Goal: Transaction & Acquisition: Obtain resource

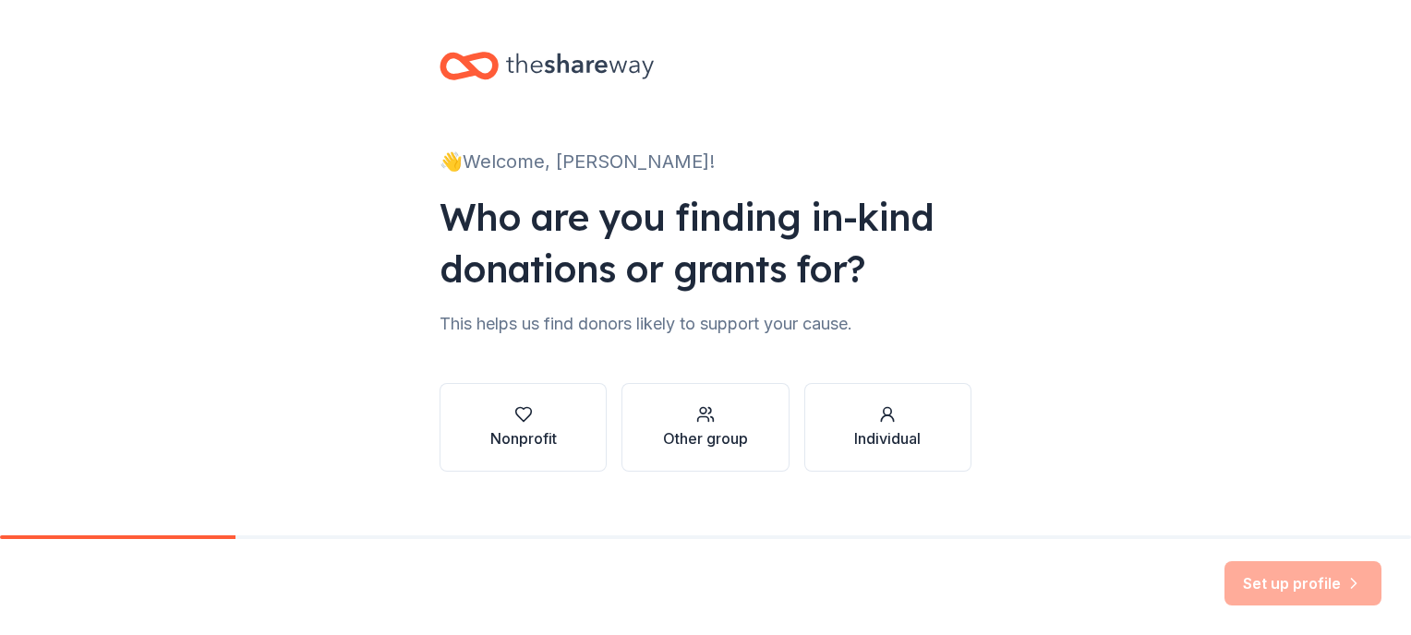
click at [514, 425] on div "Nonprofit" at bounding box center [523, 427] width 66 height 44
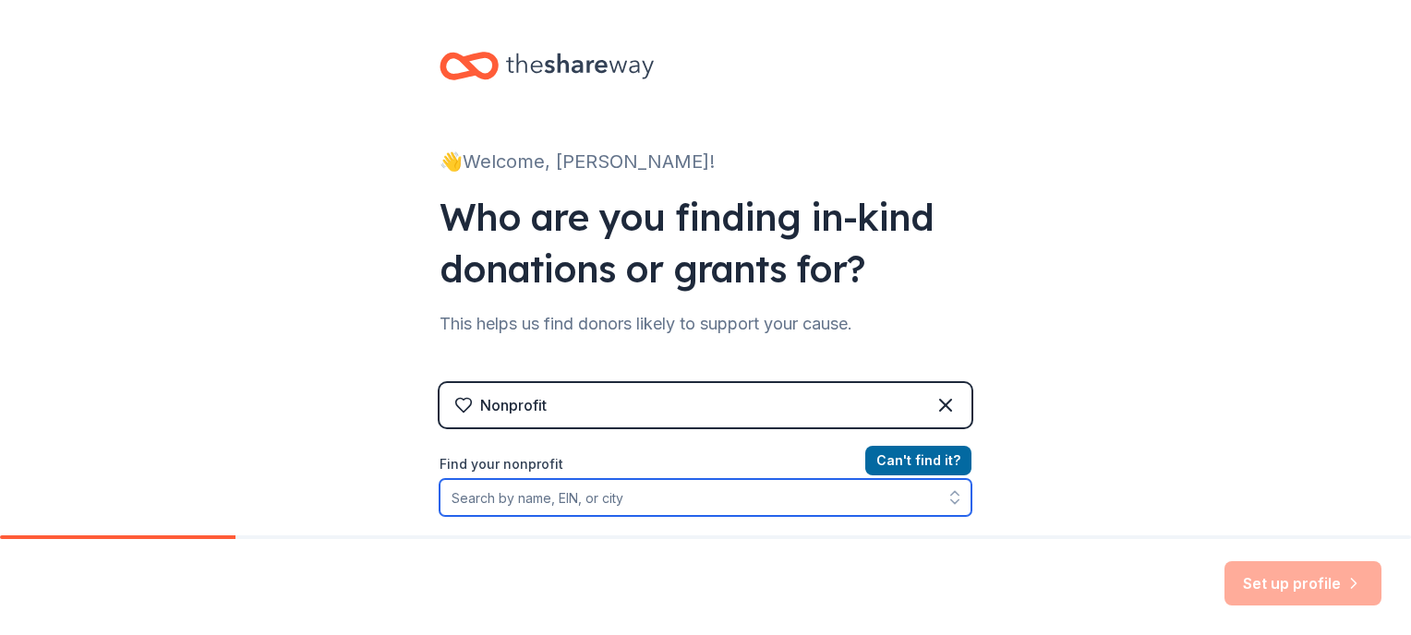
click at [719, 510] on input "Find your nonprofit" at bounding box center [706, 497] width 532 height 37
type input "392033029"
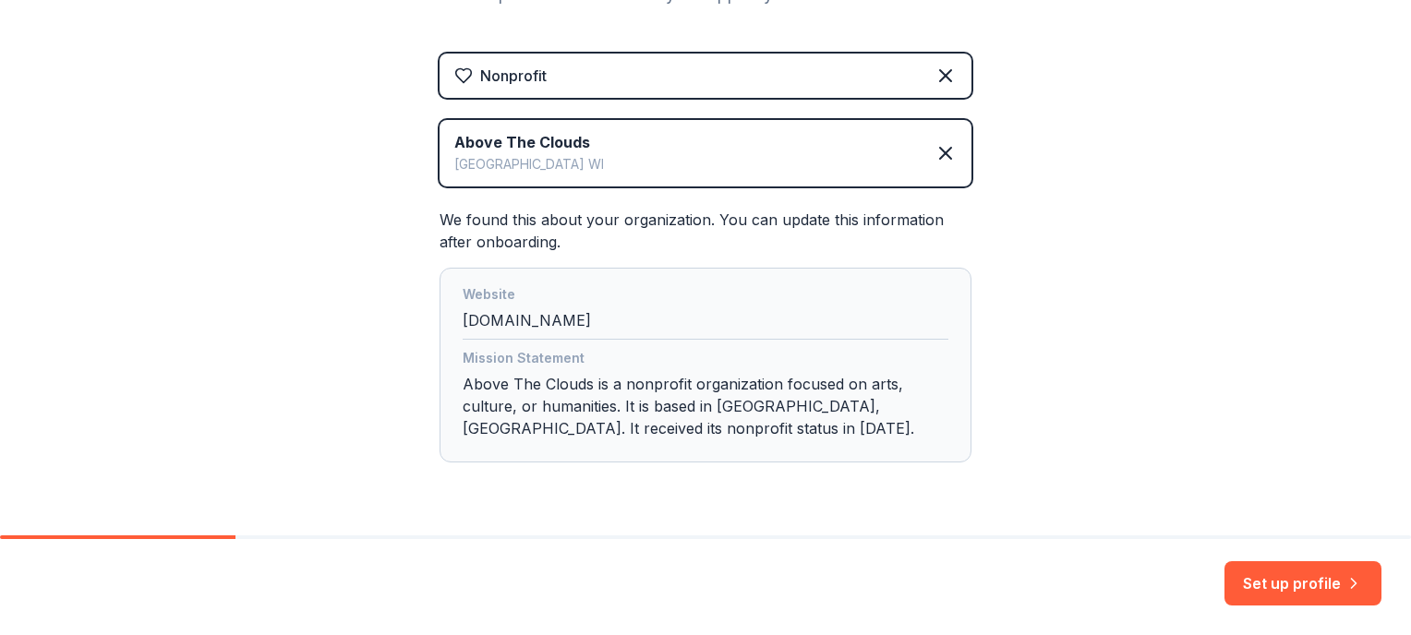
scroll to position [350, 0]
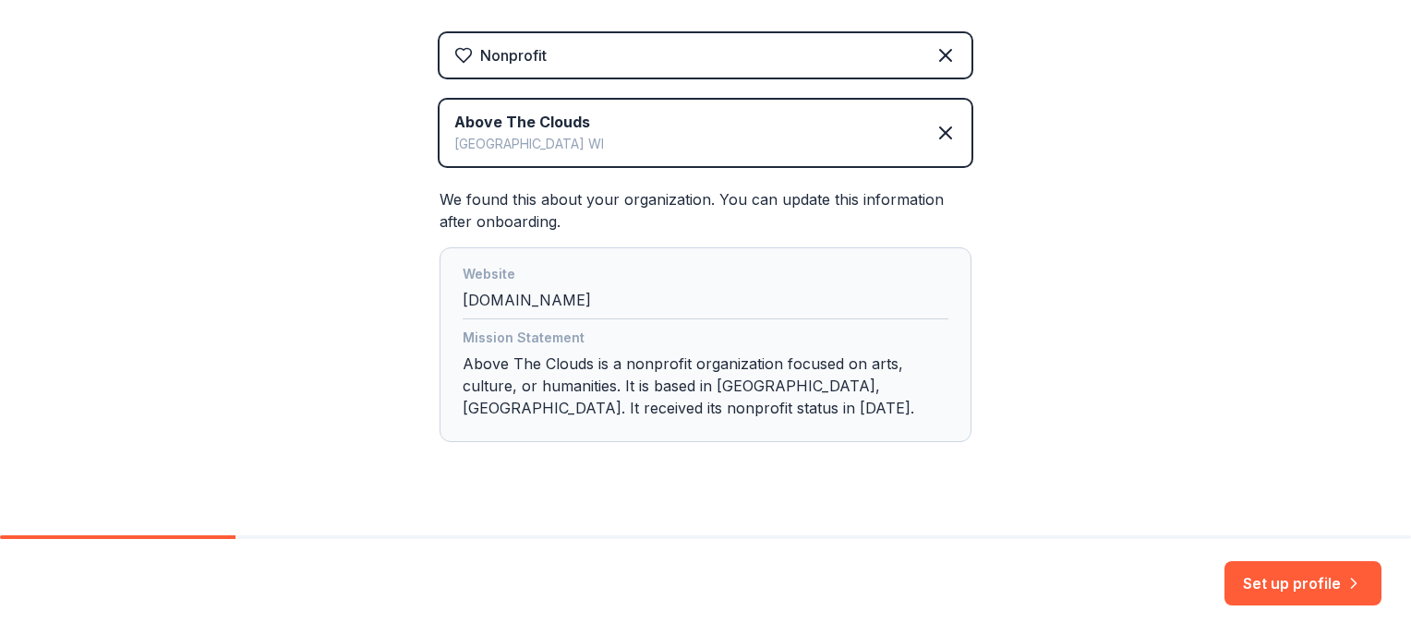
click at [1293, 569] on button "Set up profile" at bounding box center [1303, 583] width 157 height 44
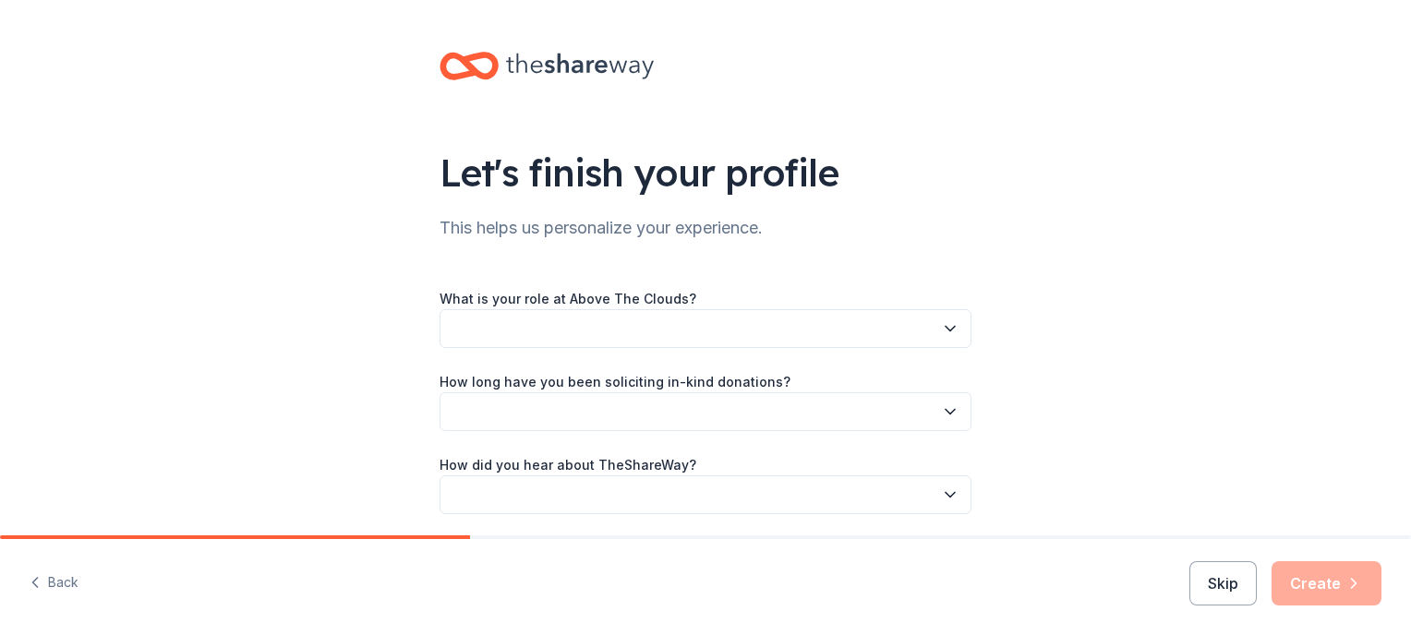
click at [480, 325] on button "button" at bounding box center [706, 328] width 532 height 39
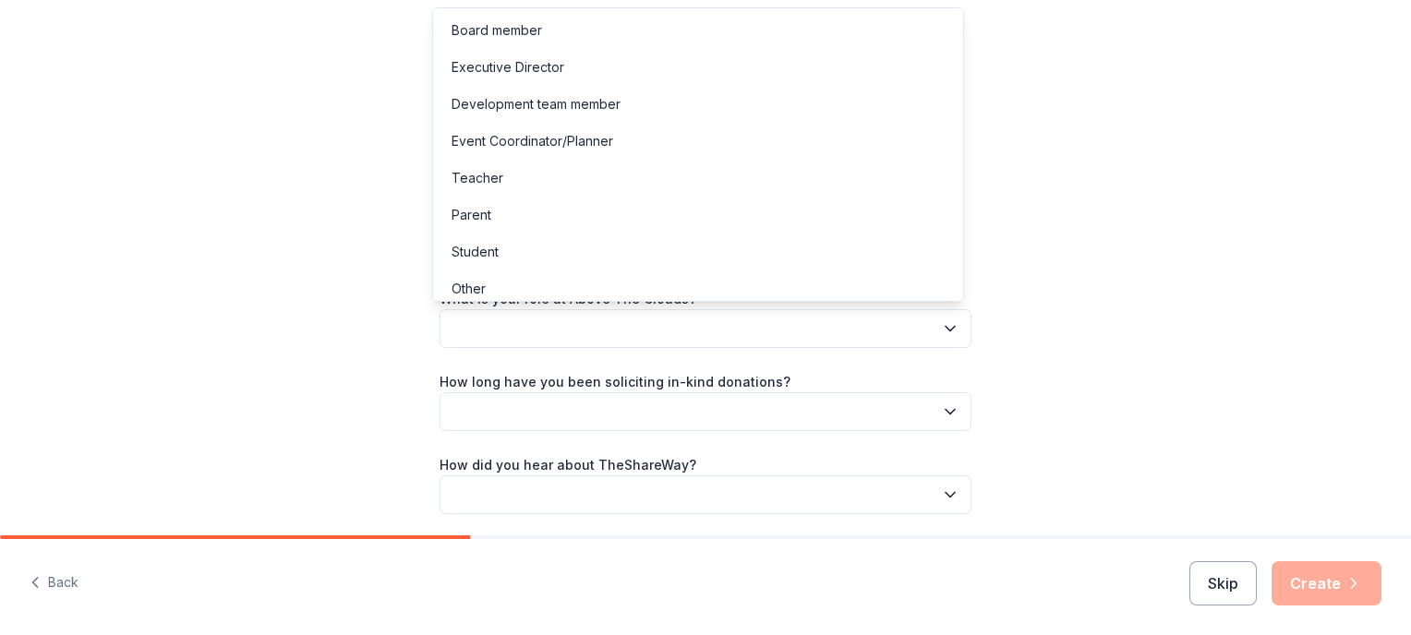
click at [527, 66] on div "Executive Director" at bounding box center [508, 67] width 113 height 22
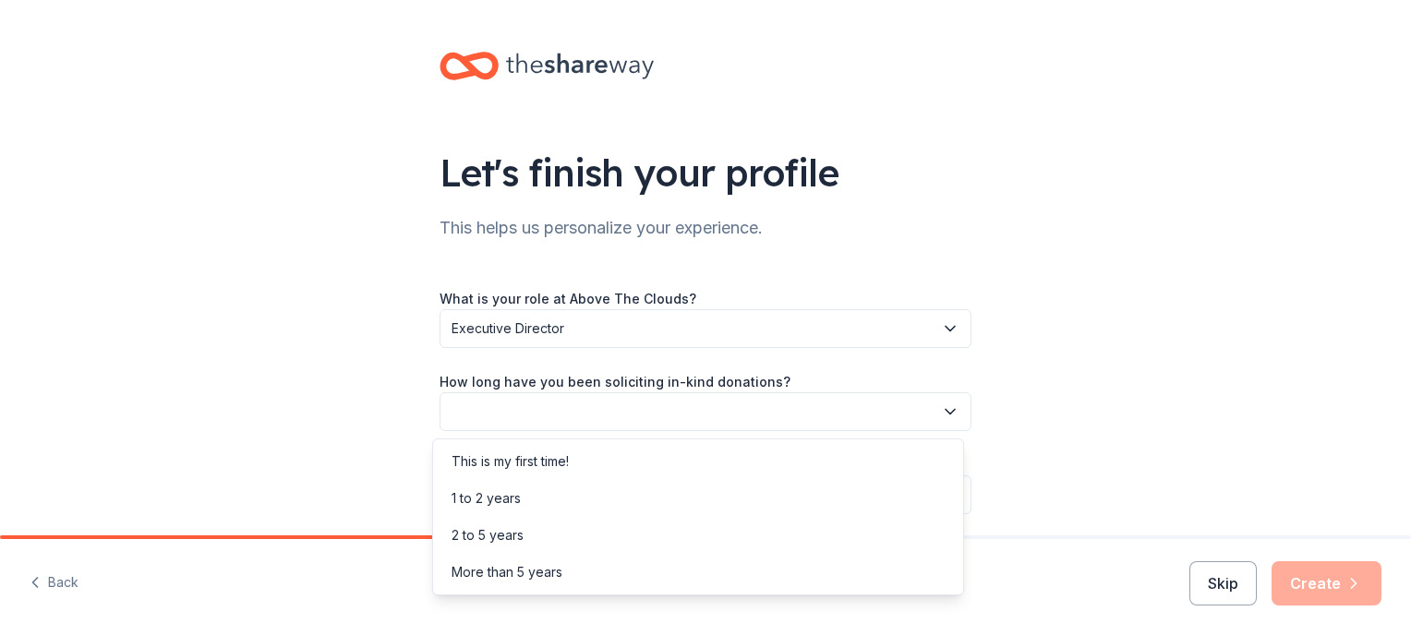
click at [527, 406] on button "button" at bounding box center [706, 411] width 532 height 39
click at [510, 578] on div "More than 5 years" at bounding box center [507, 572] width 111 height 22
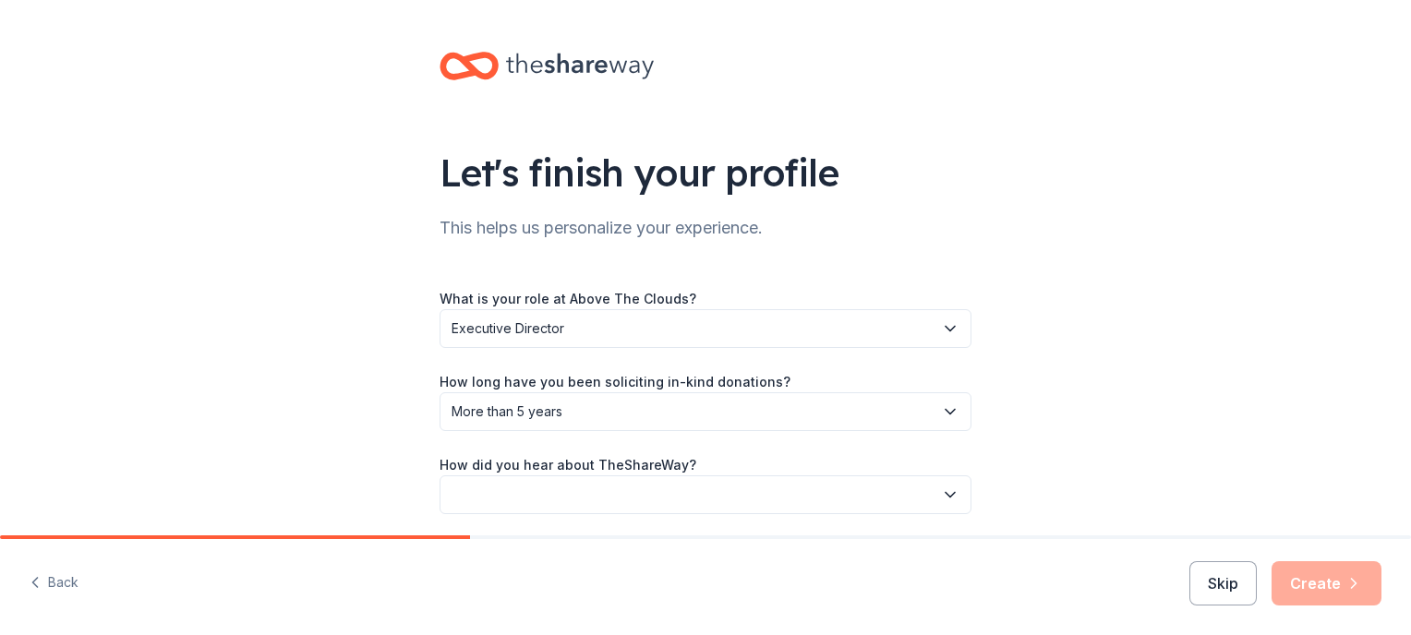
click at [528, 465] on label "How did you hear about TheShareWay?" at bounding box center [568, 465] width 257 height 18
click at [530, 484] on button "button" at bounding box center [706, 495] width 532 height 39
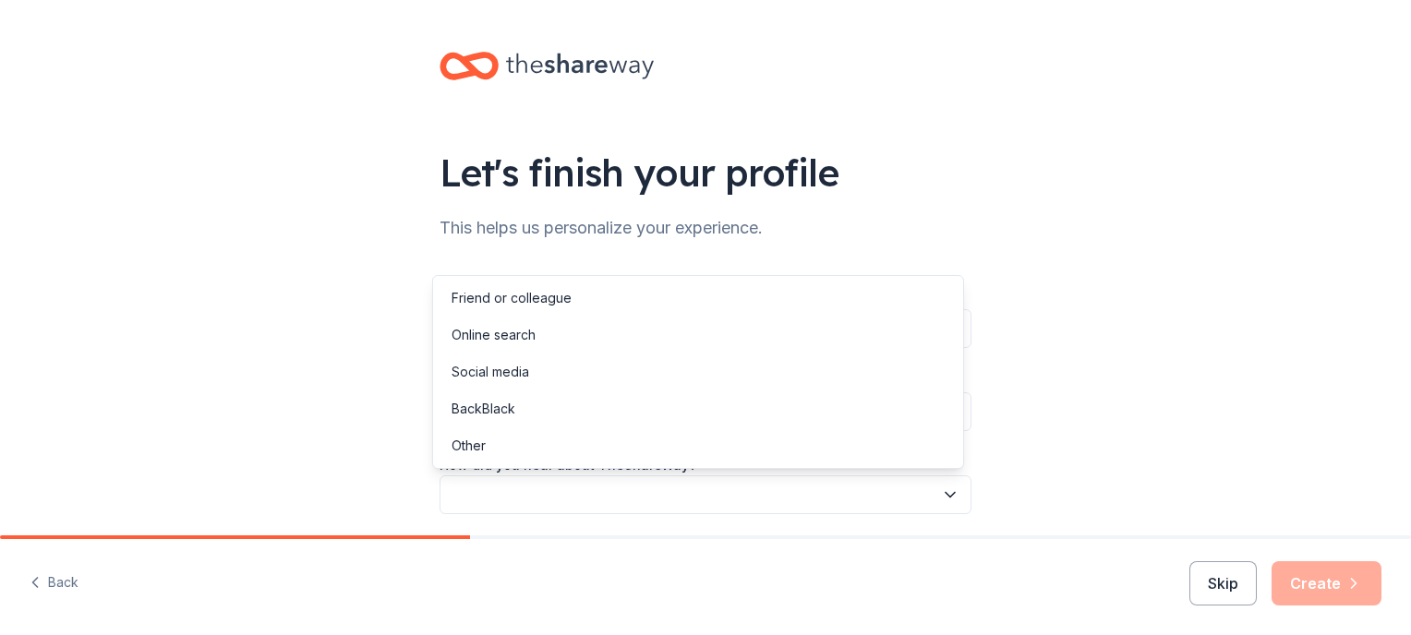
click at [506, 375] on div "Social media" at bounding box center [491, 372] width 78 height 22
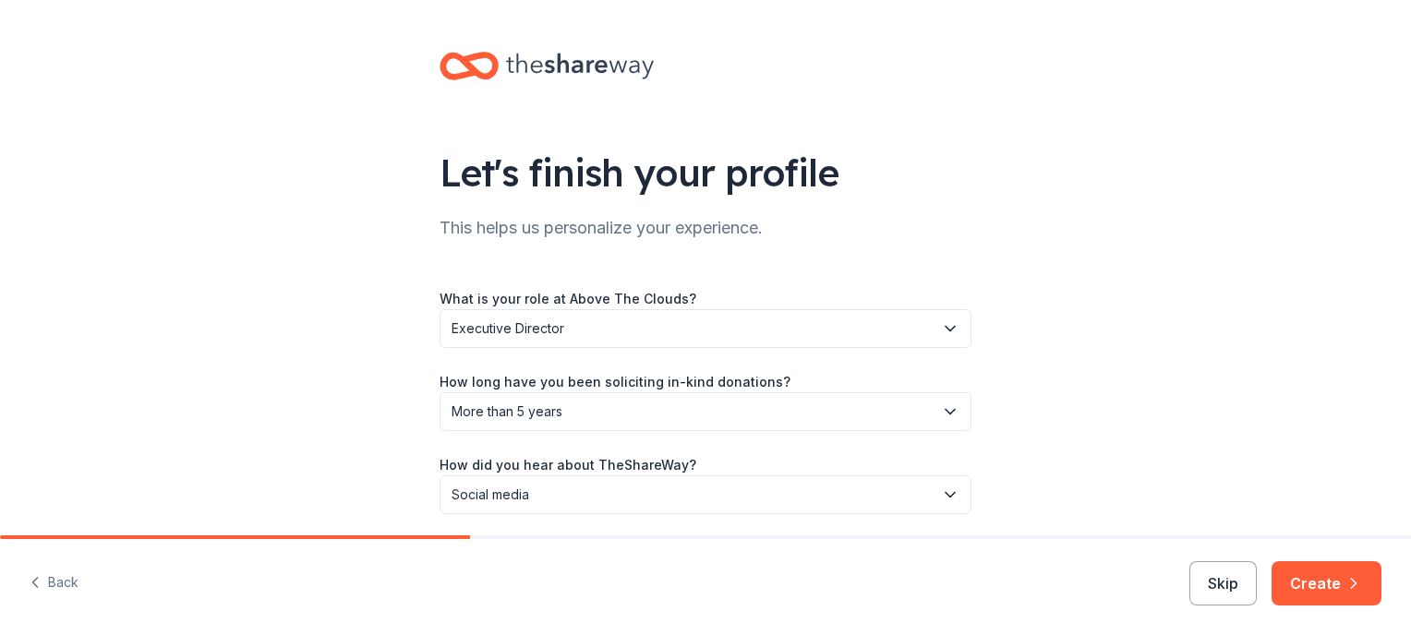
click at [546, 495] on span "Social media" at bounding box center [693, 495] width 482 height 22
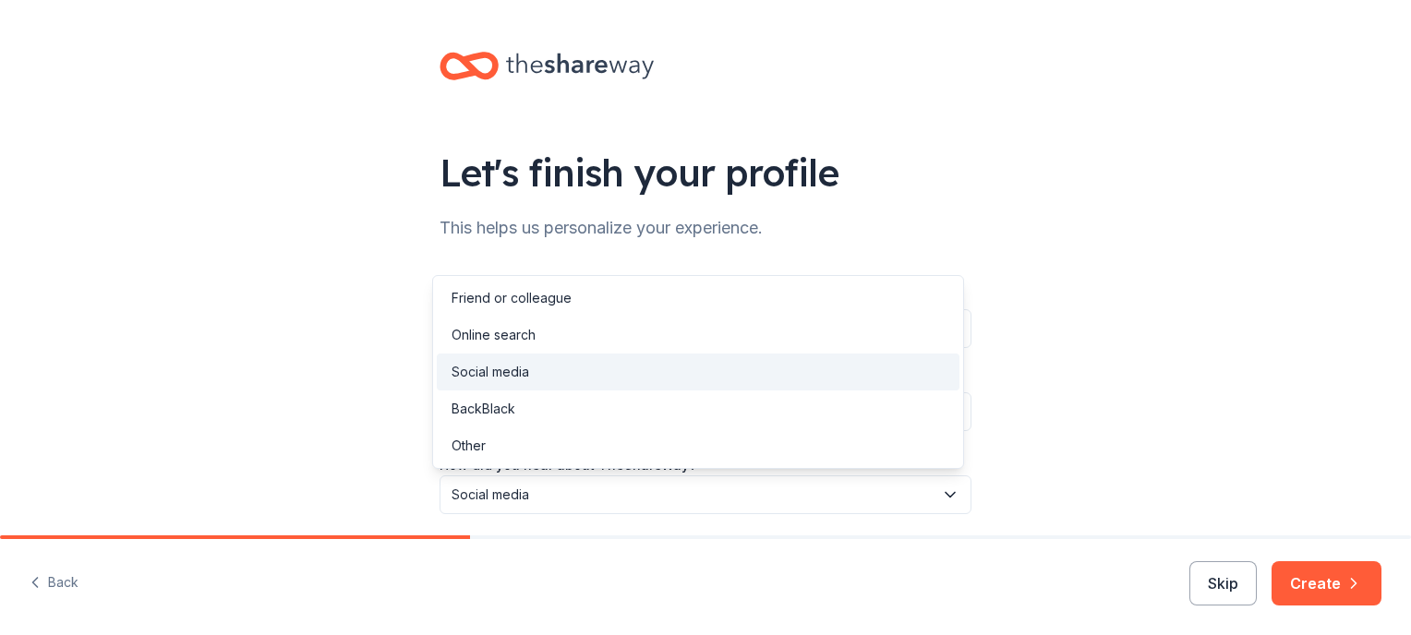
click at [510, 501] on span "Social media" at bounding box center [693, 495] width 482 height 22
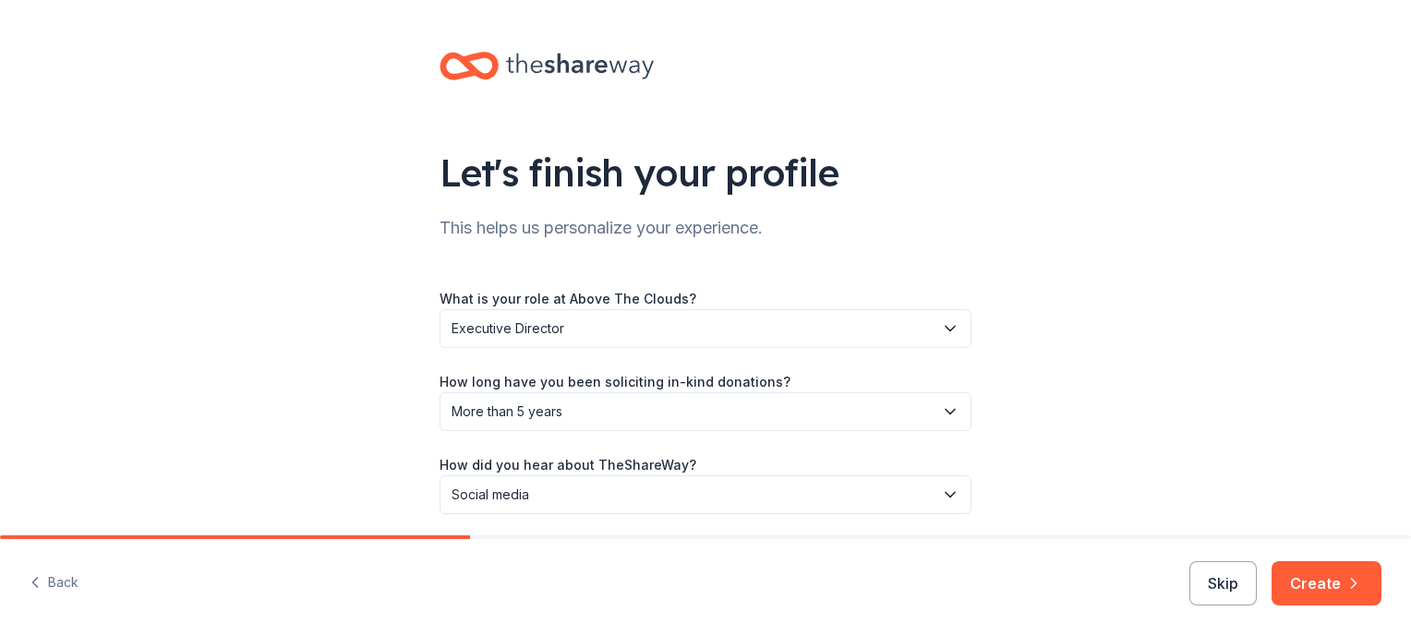
click at [1291, 584] on button "Create" at bounding box center [1327, 583] width 110 height 44
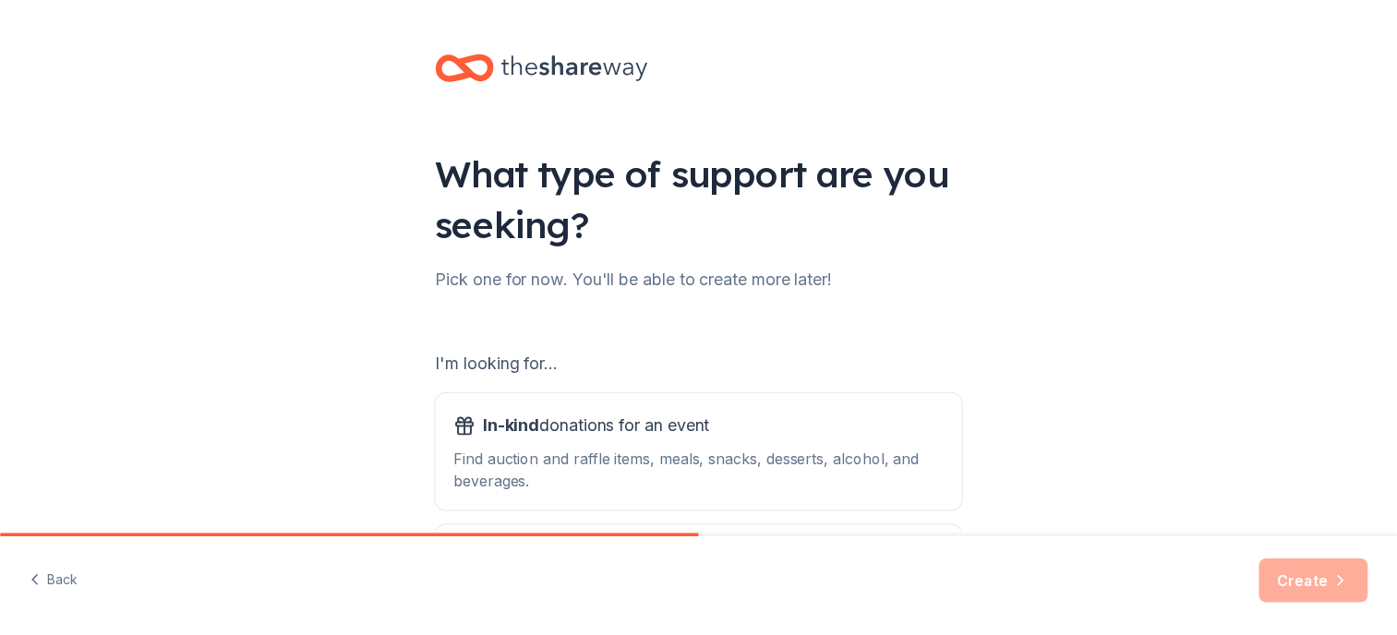
scroll to position [185, 0]
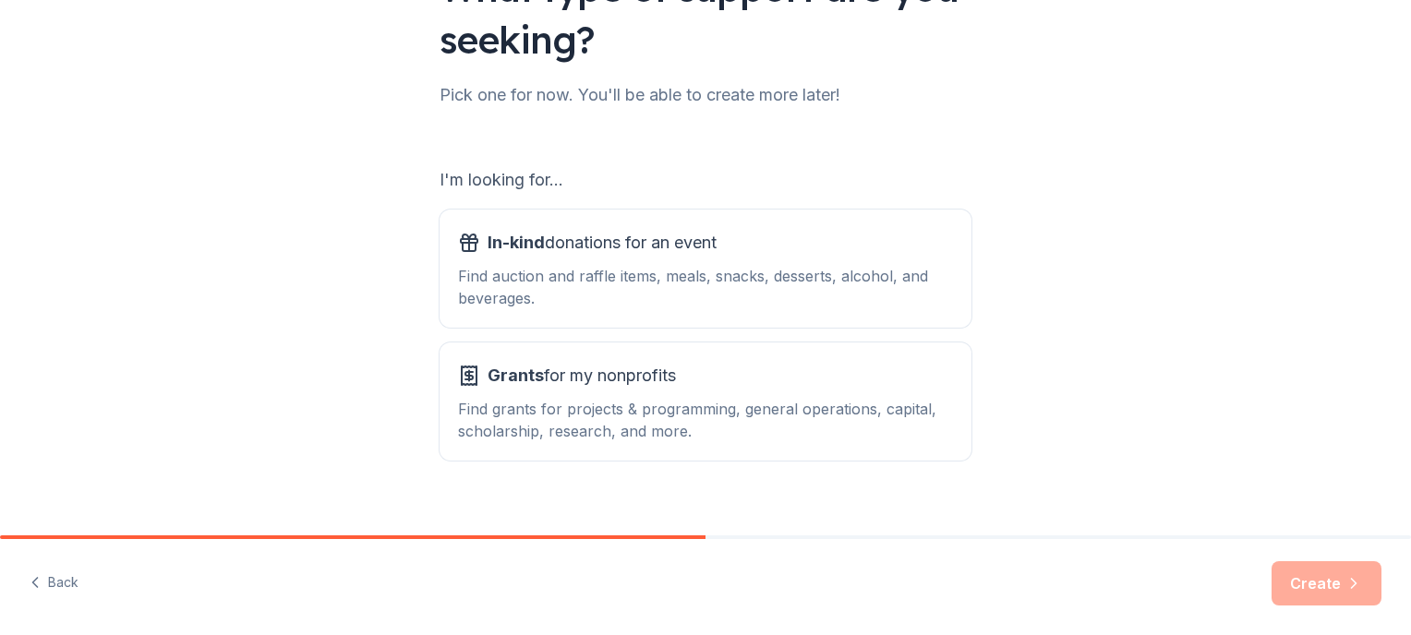
click at [579, 404] on div "Find grants for projects & programming, general operations, capital, scholarshi…" at bounding box center [705, 420] width 495 height 44
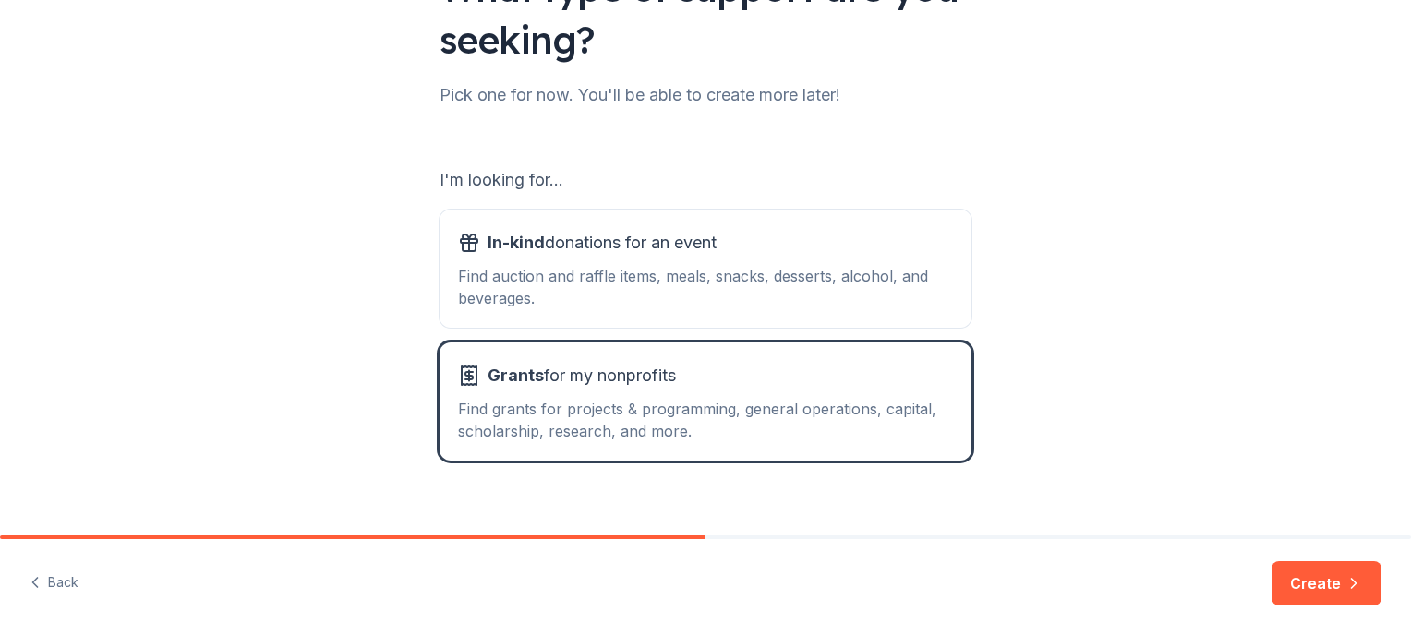
click at [1315, 580] on button "Create" at bounding box center [1327, 583] width 110 height 44
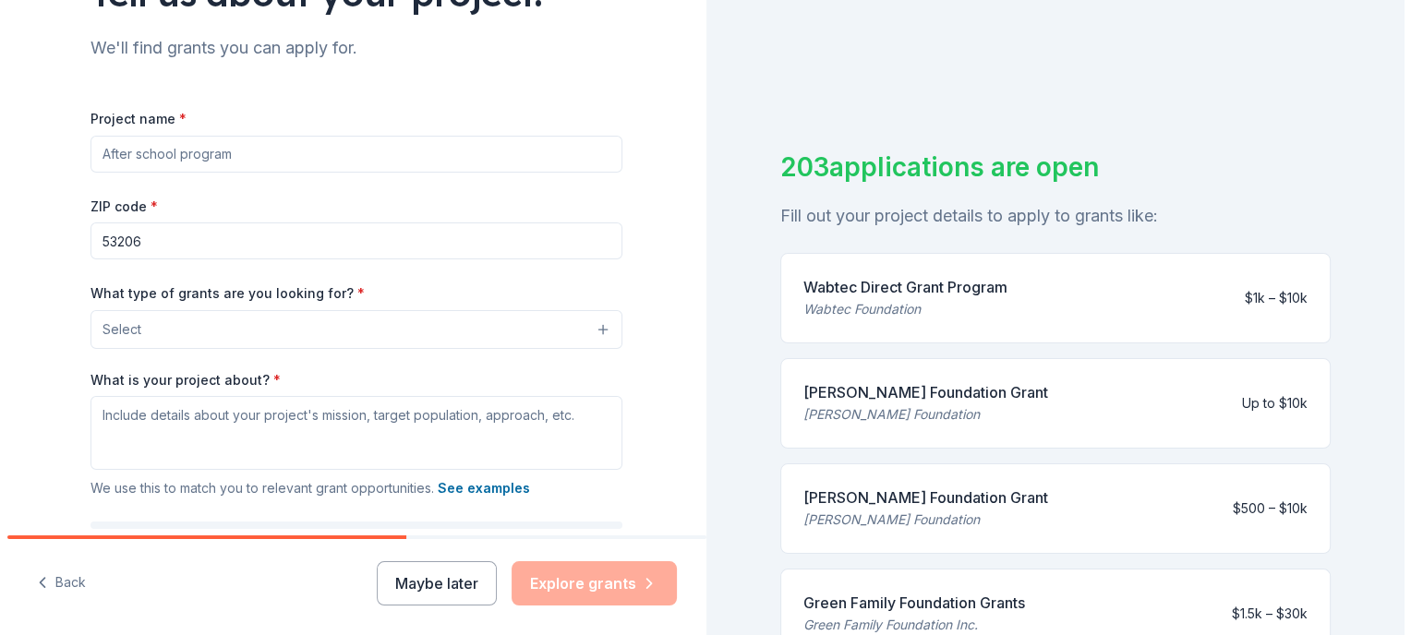
scroll to position [185, 0]
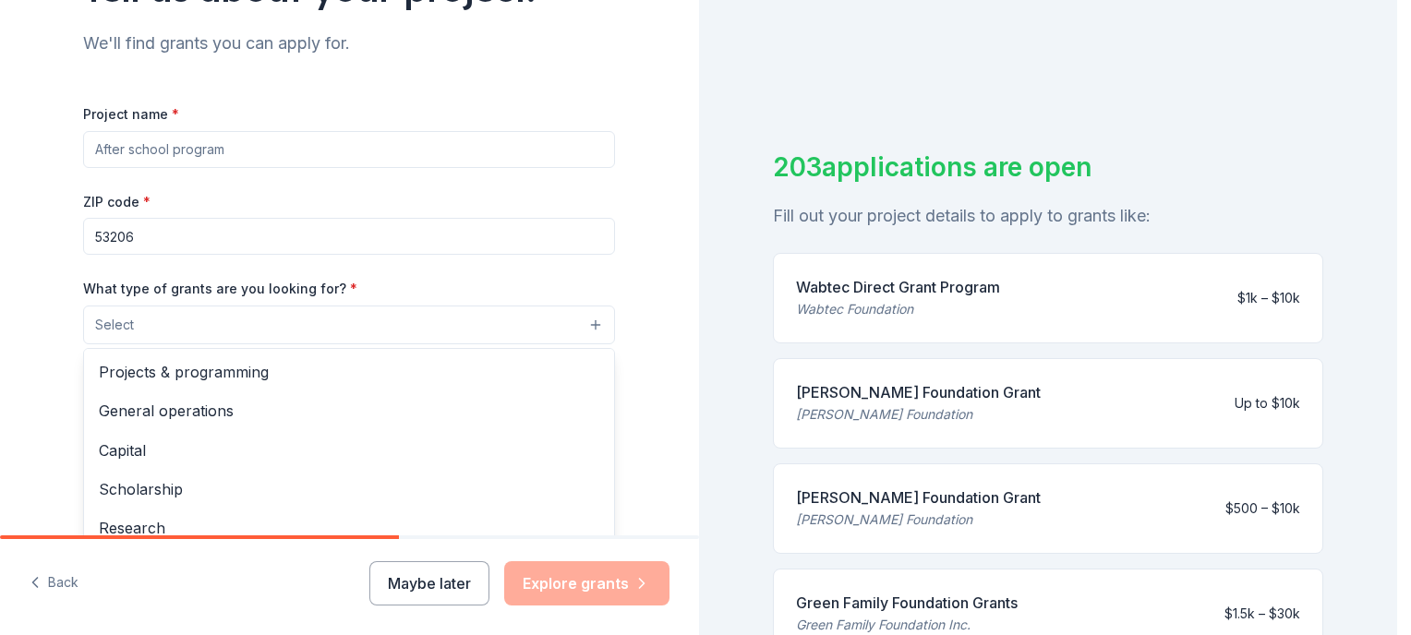
click at [150, 324] on button "Select" at bounding box center [349, 325] width 532 height 39
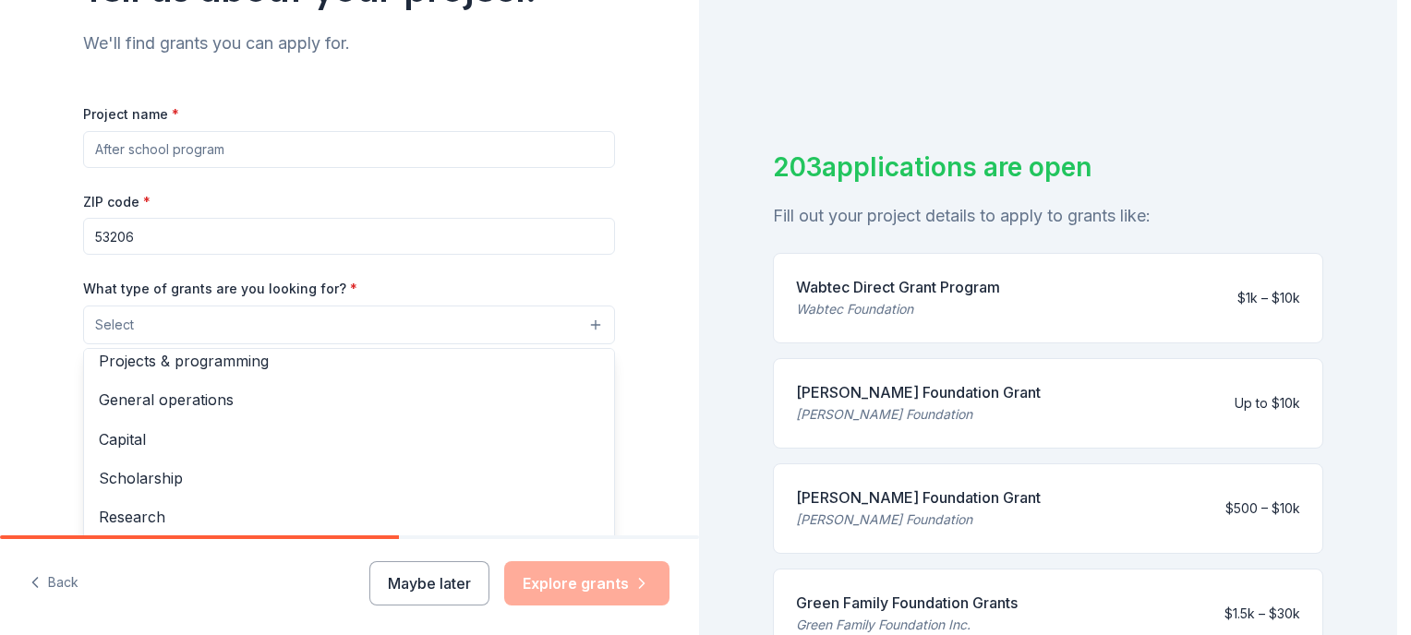
scroll to position [0, 0]
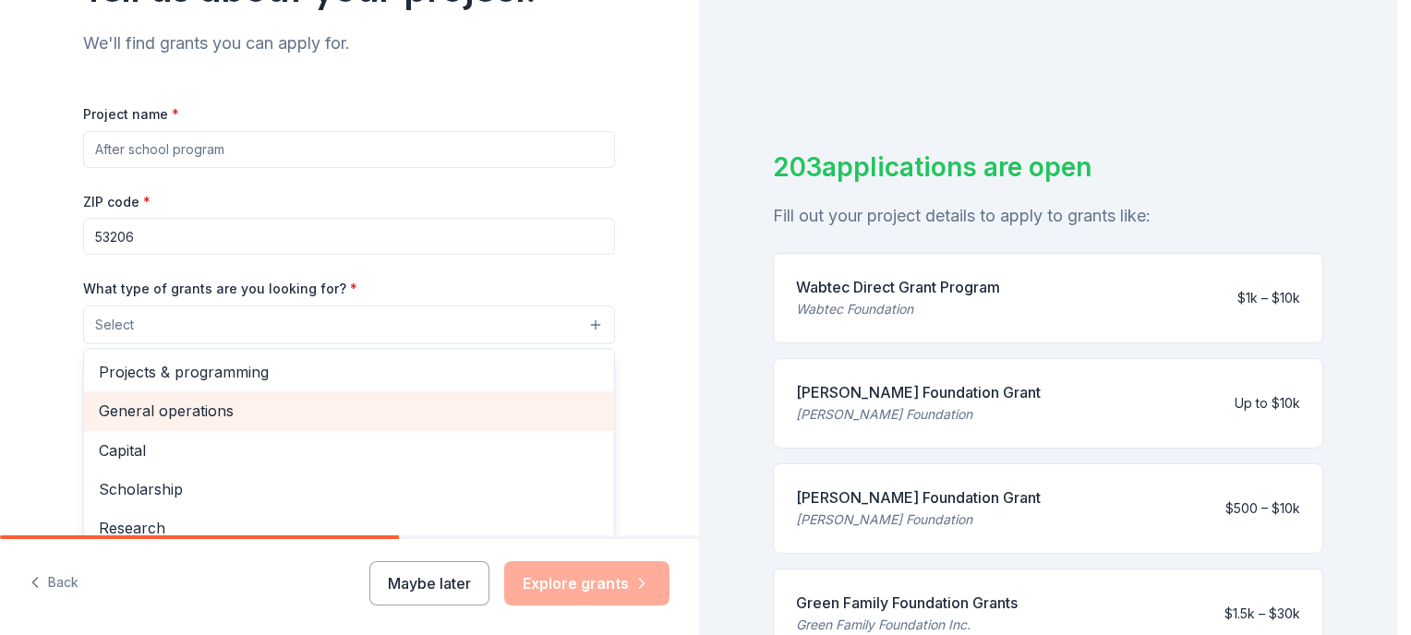
click at [180, 408] on span "General operations" at bounding box center [349, 411] width 501 height 24
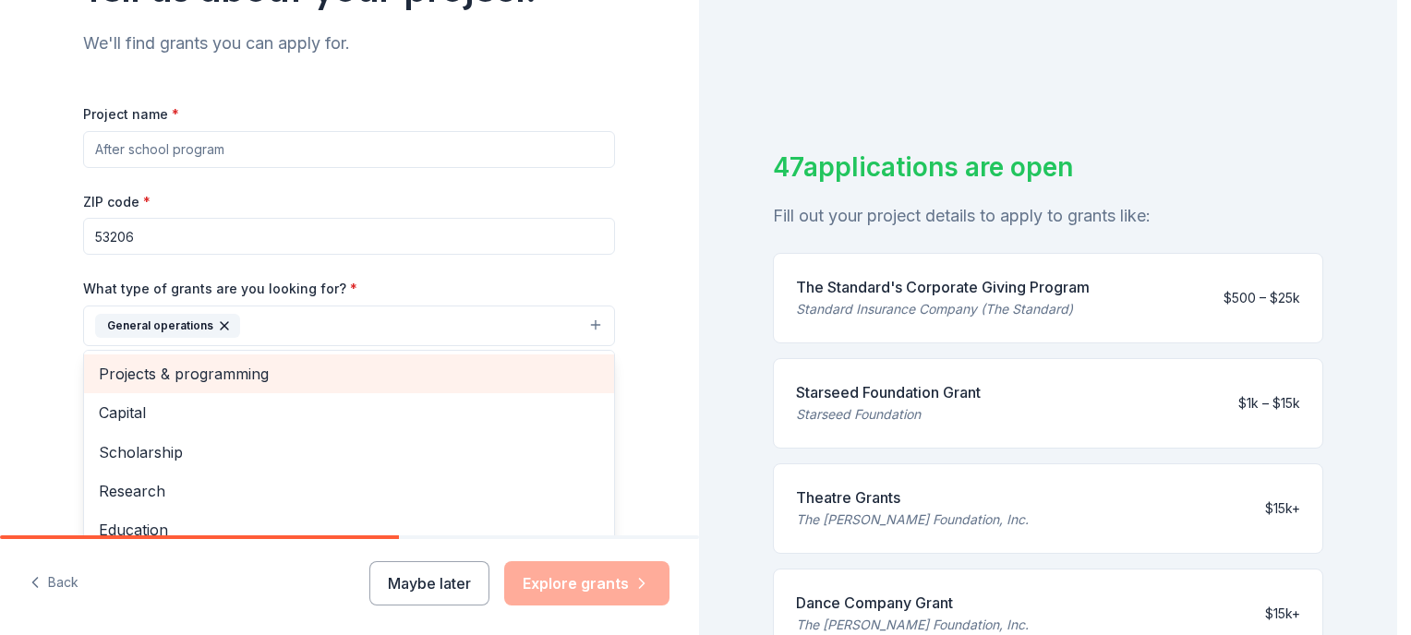
click at [206, 380] on span "Projects & programming" at bounding box center [349, 374] width 501 height 24
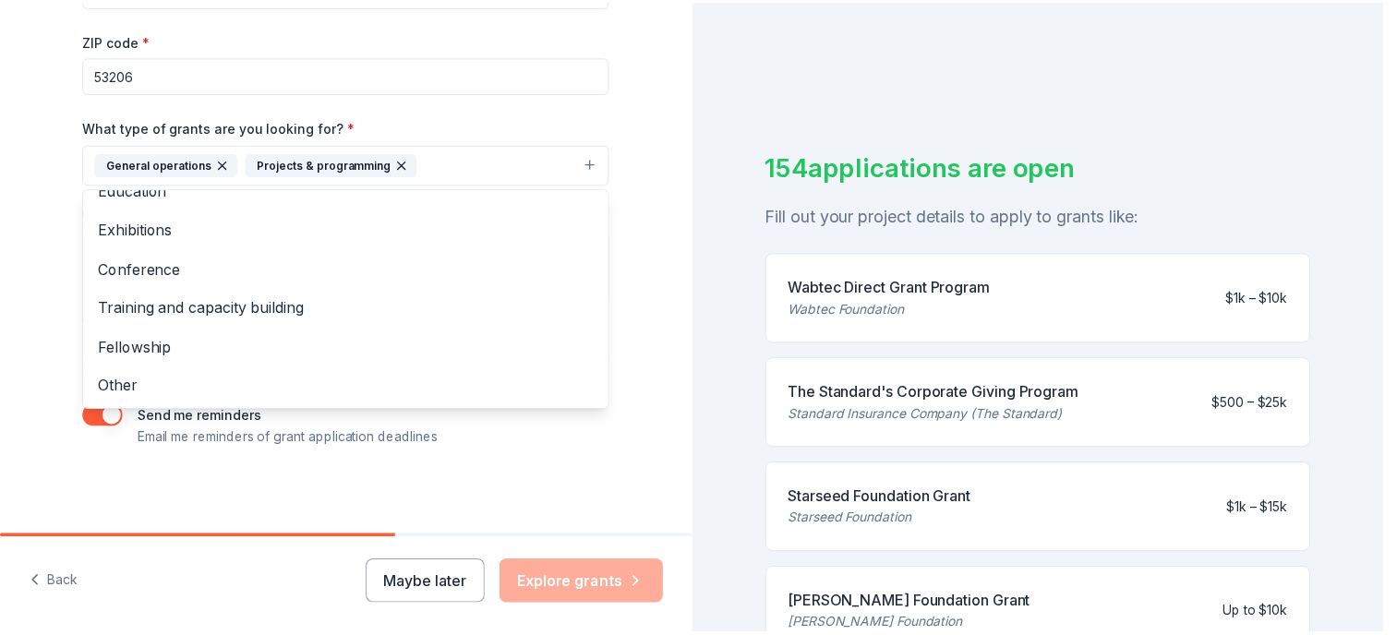
scroll to position [349, 0]
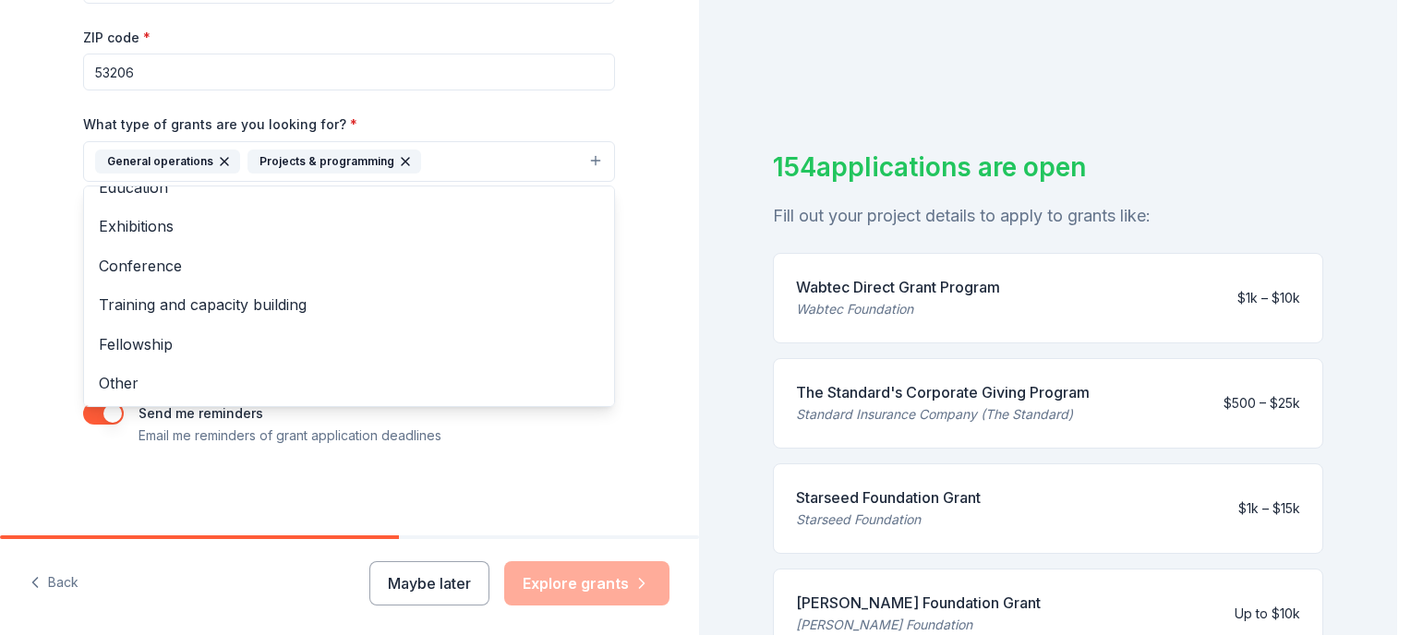
click at [409, 482] on div "Tell us about your project. We'll find grants you can apply for. Project name *…" at bounding box center [349, 93] width 591 height 885
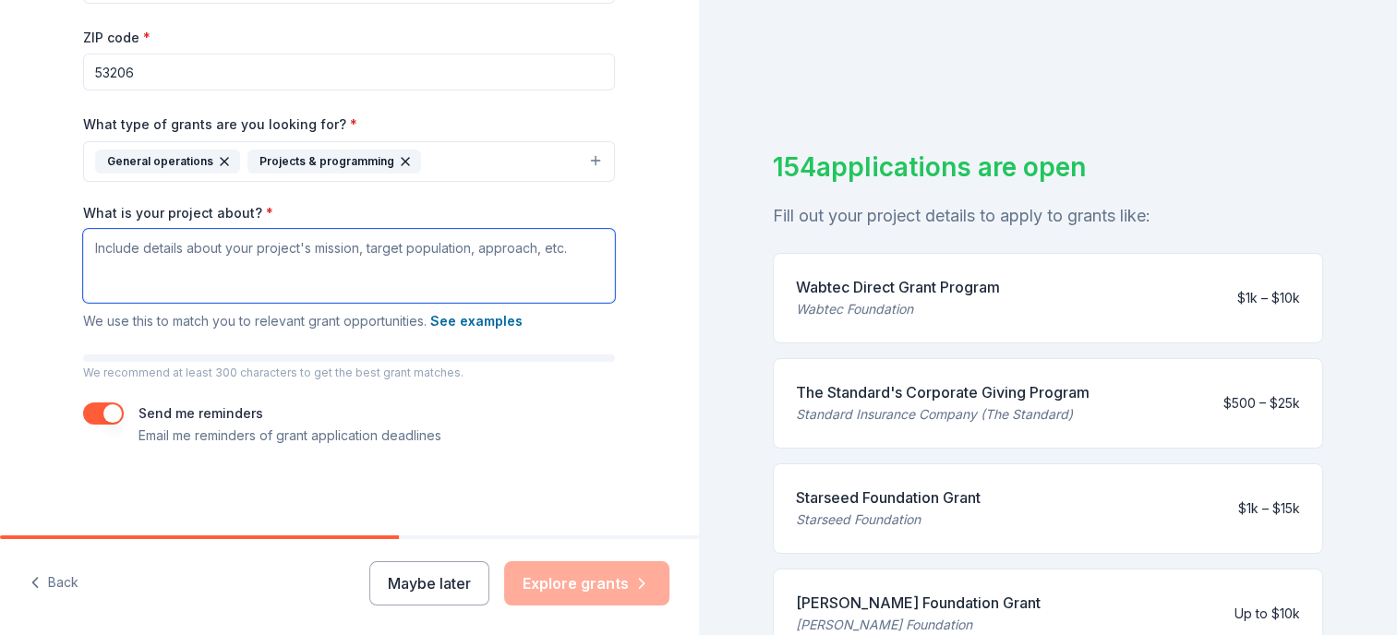
click at [248, 255] on textarea "What is your project about? *" at bounding box center [349, 266] width 532 height 74
click at [183, 262] on textarea "What is your project about? *" at bounding box center [349, 266] width 532 height 74
paste textarea "Above The Clouds (ATC) is excited to celebrate 24 years of providing our free a…"
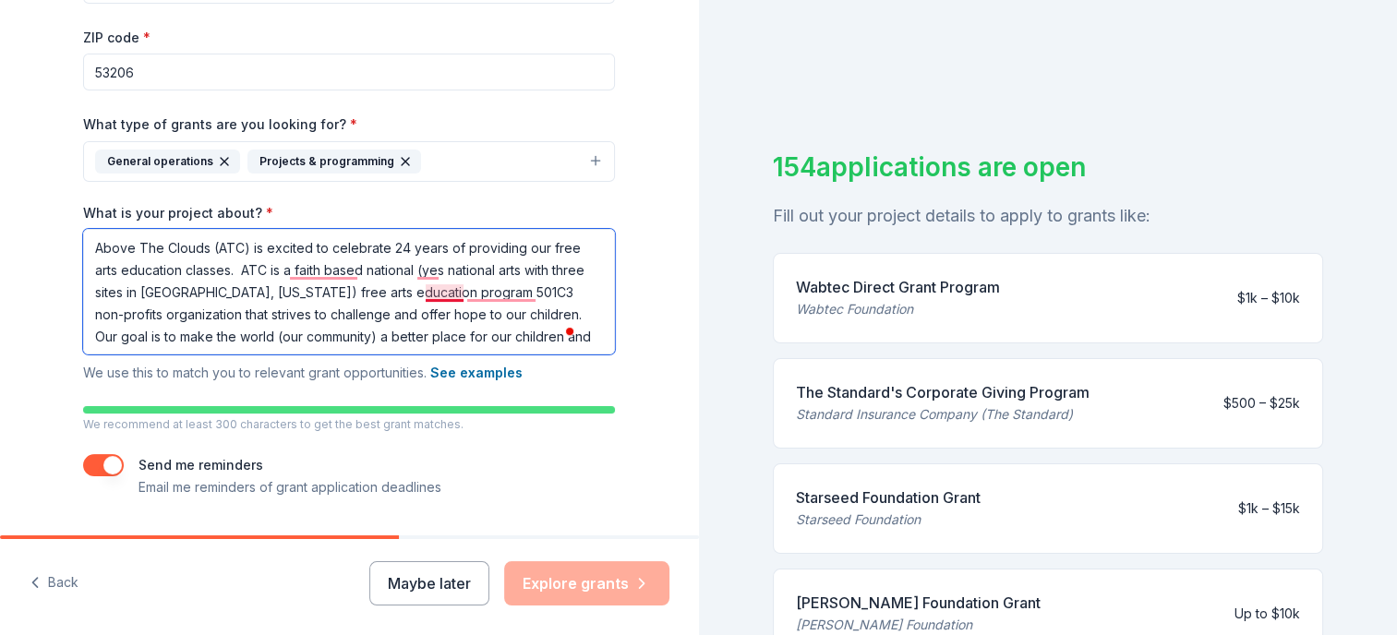
click at [452, 295] on textarea "Above The Clouds (ATC) is excited to celebrate 24 years of providing our free a…" at bounding box center [349, 292] width 532 height 126
click at [437, 300] on textarea "Above The Clouds (ATC) is excited to celebrate 24 years of providing our free a…" at bounding box center [349, 292] width 532 height 126
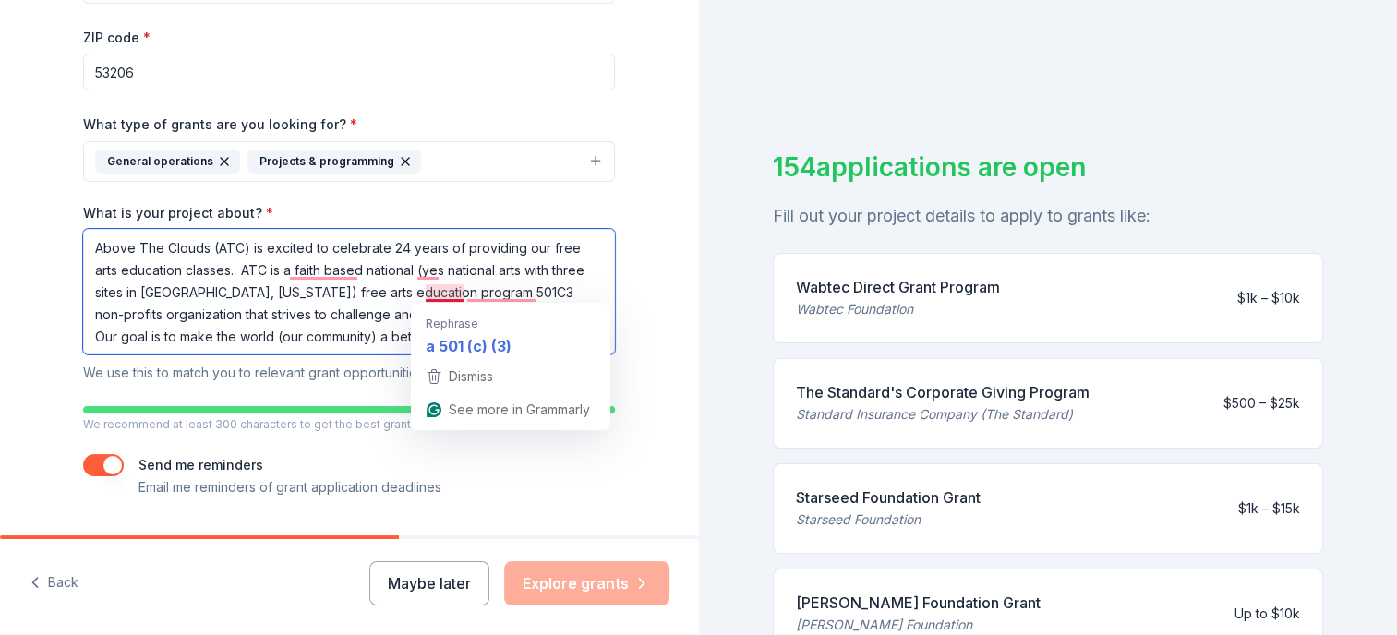
click at [439, 296] on textarea "Above The Clouds (ATC) is excited to celebrate 24 years of providing our free a…" at bounding box center [349, 292] width 532 height 126
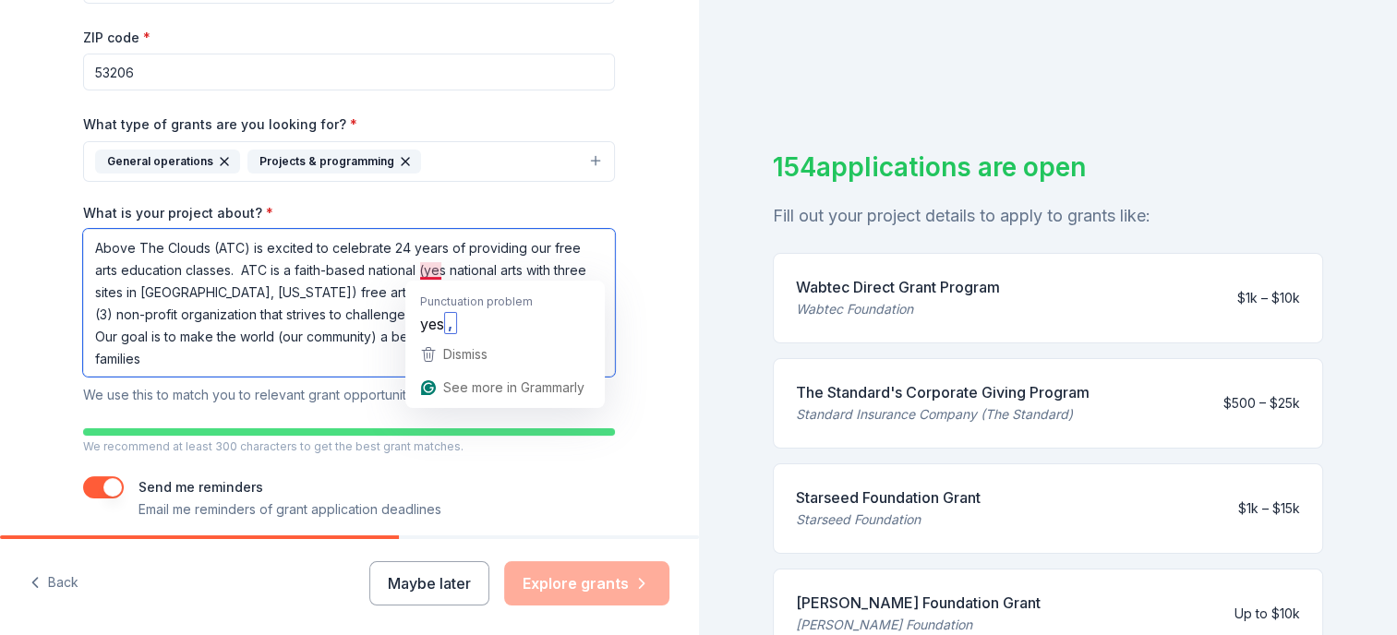
click at [430, 276] on textarea "Above The Clouds (ATC) is excited to celebrate 24 years of providing our free a…" at bounding box center [349, 303] width 532 height 148
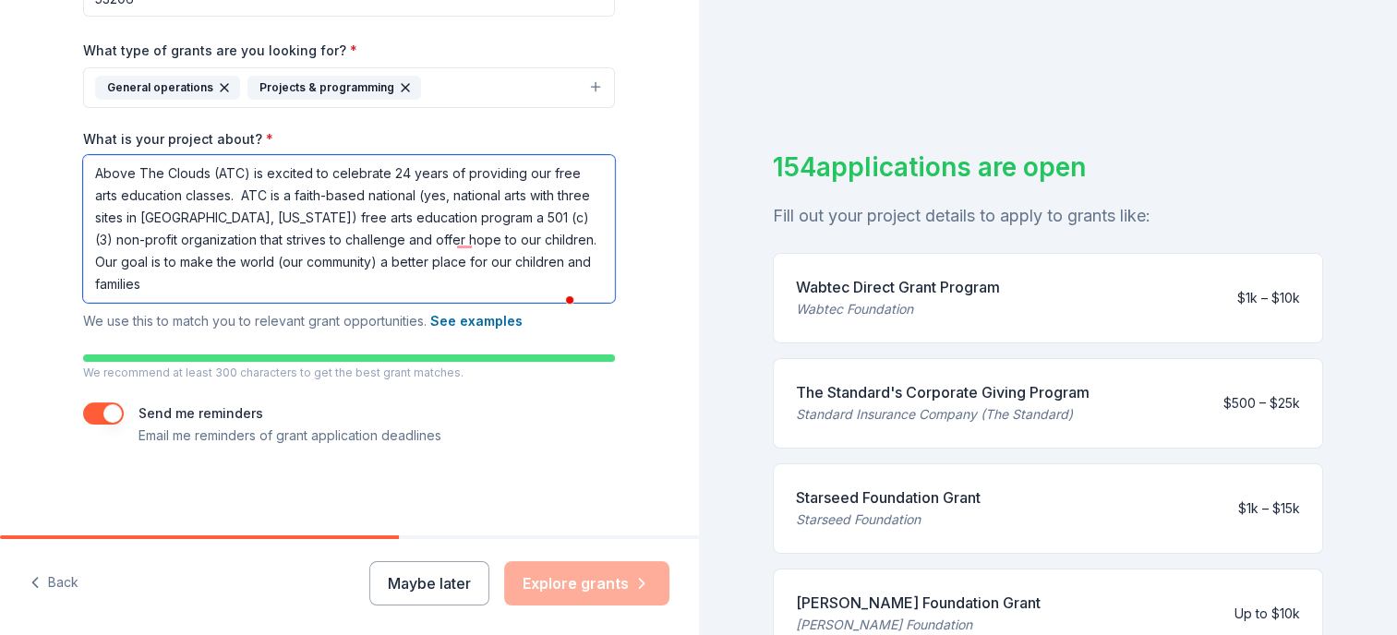
scroll to position [423, 0]
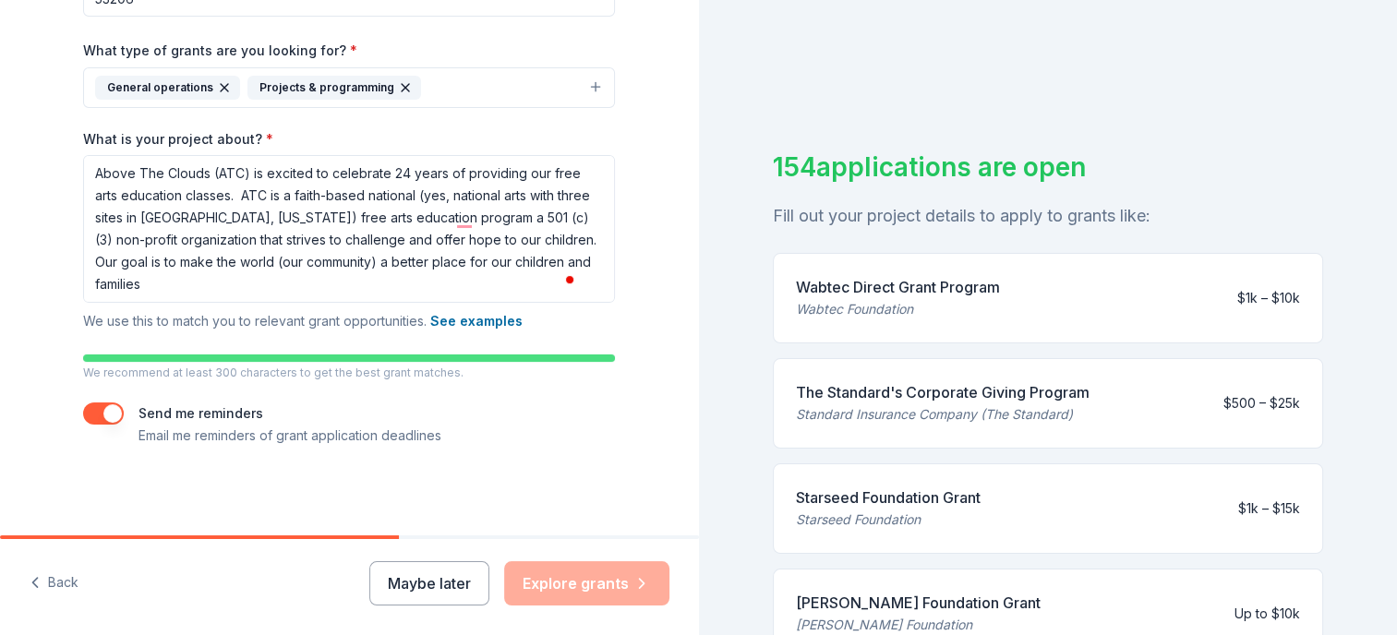
click at [462, 322] on button "See examples" at bounding box center [476, 321] width 92 height 22
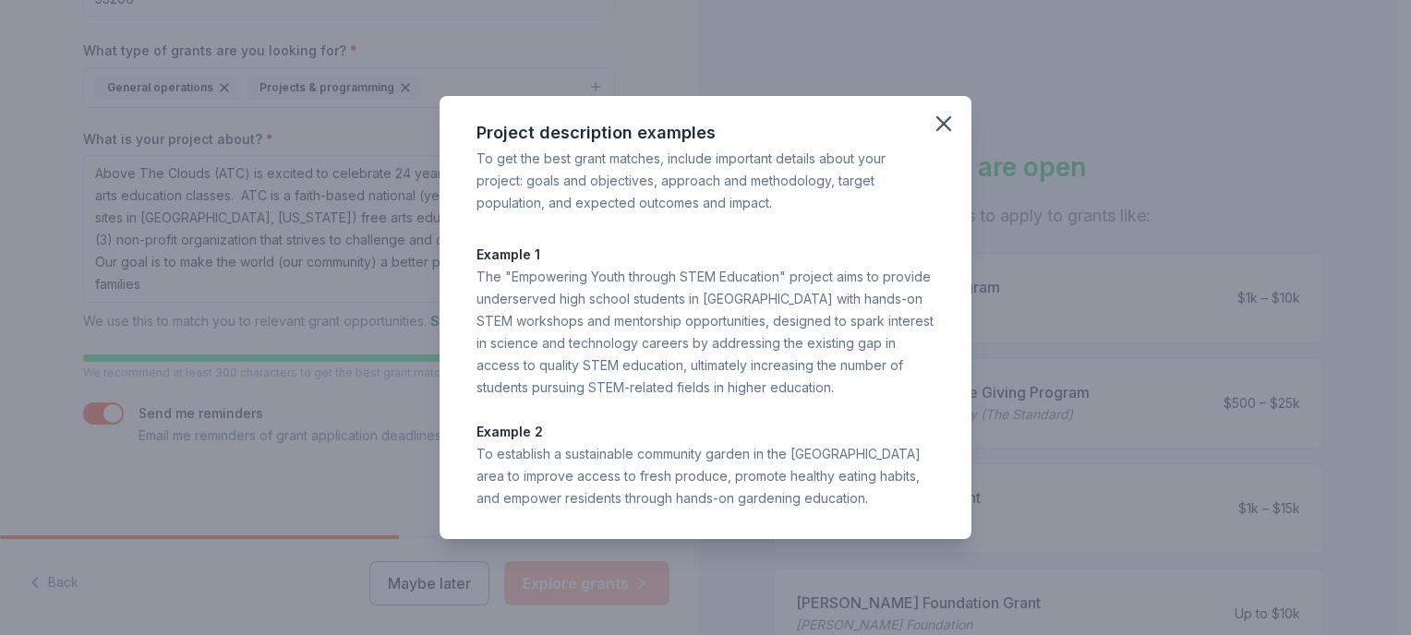
click at [938, 117] on icon "button" at bounding box center [943, 123] width 13 height 13
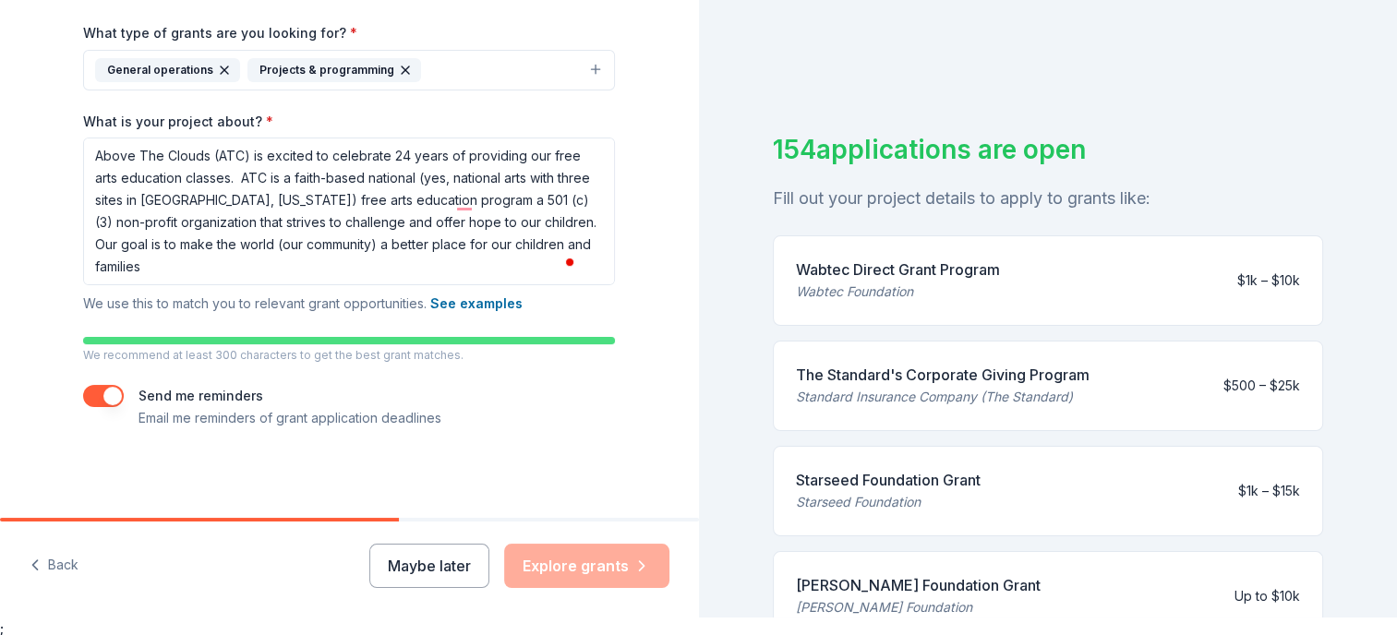
scroll to position [22, 0]
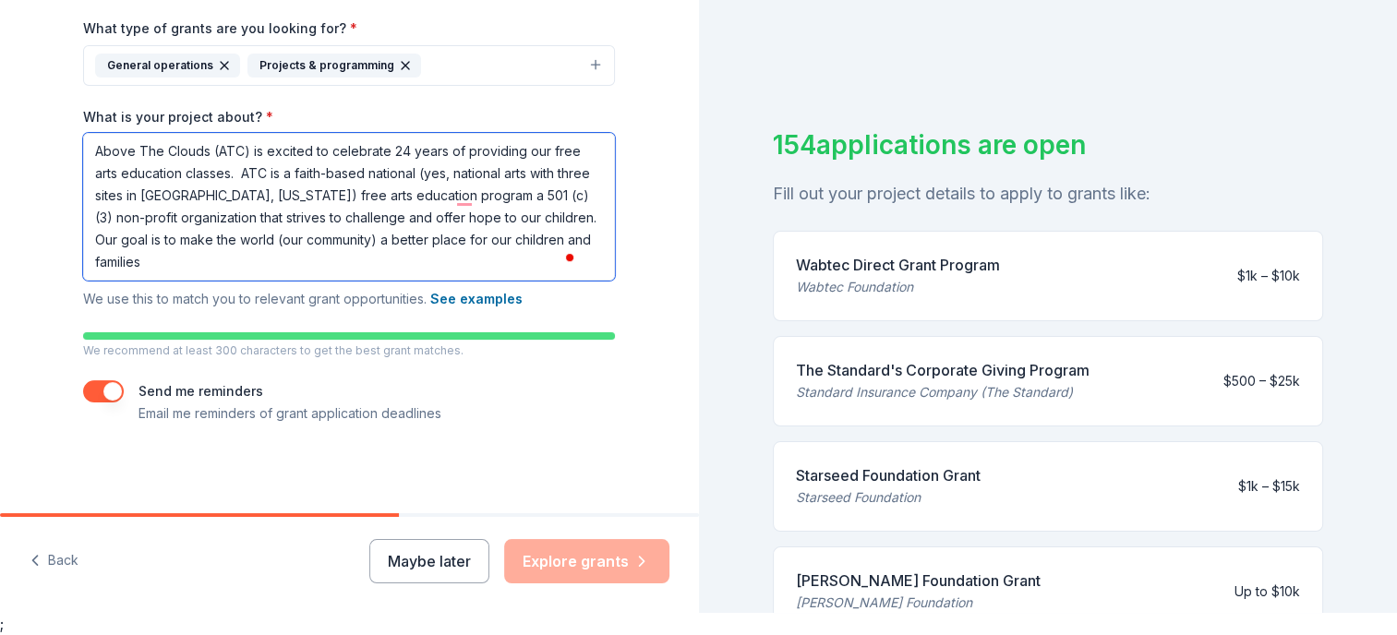
click at [257, 272] on textarea "Above The Clouds (ATC) is excited to celebrate 24 years of providing our free a…" at bounding box center [349, 207] width 532 height 148
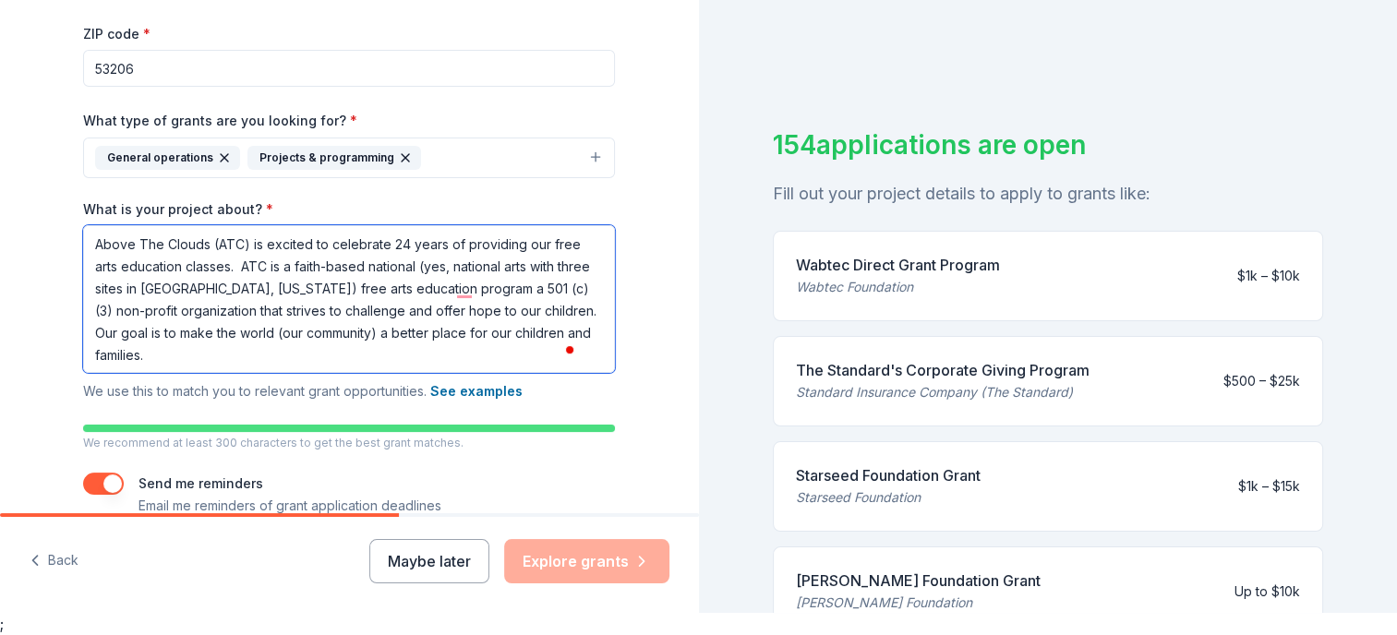
scroll to position [0, 0]
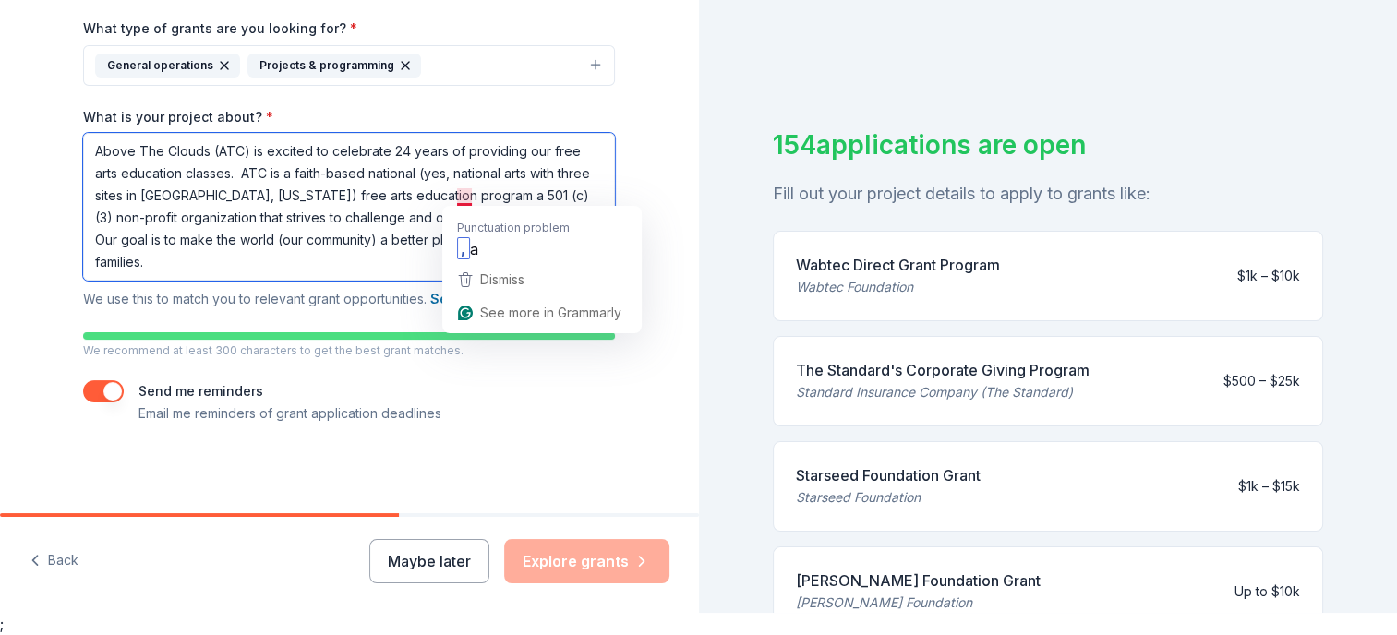
click at [465, 191] on textarea "Above The Clouds (ATC) is excited to celebrate 24 years of providing our free a…" at bounding box center [349, 207] width 532 height 148
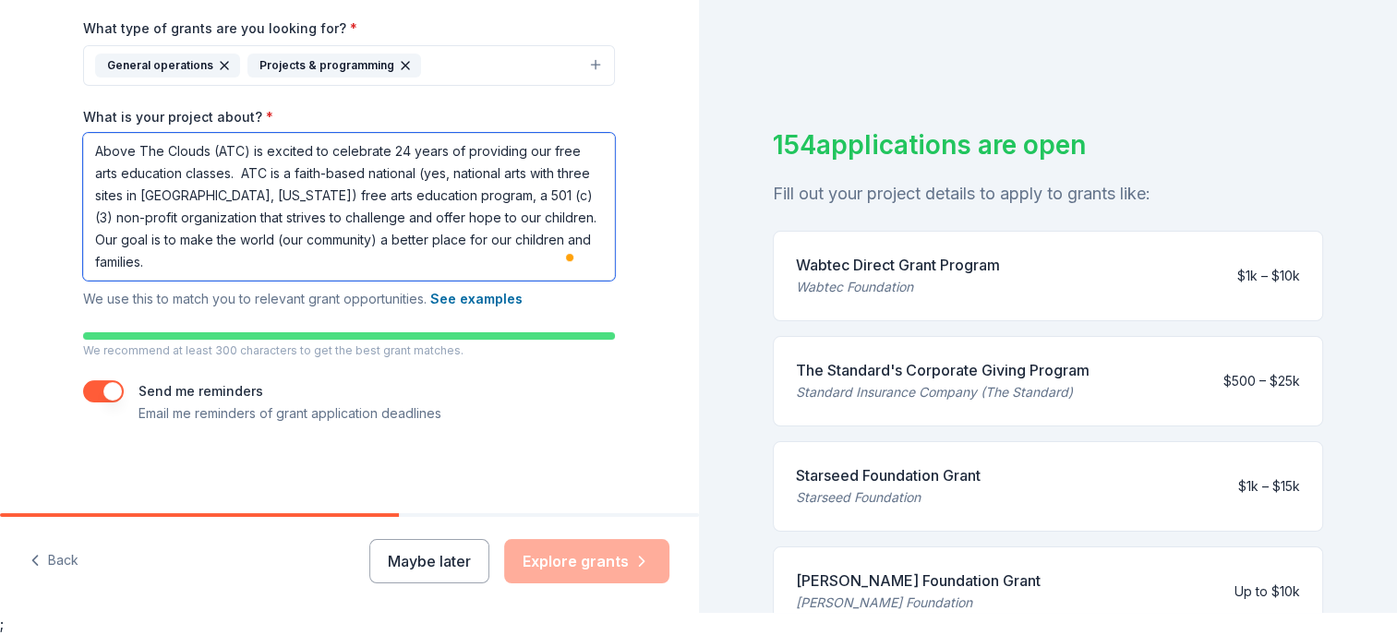
drag, startPoint x: 300, startPoint y: 255, endPoint x: 313, endPoint y: 222, distance: 35.7
click at [313, 222] on textarea "Above The Clouds (ATC) is excited to celebrate 24 years of providing our free a…" at bounding box center [349, 207] width 532 height 148
drag, startPoint x: 414, startPoint y: 170, endPoint x: 284, endPoint y: 187, distance: 130.4
click at [284, 187] on textarea "Above The Clouds (ATC) is excited to celebrate 24 years of providing our free a…" at bounding box center [349, 207] width 532 height 148
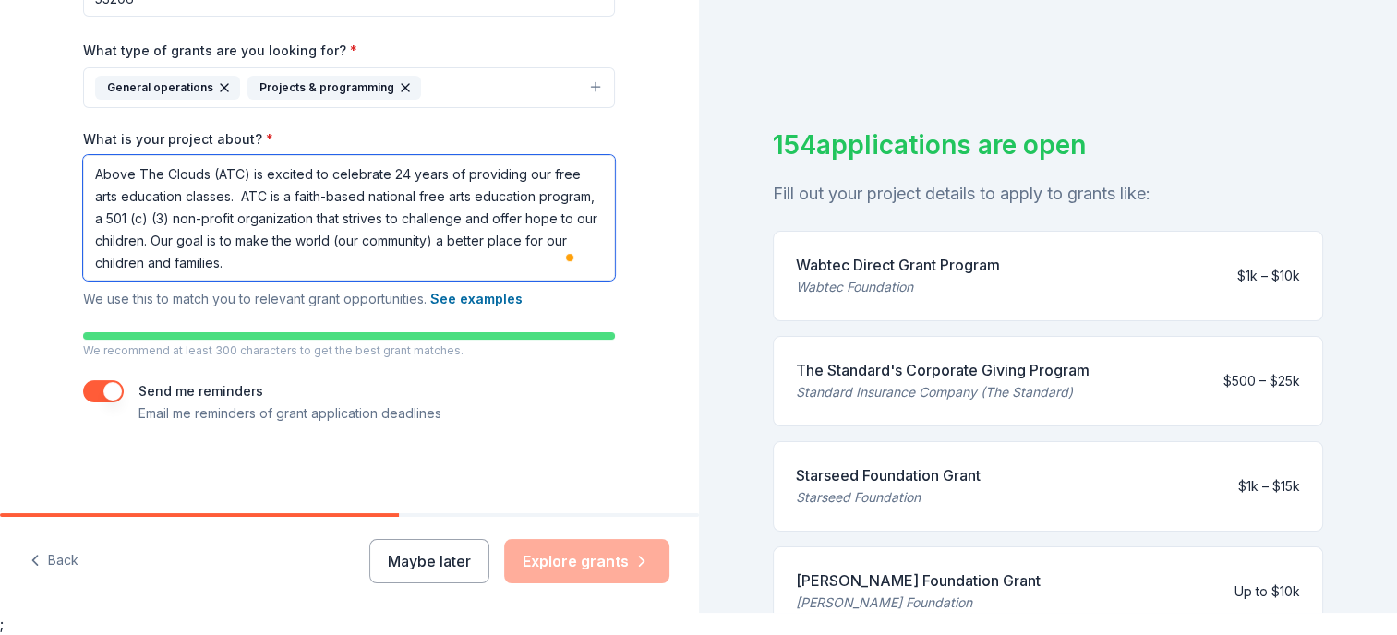
drag, startPoint x: 148, startPoint y: 217, endPoint x: 361, endPoint y: 216, distance: 213.3
click at [361, 216] on textarea "Above The Clouds (ATC) is excited to celebrate 24 years of providing our free a…" at bounding box center [349, 218] width 532 height 126
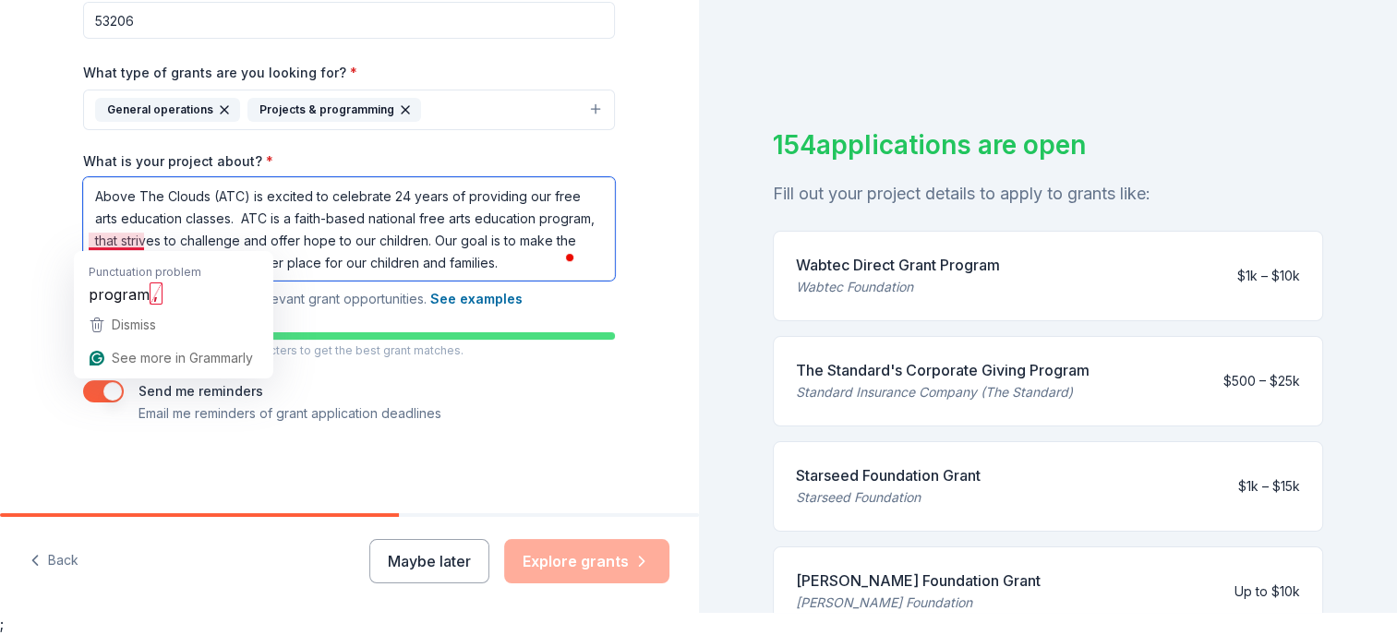
click at [101, 238] on textarea "Above The Clouds (ATC) is excited to celebrate 24 years of providing our free a…" at bounding box center [349, 228] width 532 height 103
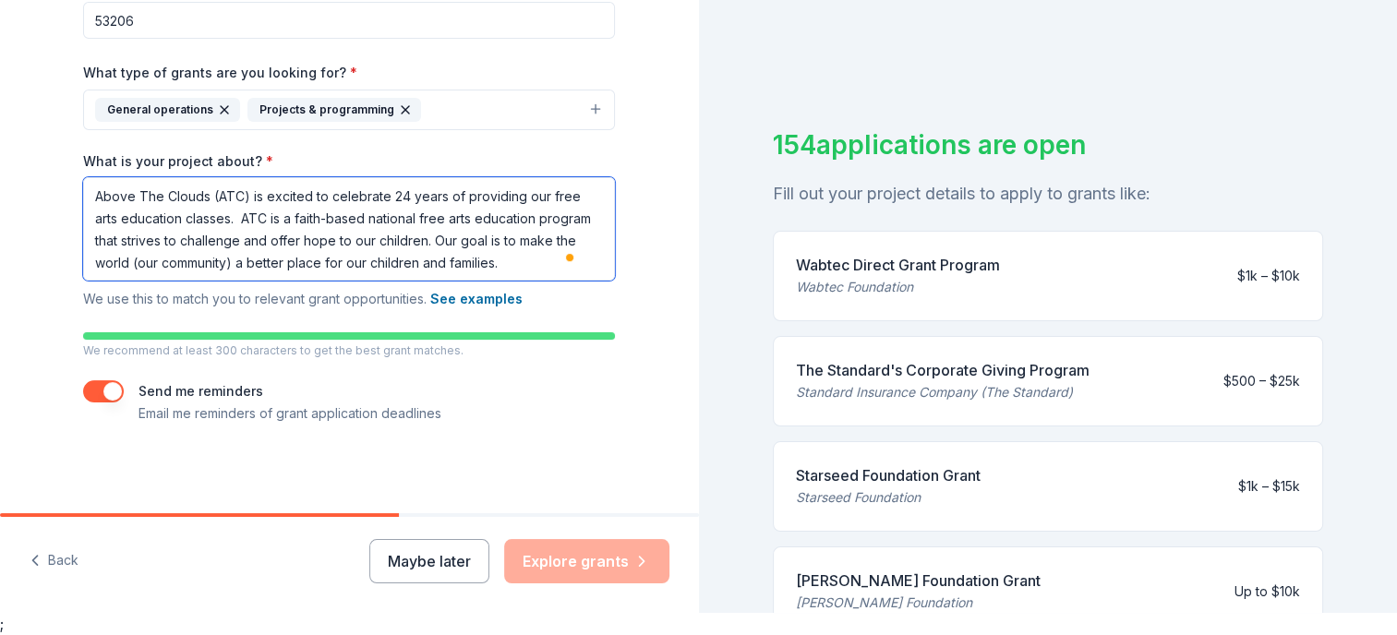
drag, startPoint x: 87, startPoint y: 188, endPoint x: 226, endPoint y: 217, distance: 142.4
click at [226, 217] on textarea "Above The Clouds (ATC) is excited to celebrate 24 years of providing our free a…" at bounding box center [349, 228] width 532 height 103
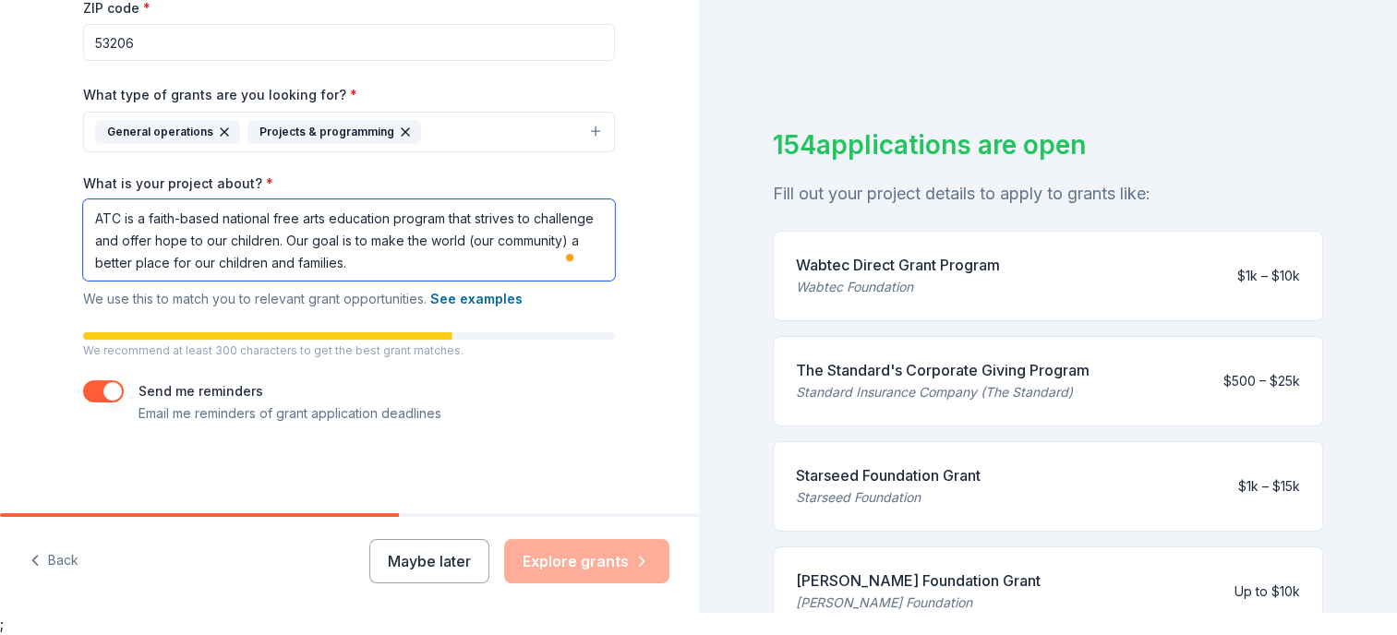
drag, startPoint x: 85, startPoint y: 217, endPoint x: 115, endPoint y: 218, distance: 29.6
click at [115, 218] on textarea "ATC is a faith-based national free arts education program that strives to chall…" at bounding box center [349, 239] width 532 height 81
click at [421, 259] on textarea "Above The Clouds is a faith-based national free arts education program that str…" at bounding box center [349, 239] width 532 height 81
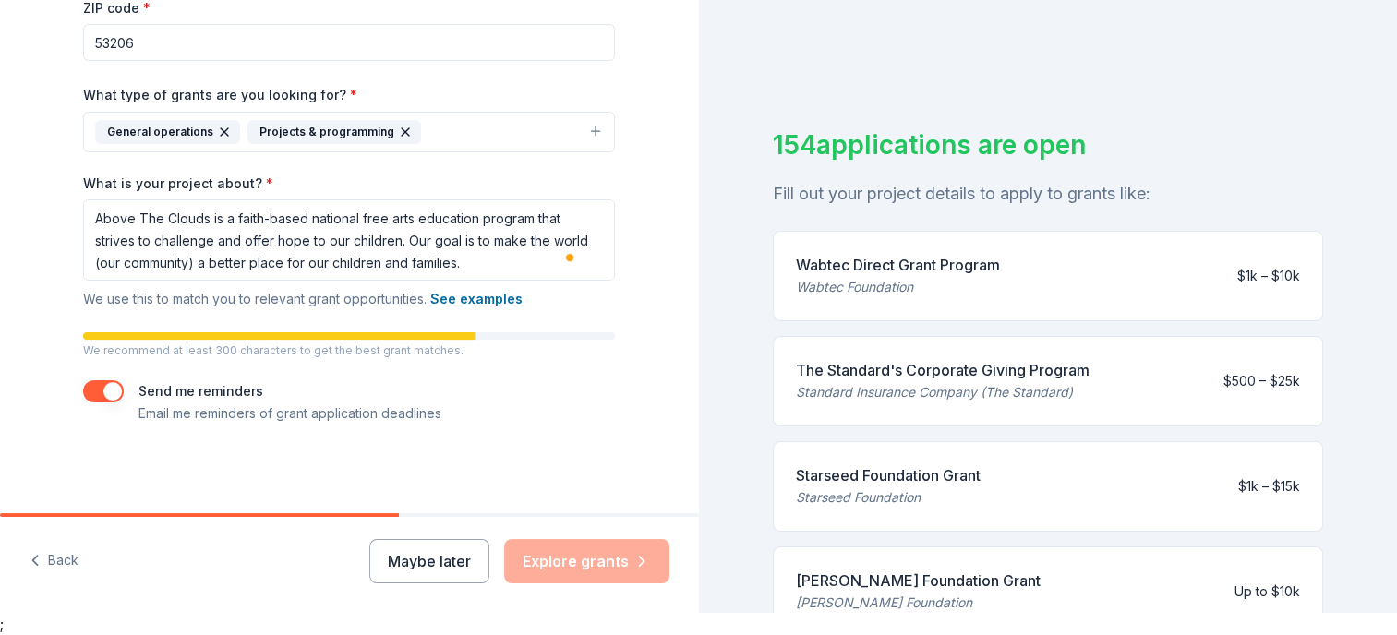
click at [458, 299] on button "See examples" at bounding box center [476, 299] width 92 height 22
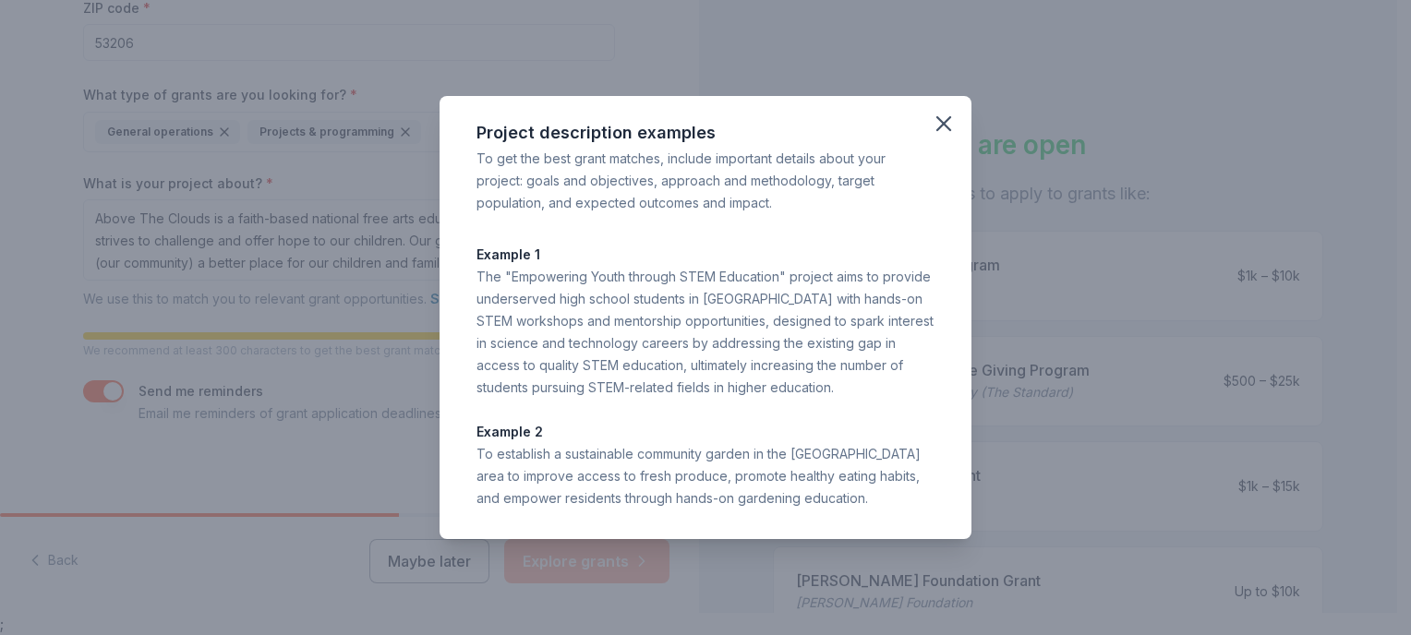
click at [947, 121] on icon "button" at bounding box center [943, 123] width 13 height 13
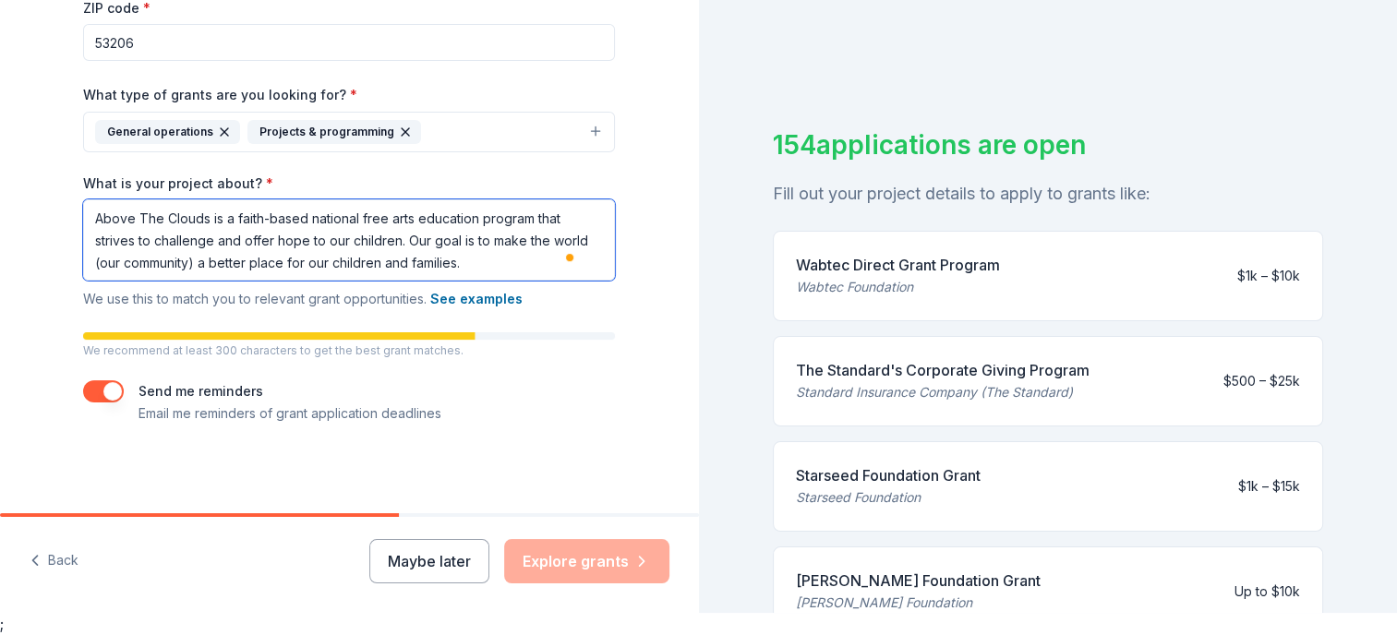
click at [236, 222] on textarea "Above The Clouds is a faith-based national free arts education program that str…" at bounding box center [349, 239] width 532 height 81
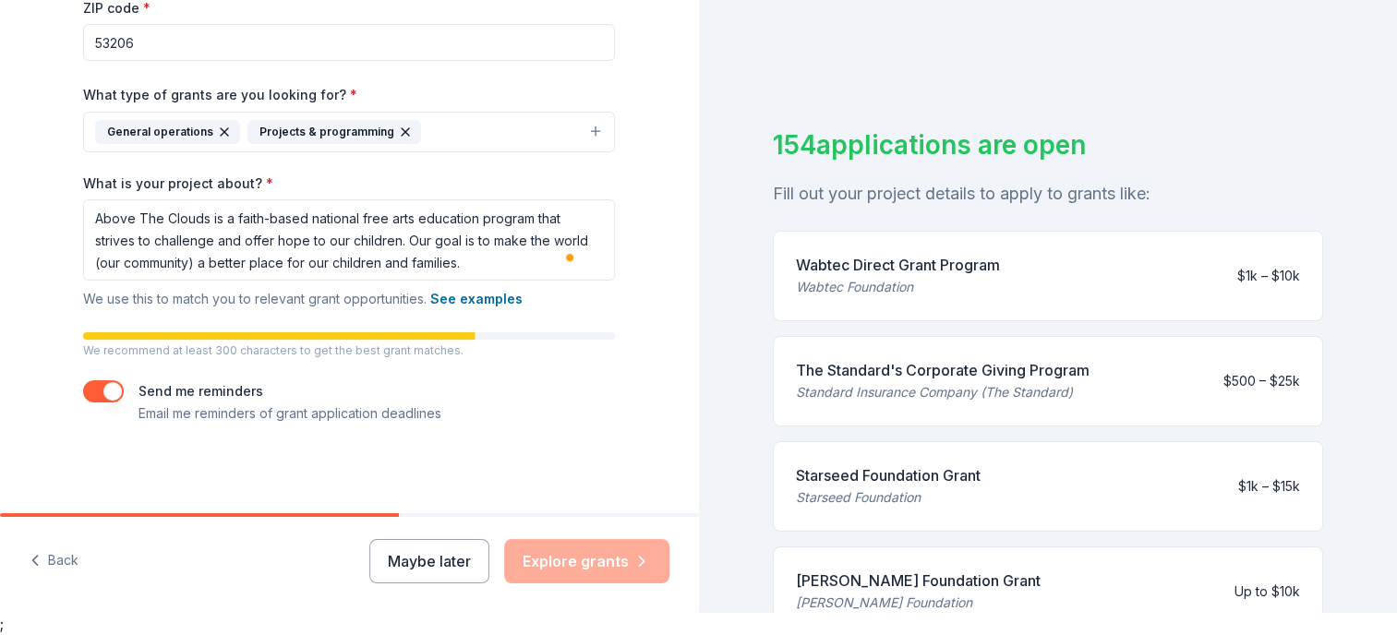
click at [571, 569] on div "Maybe later Explore grants" at bounding box center [519, 561] width 300 height 44
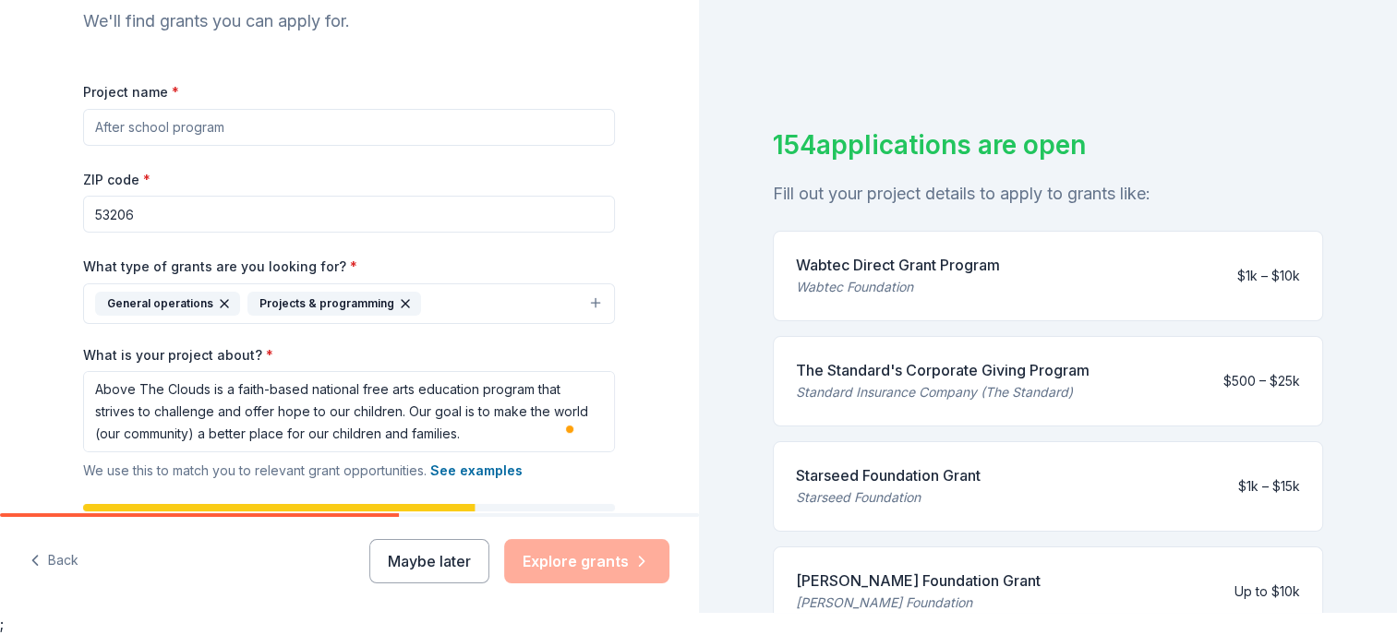
scroll to position [356, 0]
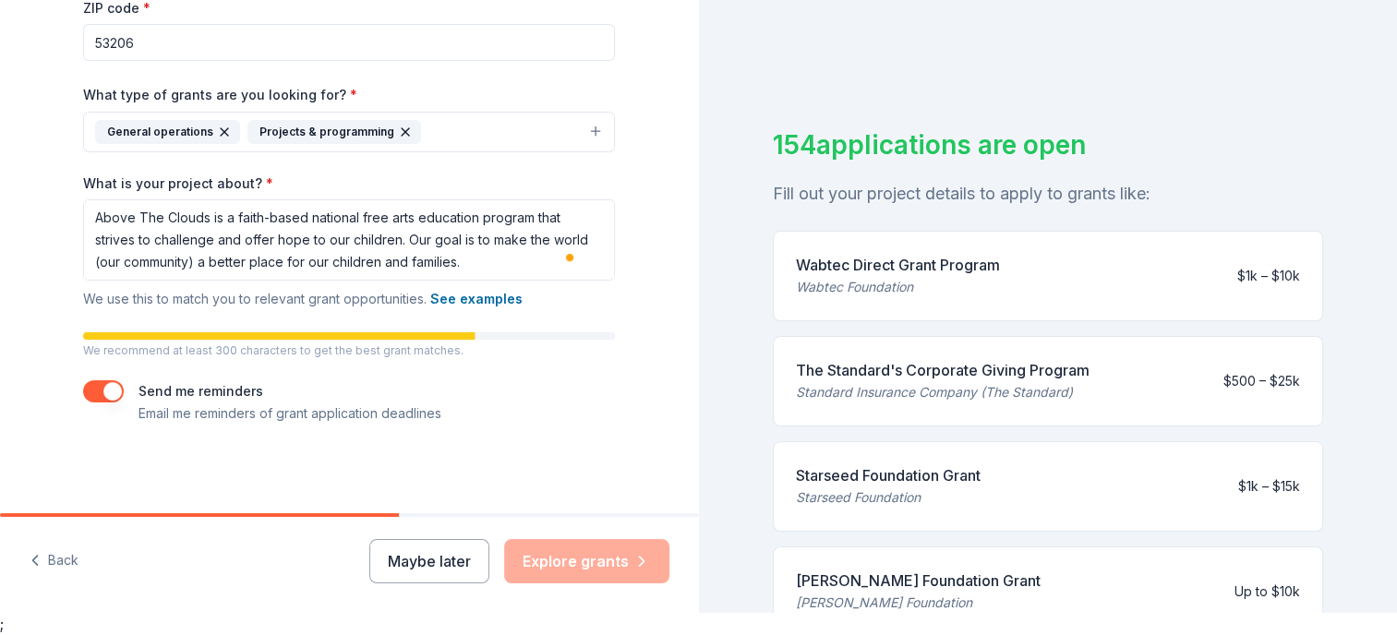
click at [471, 296] on button "See examples" at bounding box center [476, 299] width 92 height 22
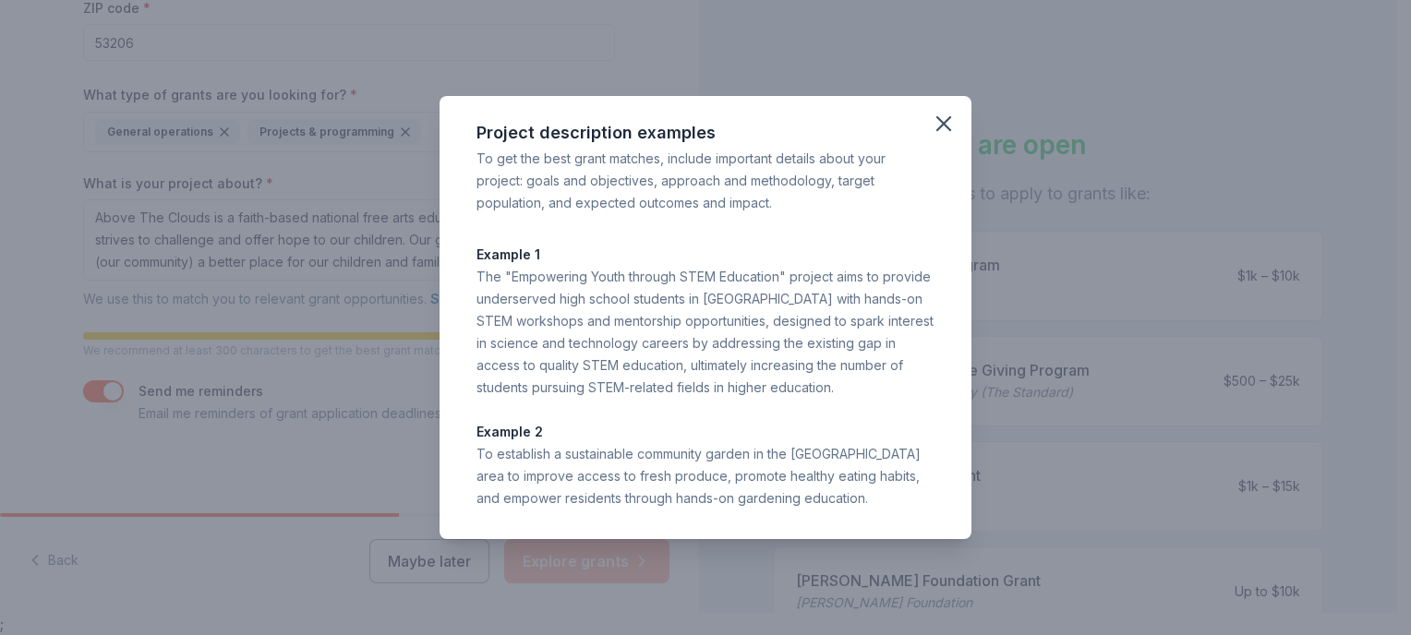
click at [385, 284] on div "Project description examples To get the best grant matches, include important d…" at bounding box center [705, 317] width 1411 height 635
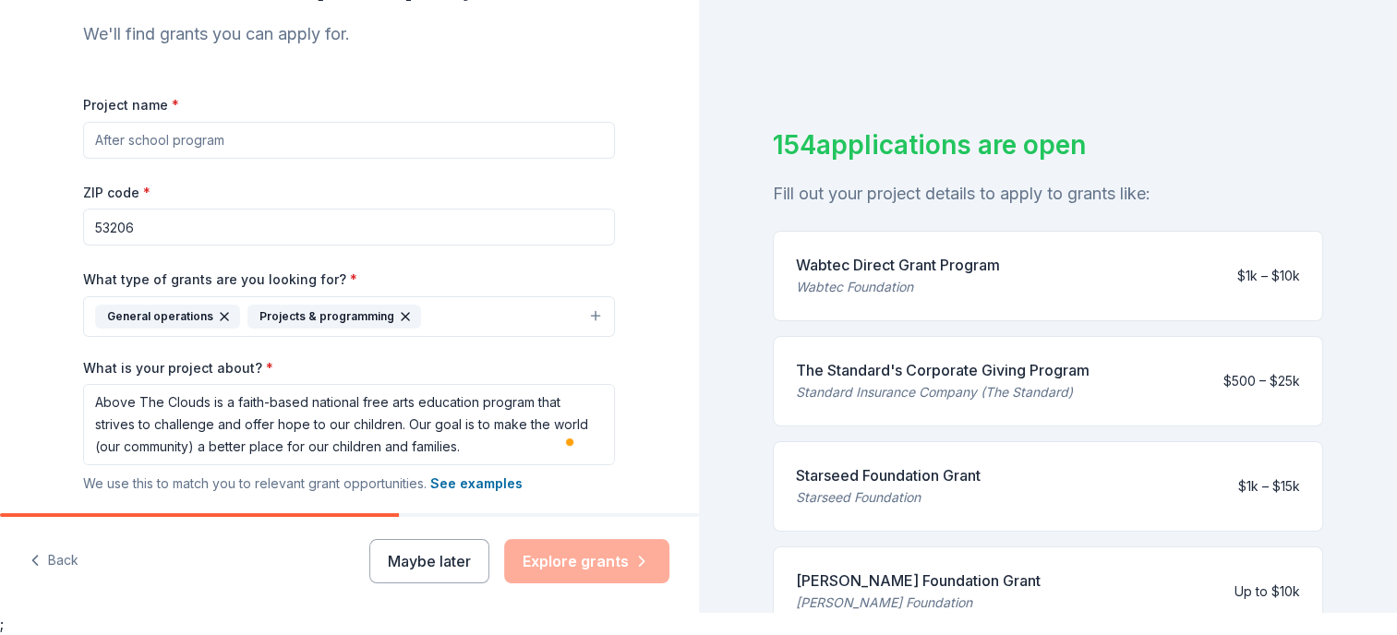
scroll to position [249, 0]
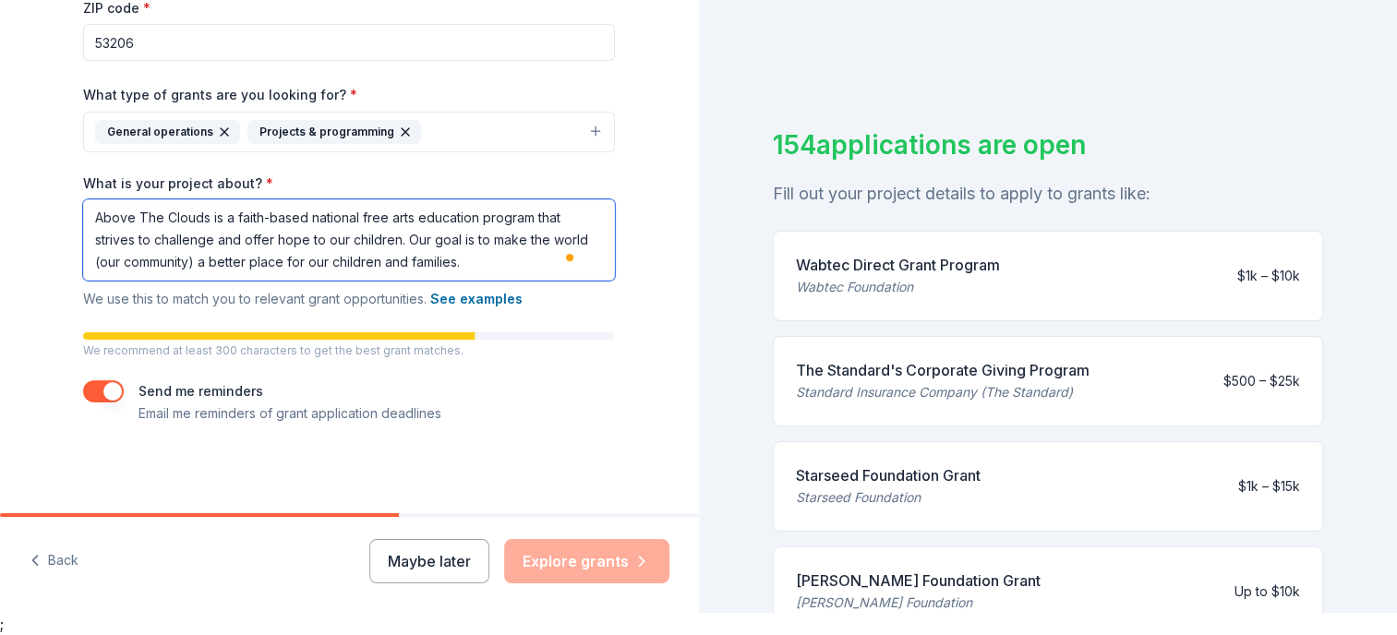
drag, startPoint x: 204, startPoint y: 218, endPoint x: 551, endPoint y: 269, distance: 350.9
click at [551, 269] on textarea "Above The Clouds is a faith-based national free arts education program that str…" at bounding box center [349, 239] width 532 height 81
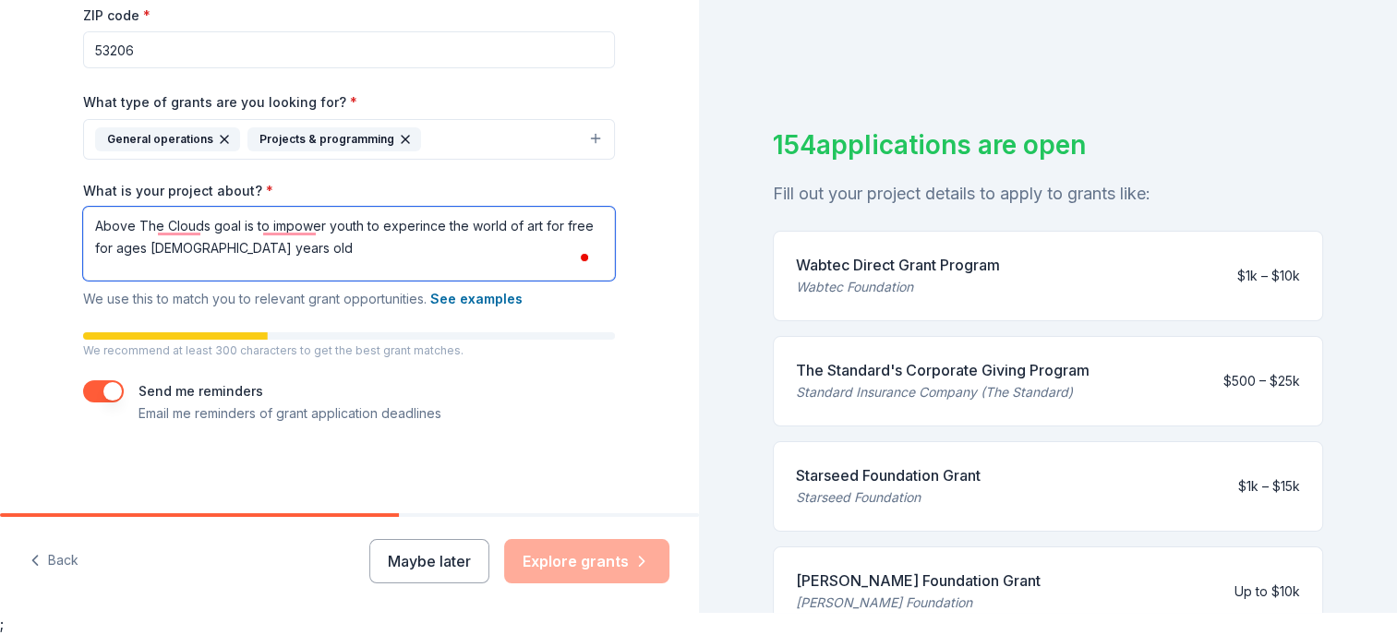
type textarea "Above The Clouds goal is to impower youth to experince the world of art for fre…"
drag, startPoint x: 257, startPoint y: 237, endPoint x: 89, endPoint y: 222, distance: 168.8
click at [89, 222] on textarea "Above The Clouds goal is to impower youth to experince the world of art for fre…" at bounding box center [349, 244] width 532 height 74
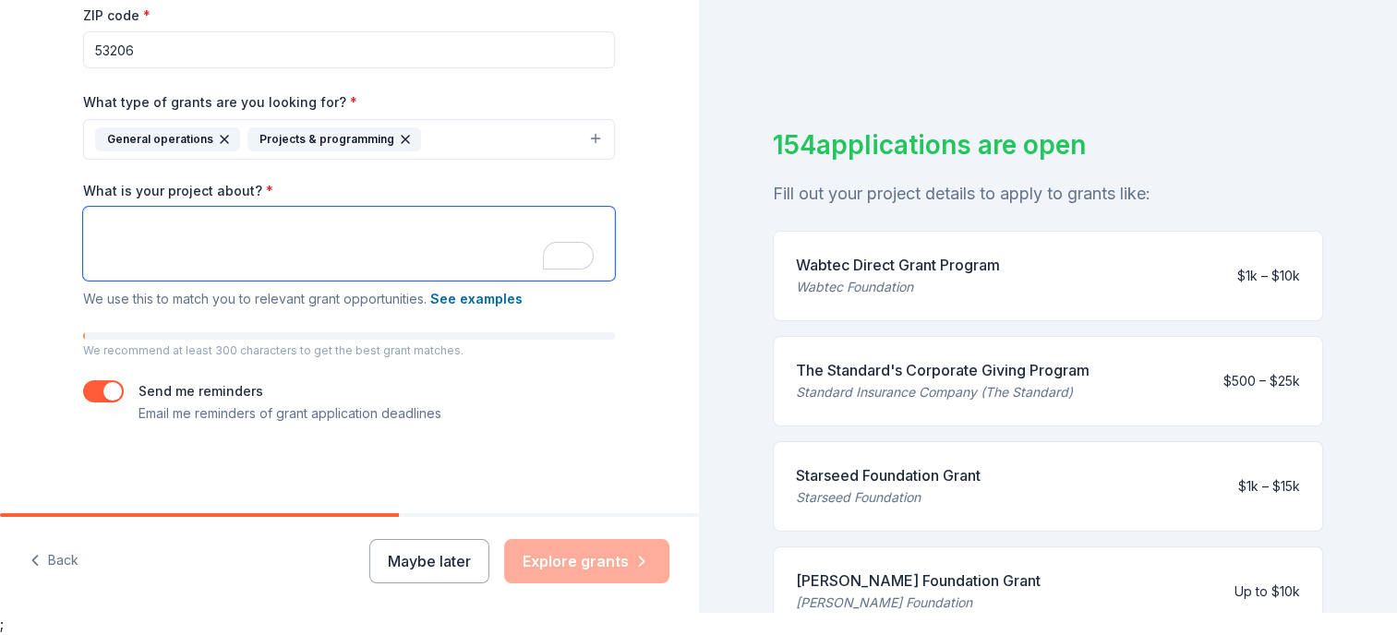
click at [199, 236] on textarea "What is your project about? *" at bounding box center [349, 244] width 532 height 74
paste textarea "Above The Clouds provides free classes for children ages [DEMOGRAPHIC_DATA] in …"
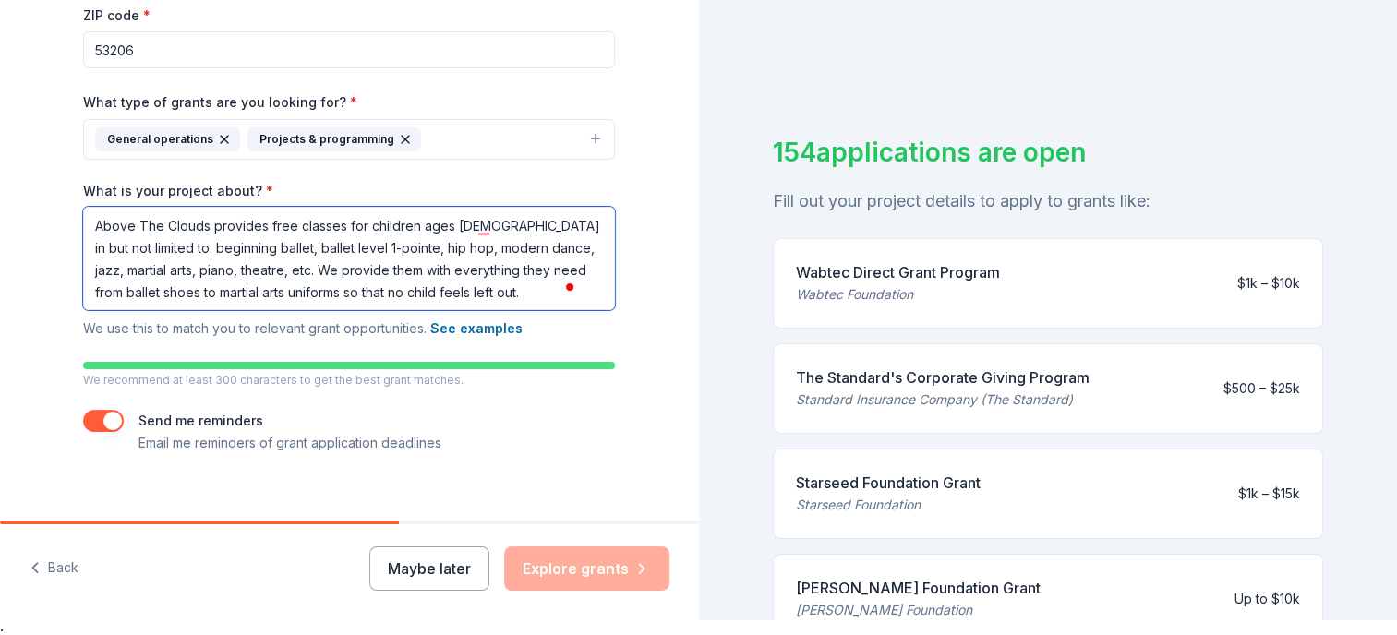
scroll to position [22, 0]
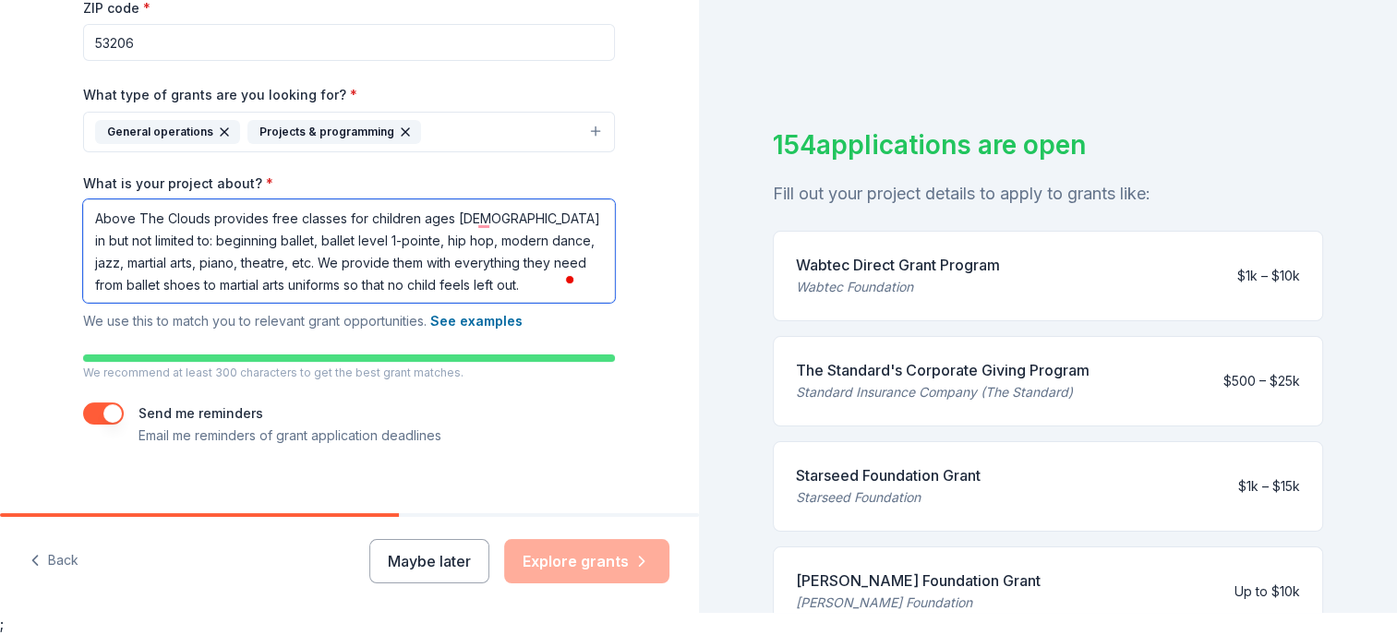
click at [475, 284] on textarea "Above The Clouds provides free classes for children ages [DEMOGRAPHIC_DATA] in …" at bounding box center [349, 250] width 532 height 103
paste textarea "Through movement, children learn about their bodies, the space around them, and…"
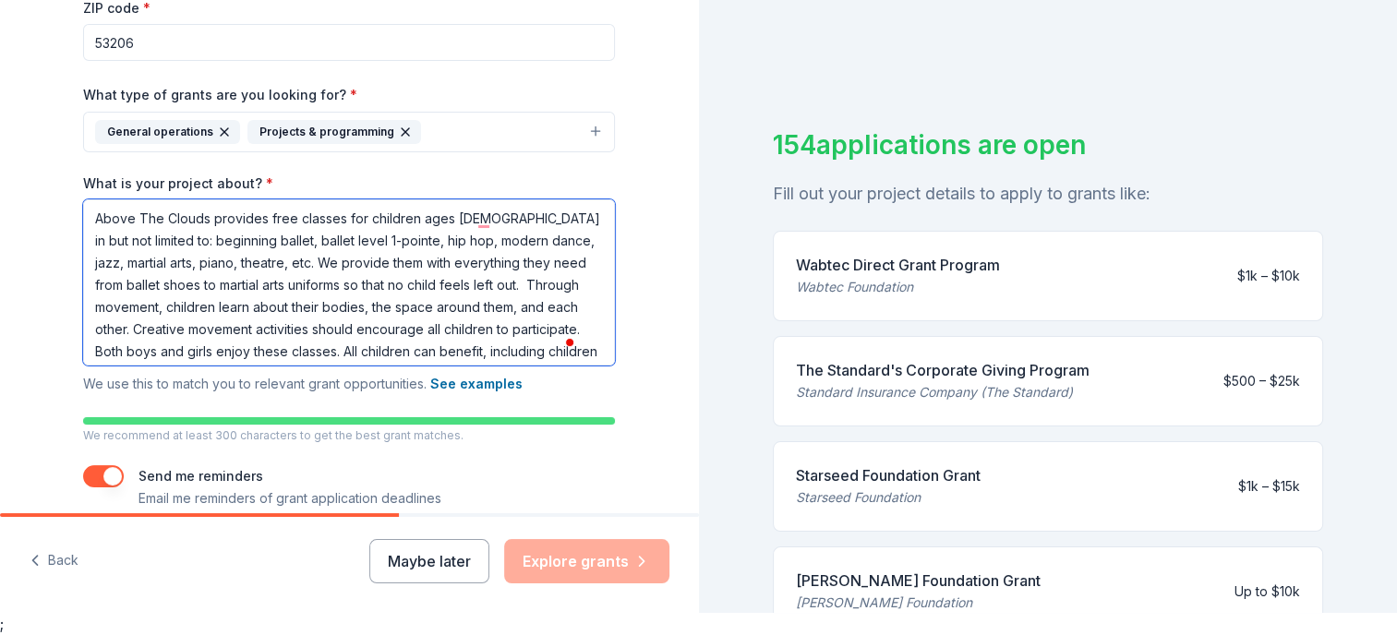
scroll to position [16, 0]
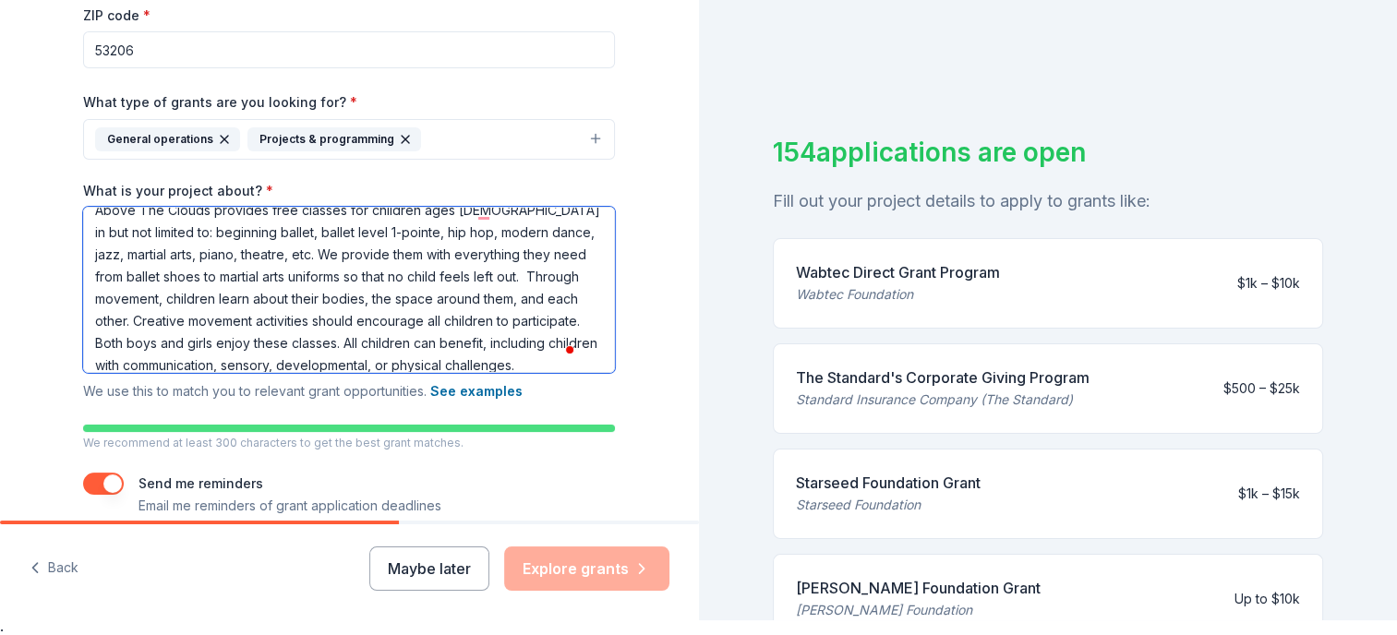
click at [524, 363] on textarea "Above The Clouds provides free classes for children ages [DEMOGRAPHIC_DATA] in …" at bounding box center [349, 290] width 532 height 166
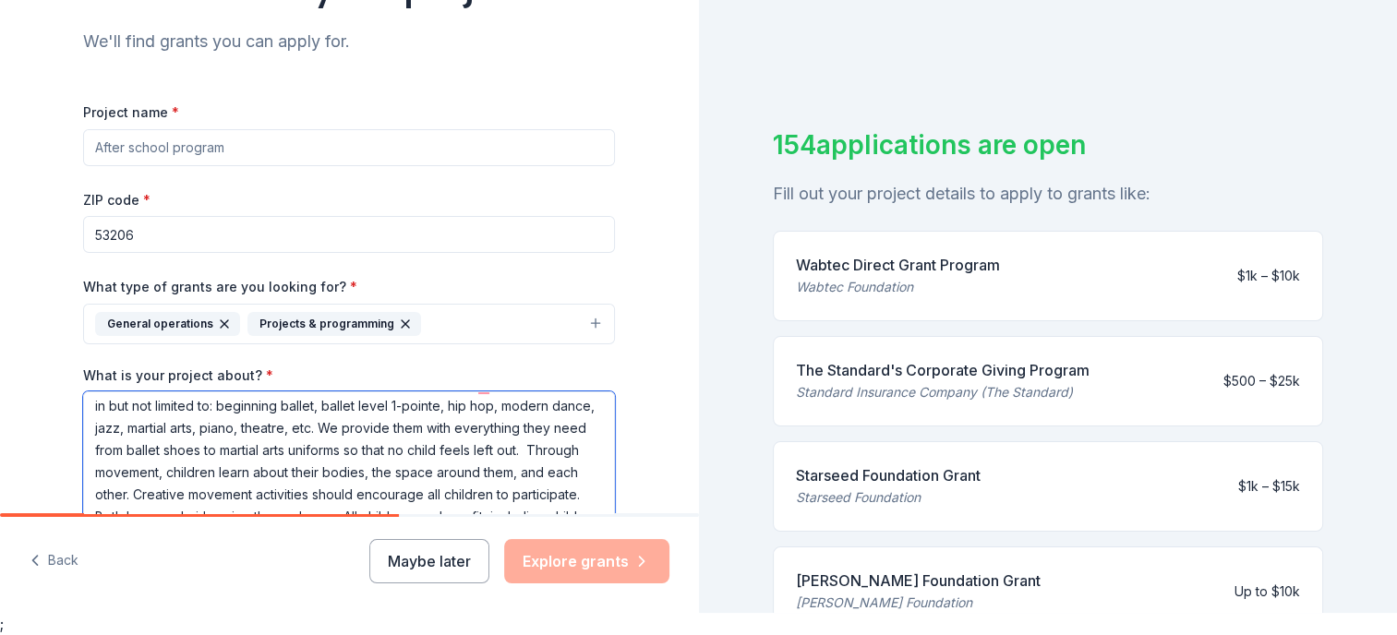
scroll to position [349, 0]
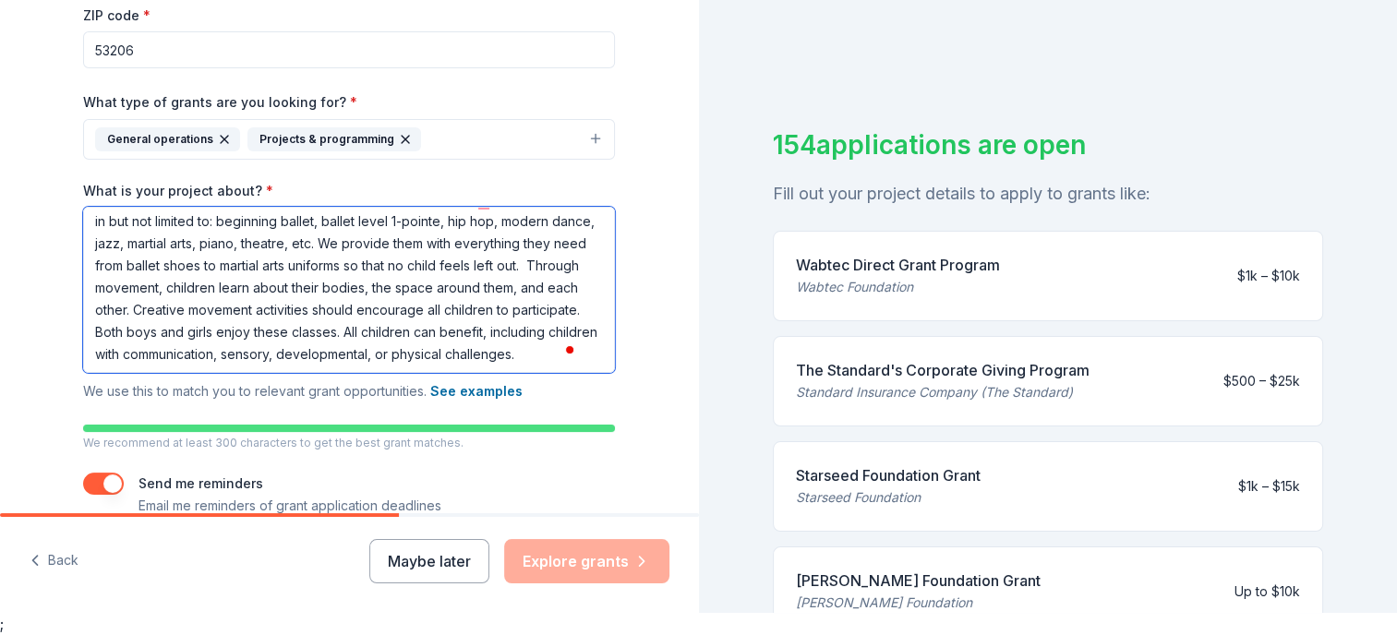
click at [525, 351] on textarea "Above The Clouds provides free classes for children ages [DEMOGRAPHIC_DATA] in …" at bounding box center [349, 290] width 532 height 166
paste textarea "Our students experiment with various media and techniques, which help [PERSON_N…"
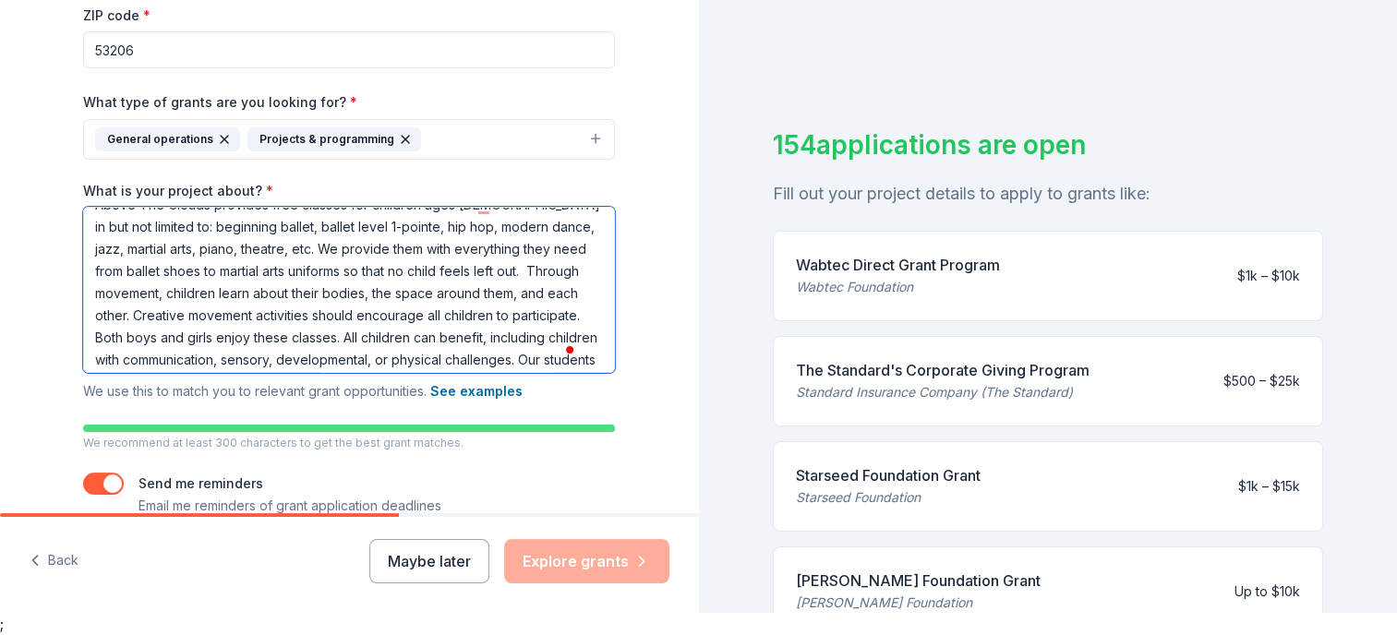
scroll to position [0, 0]
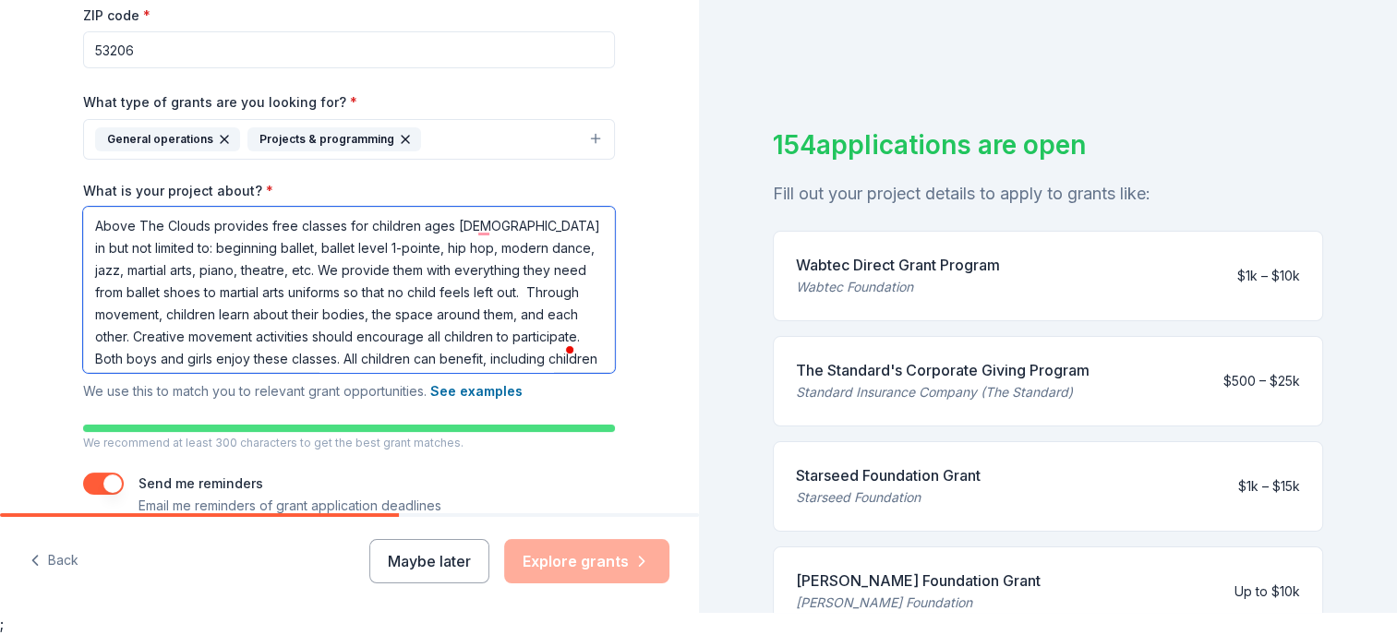
drag, startPoint x: 334, startPoint y: 366, endPoint x: 30, endPoint y: 190, distance: 351.7
click at [30, 190] on div "Tell us about your project. We'll find grants you can apply for. Project name *…" at bounding box center [349, 117] width 699 height 977
type textarea "Above The Clouds provides free classes for children ages [DEMOGRAPHIC_DATA] in …"
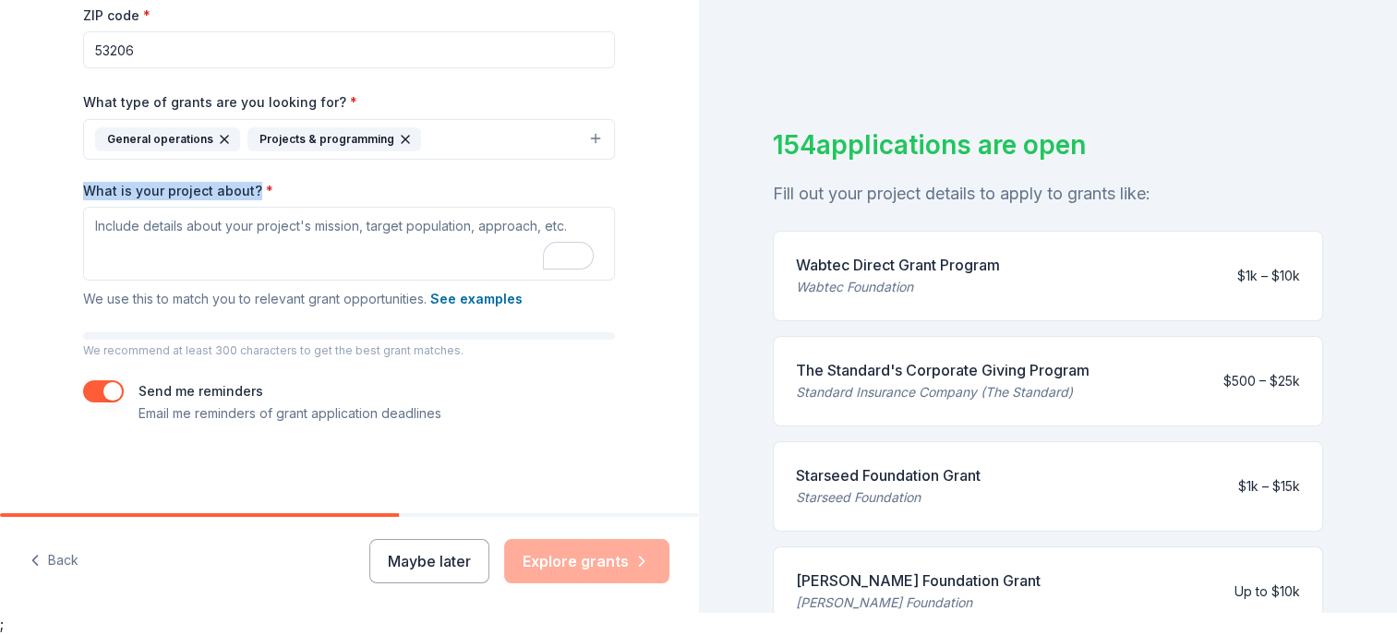
drag, startPoint x: 74, startPoint y: 186, endPoint x: 243, endPoint y: 199, distance: 169.6
click at [243, 199] on div "Tell us about your project. We'll find grants you can apply for. Project name *…" at bounding box center [349, 71] width 591 height 885
copy label "What is your project about?"
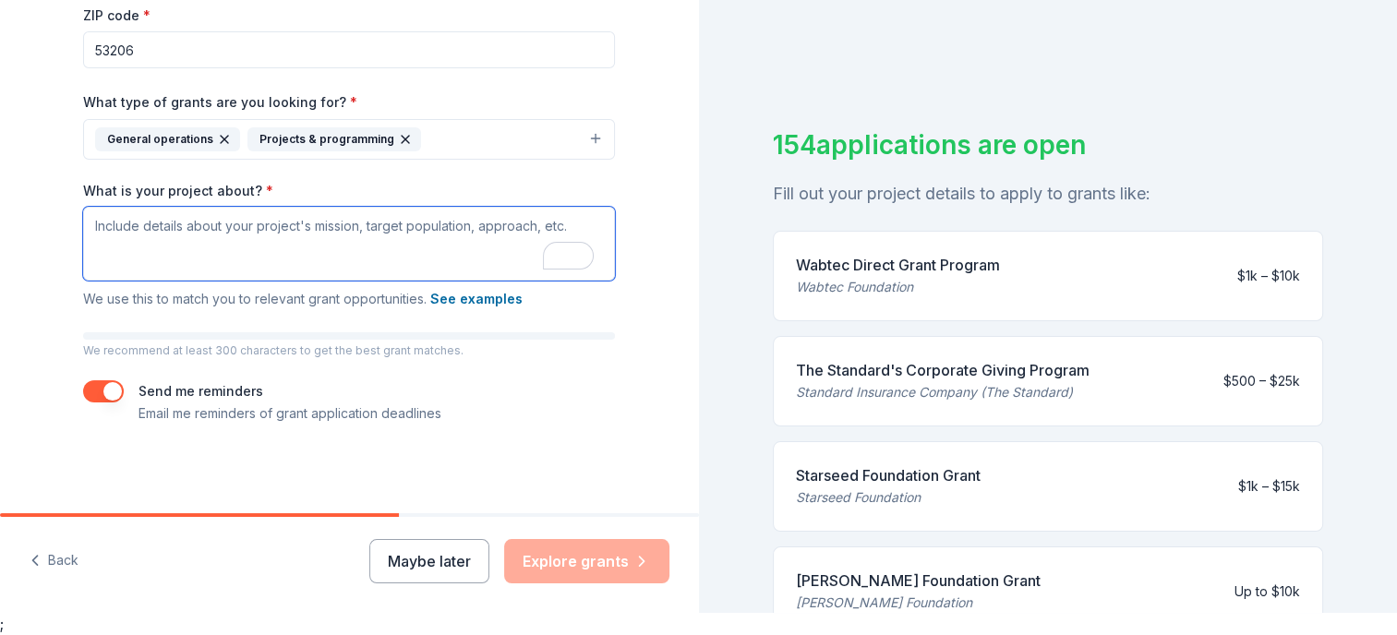
click at [133, 233] on textarea "What is your project about? *" at bounding box center [349, 244] width 532 height 74
click at [106, 223] on textarea "What is your project about? *" at bounding box center [349, 244] width 532 height 74
paste textarea "Lore ips dolo 42 sitam Conse Adi Elitse doe temp incididu utlab et dolor mag al…"
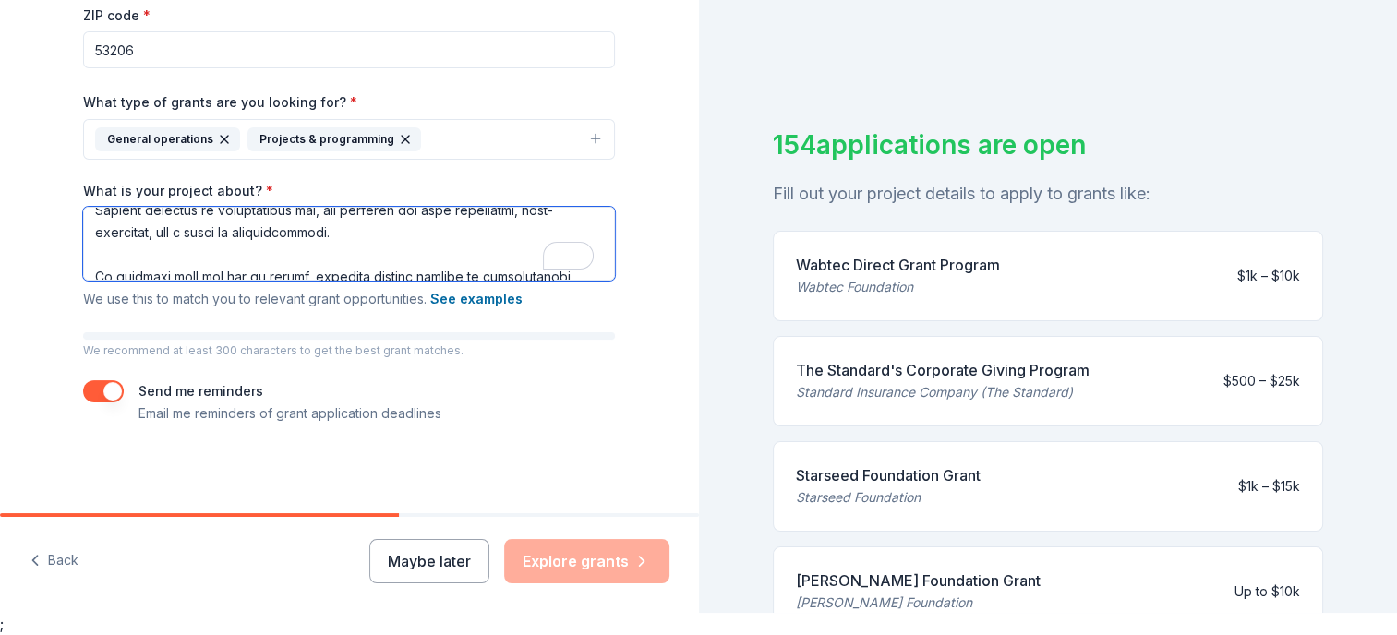
scroll to position [614, 0]
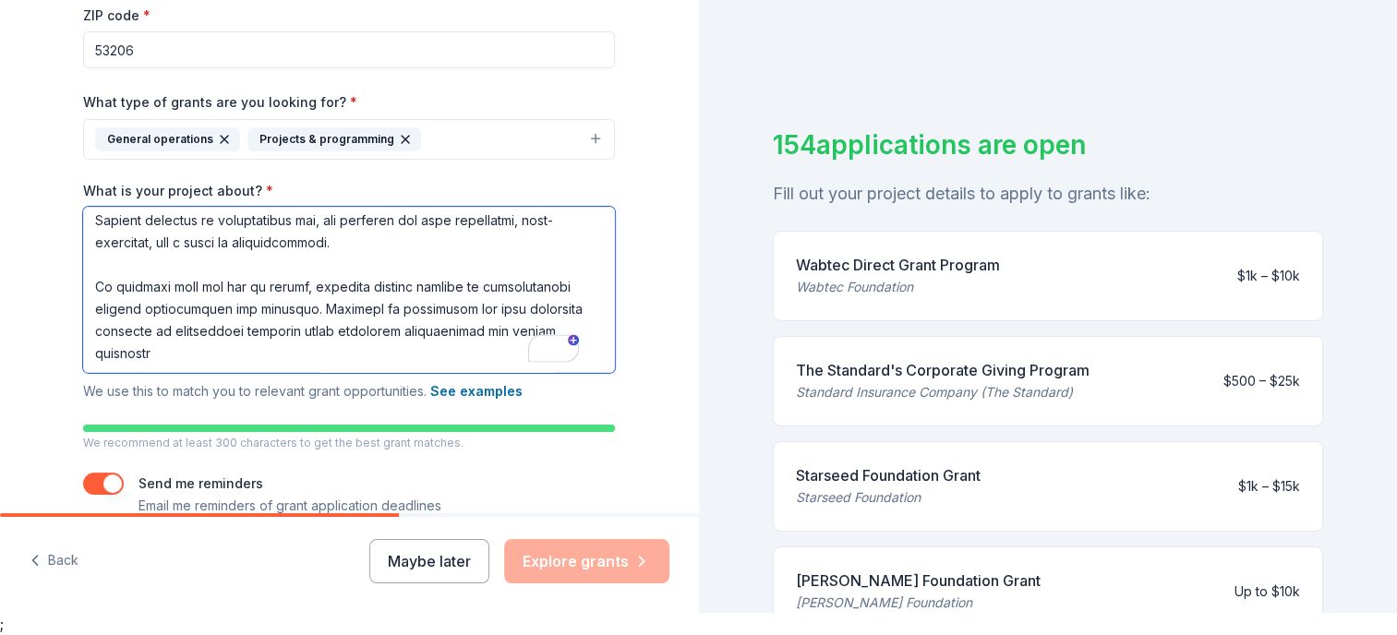
click at [284, 319] on textarea "What is your project about? *" at bounding box center [349, 290] width 532 height 166
click at [234, 330] on textarea "What is your project about? *" at bounding box center [349, 290] width 532 height 166
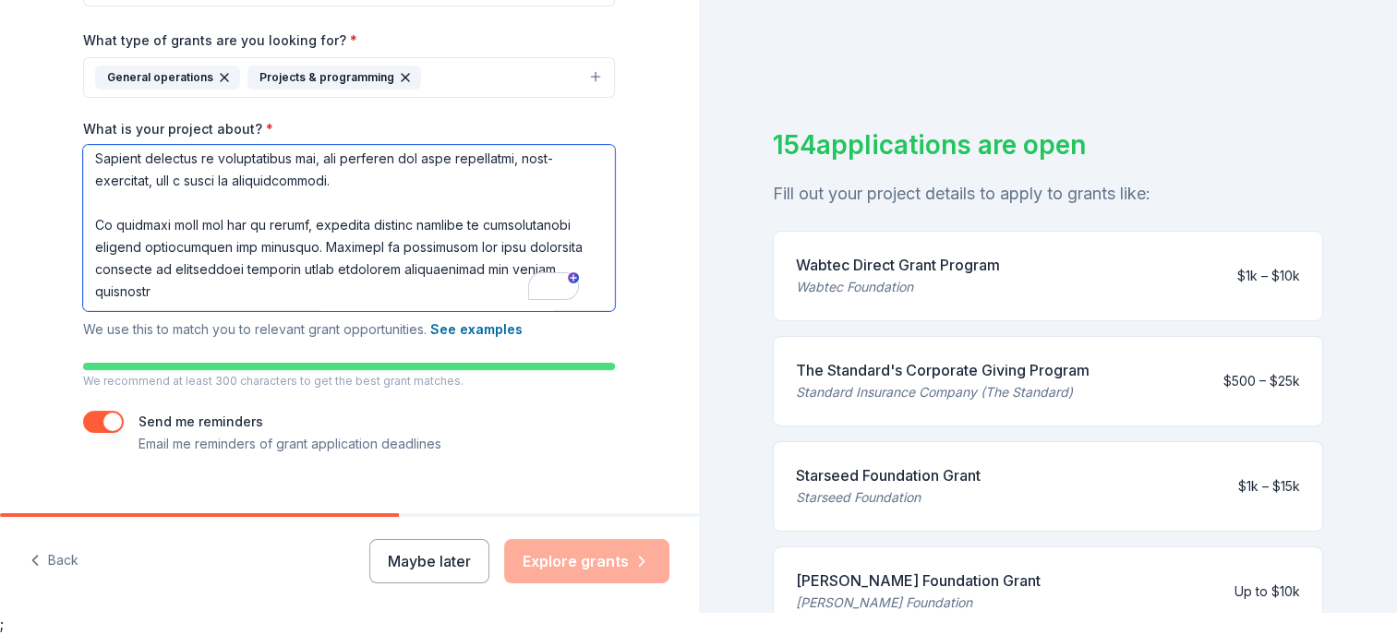
scroll to position [441, 0]
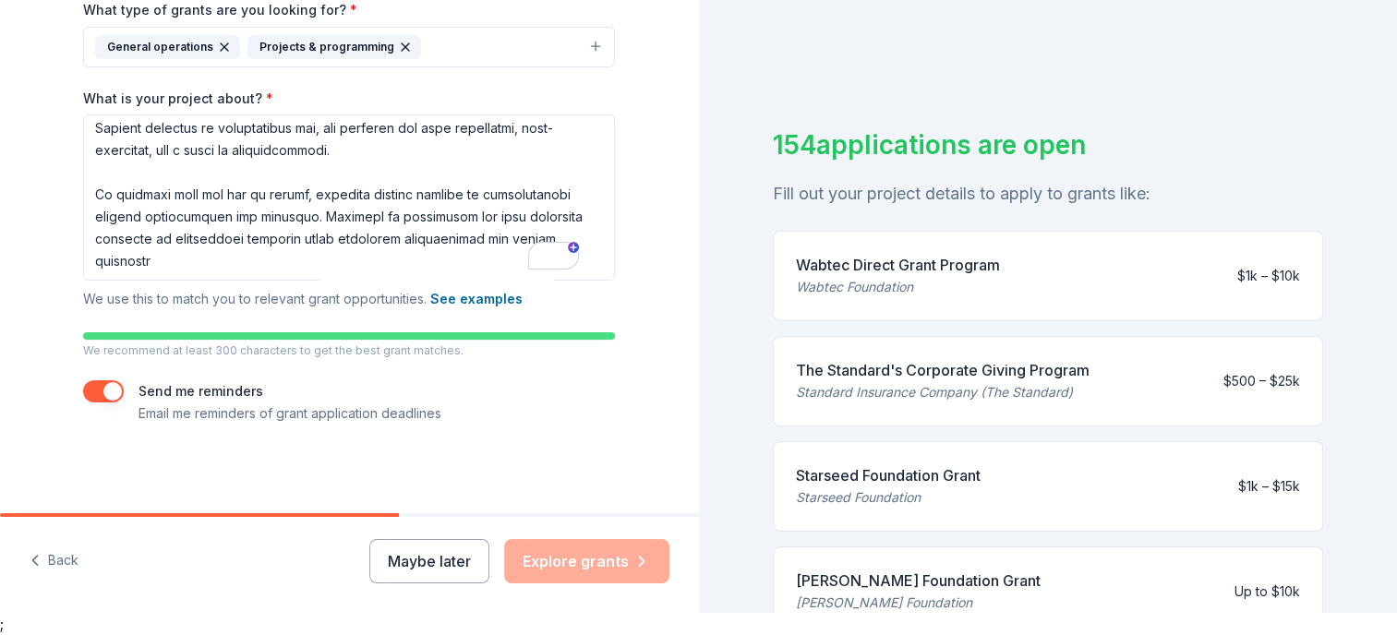
click at [612, 572] on div "Maybe later Explore grants" at bounding box center [519, 561] width 300 height 44
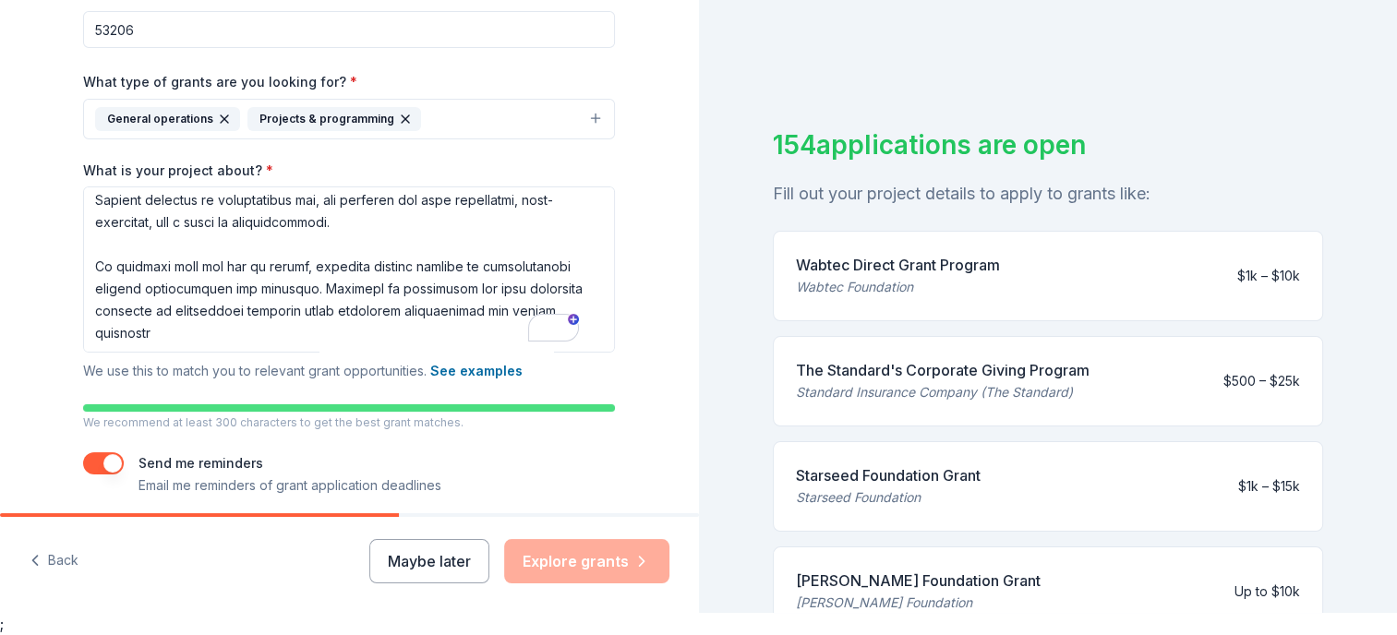
scroll to position [418, 0]
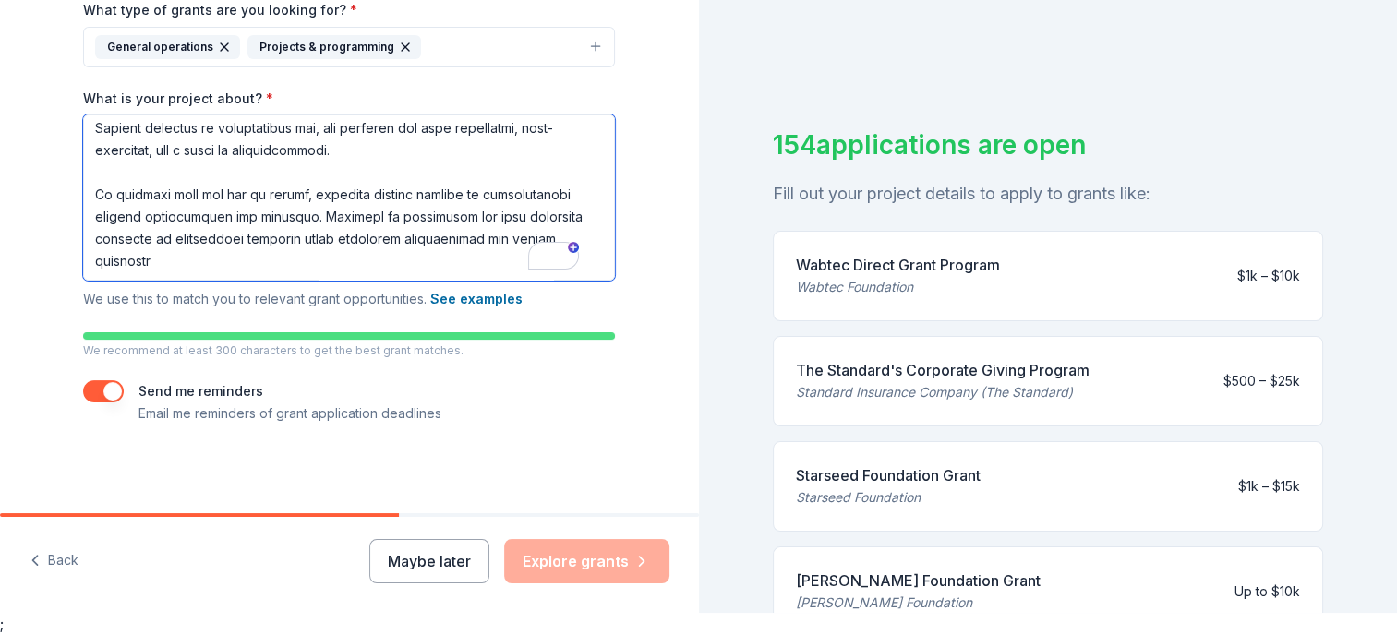
click at [253, 214] on textarea "What is your project about? *" at bounding box center [349, 198] width 532 height 166
click at [255, 252] on textarea "What is your project about? *" at bounding box center [349, 198] width 532 height 166
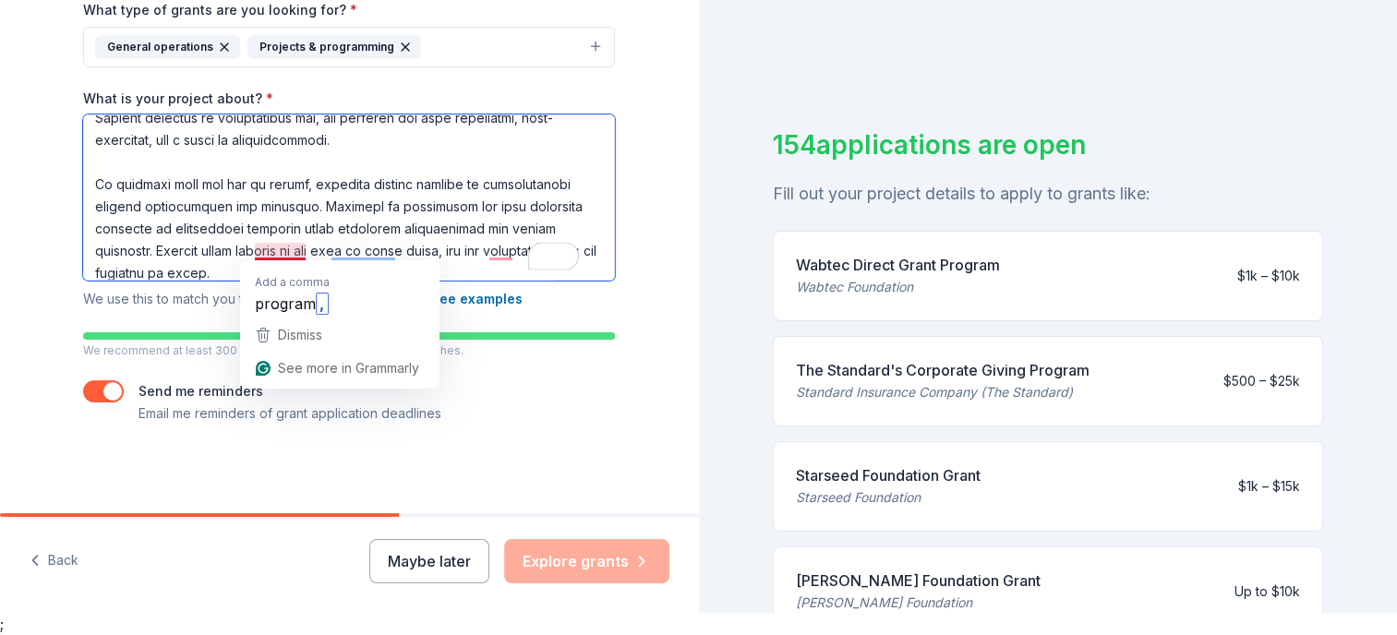
click at [296, 245] on textarea "What is your project about? *" at bounding box center [349, 198] width 532 height 166
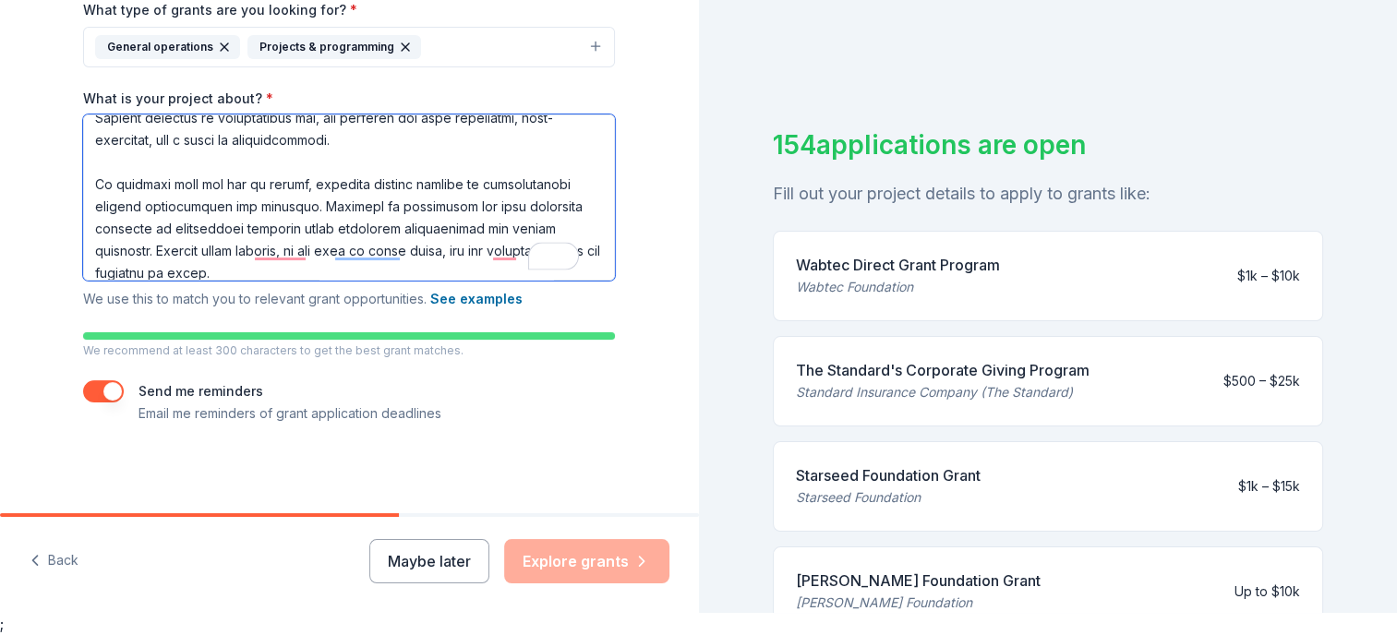
type textarea "Lore ips dolo 42 sitam Conse Adi Elitse doe temp incididu utlab et dolor mag al…"
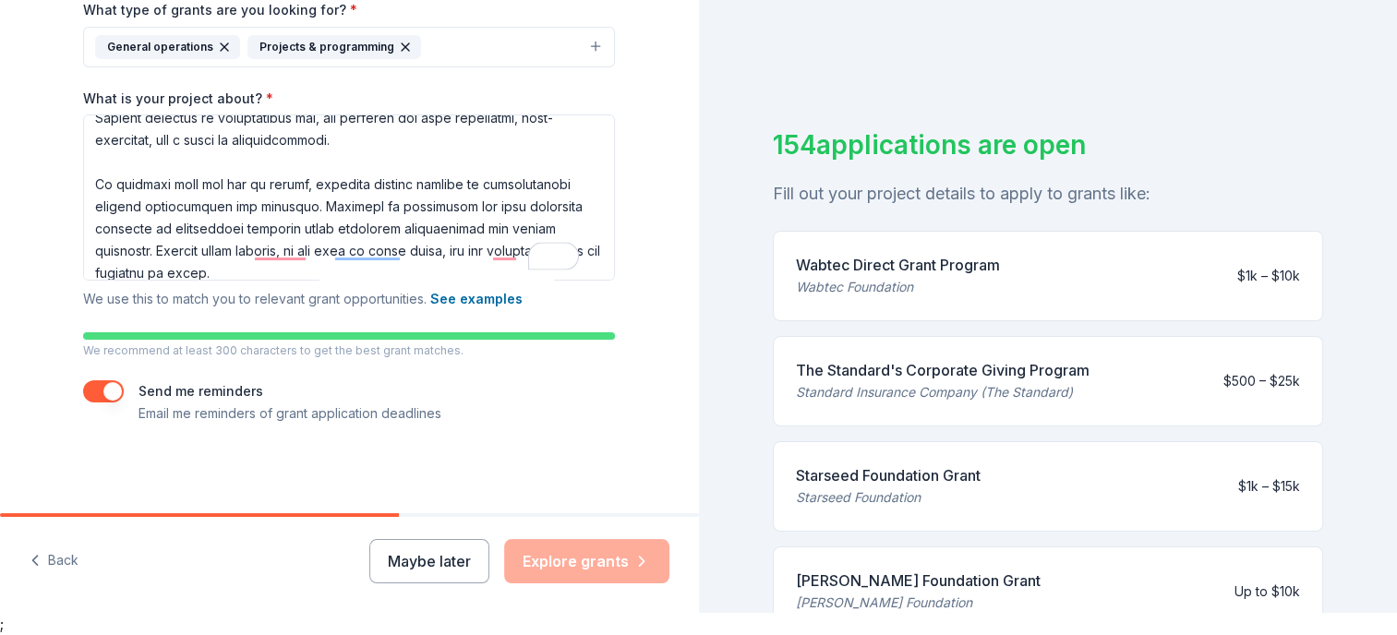
click at [602, 556] on div "Maybe later Explore grants" at bounding box center [519, 561] width 300 height 44
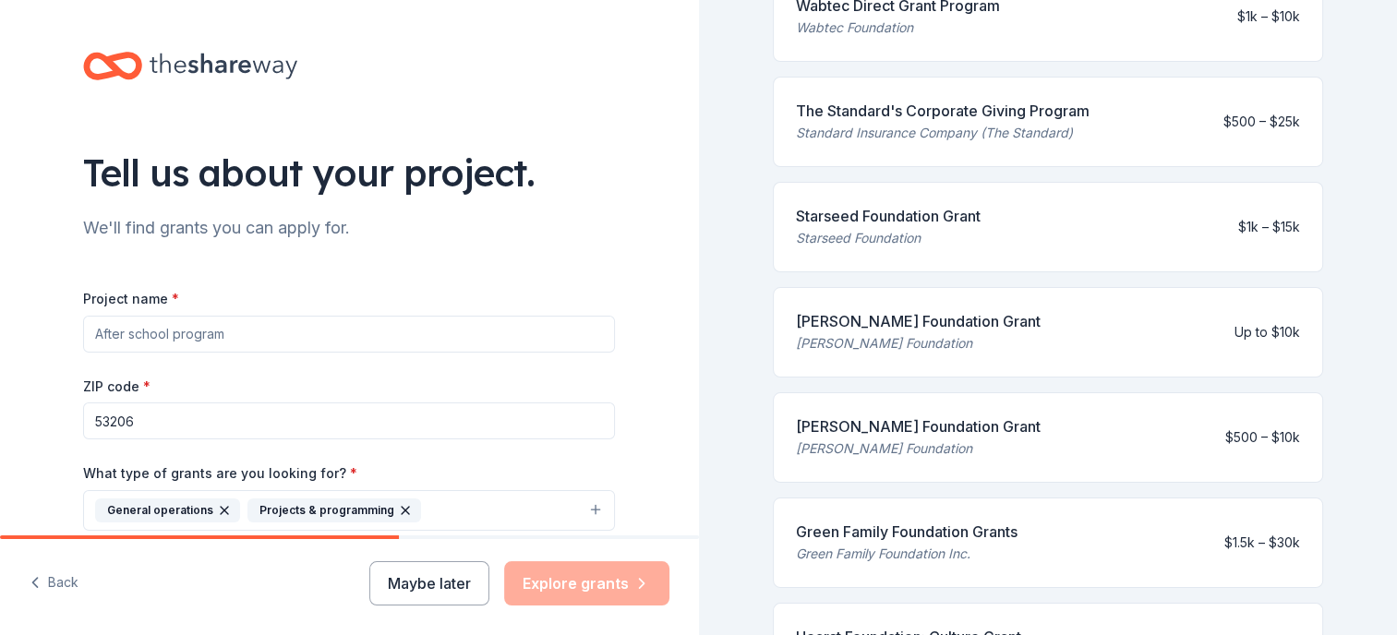
scroll to position [92, 0]
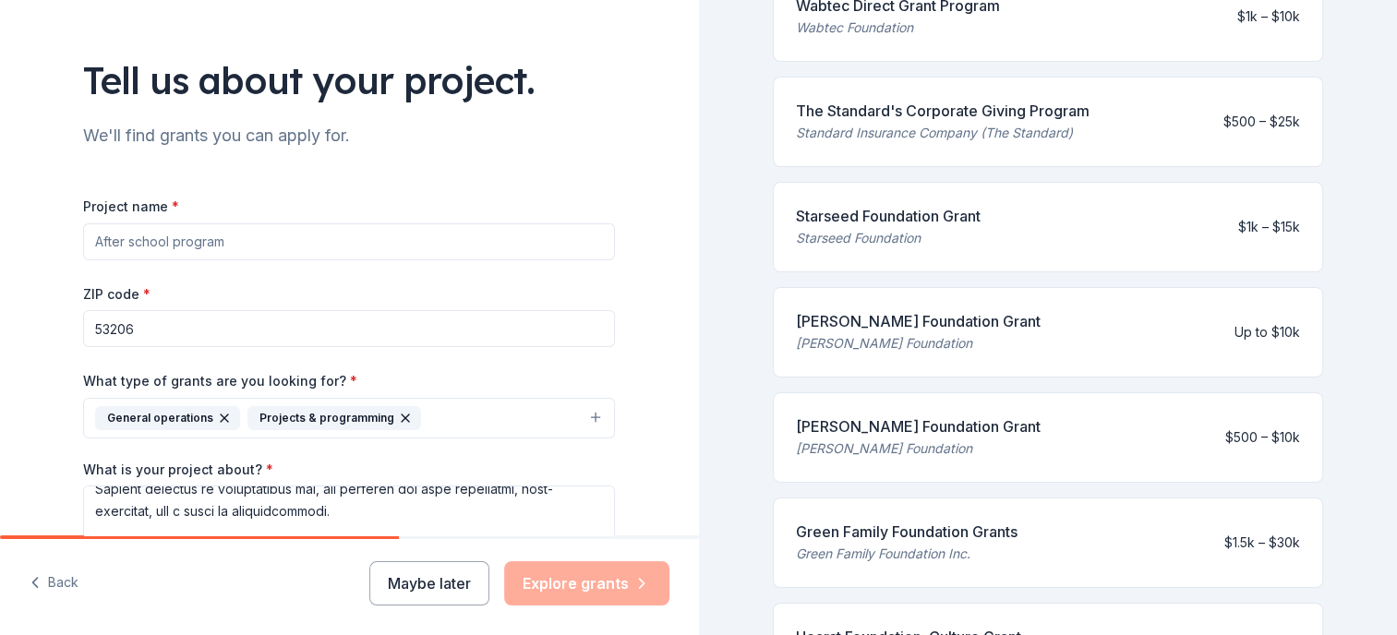
click at [245, 239] on input "Project name *" at bounding box center [349, 241] width 532 height 37
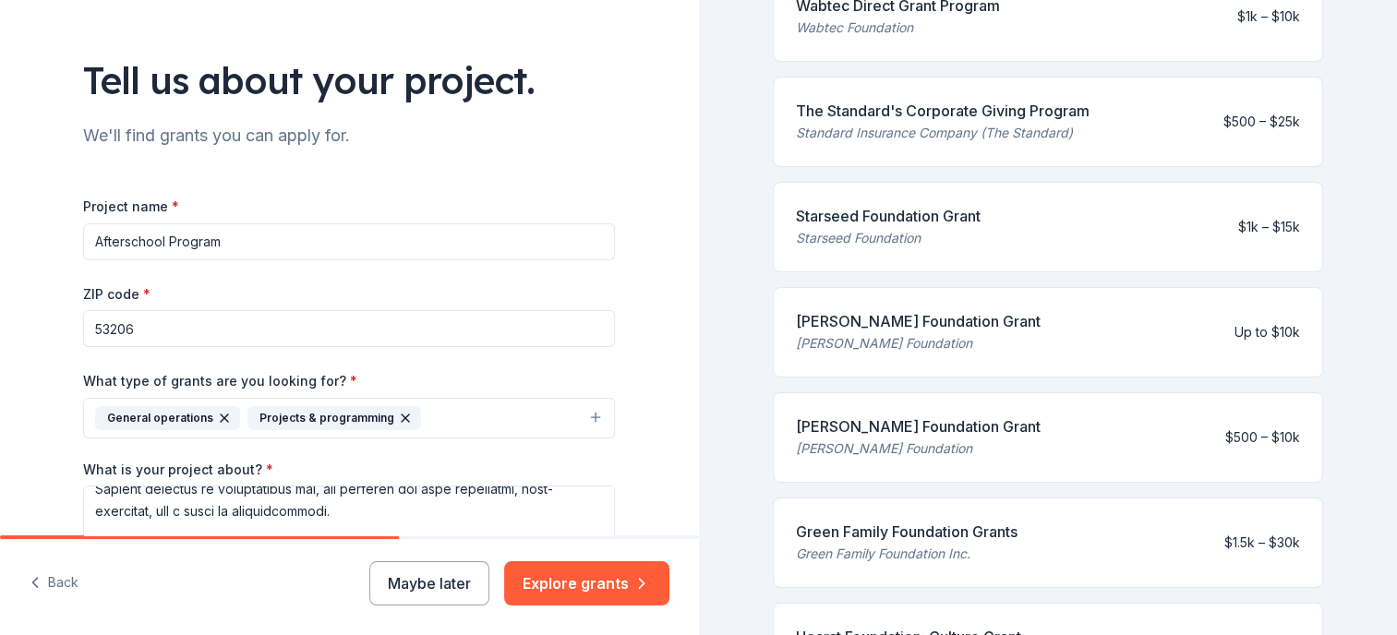
type input "Afterschool Program"
click at [200, 320] on input "53206" at bounding box center [349, 328] width 532 height 37
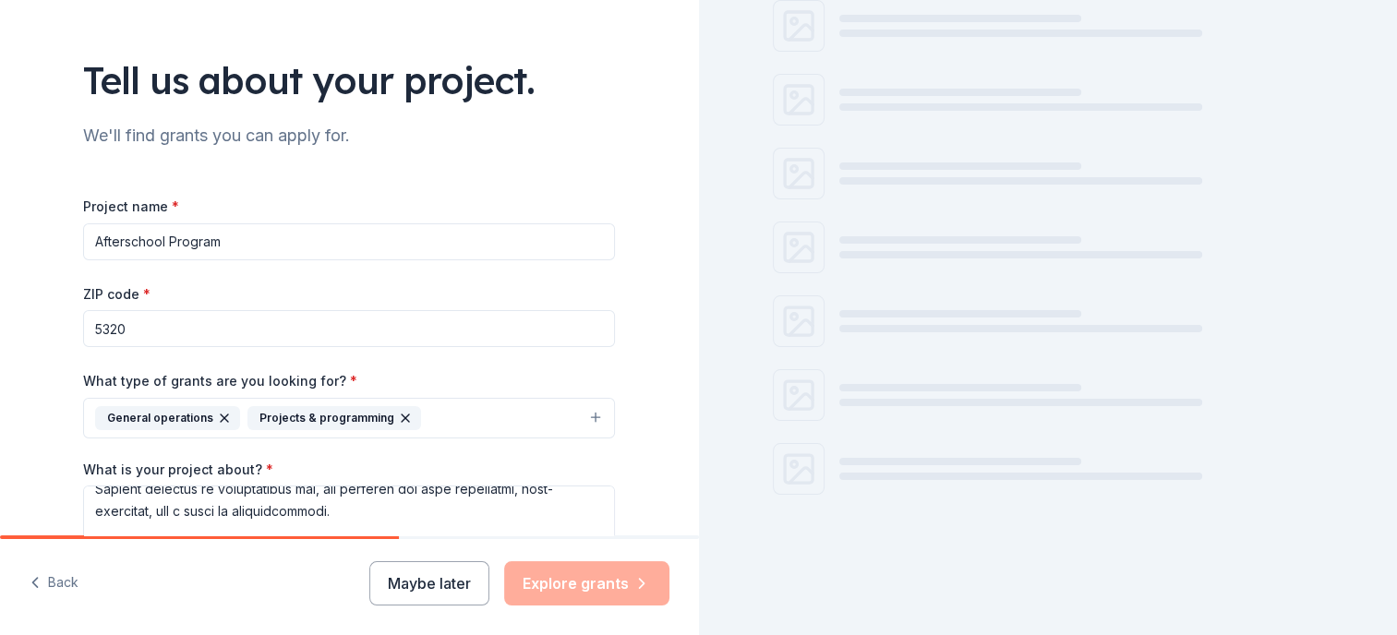
type input "53206"
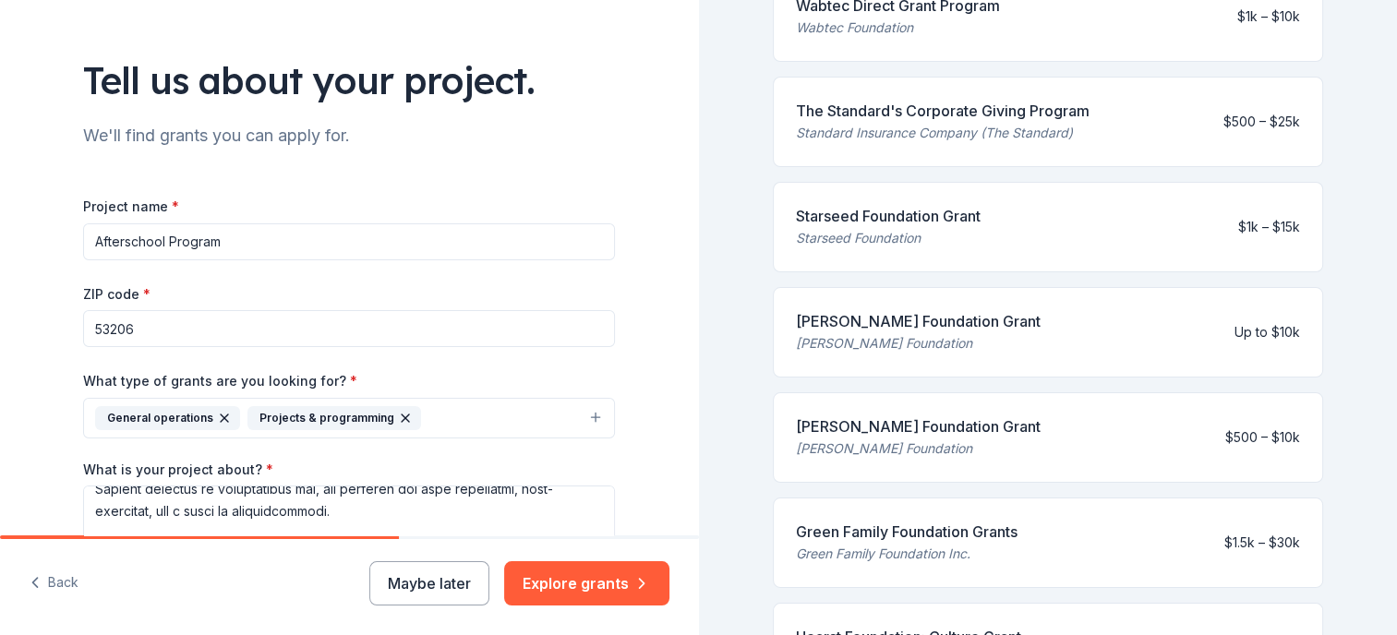
click at [410, 276] on div "Project name * Afterschool Program ZIP code * 53206 What type of grants are you…" at bounding box center [349, 495] width 532 height 601
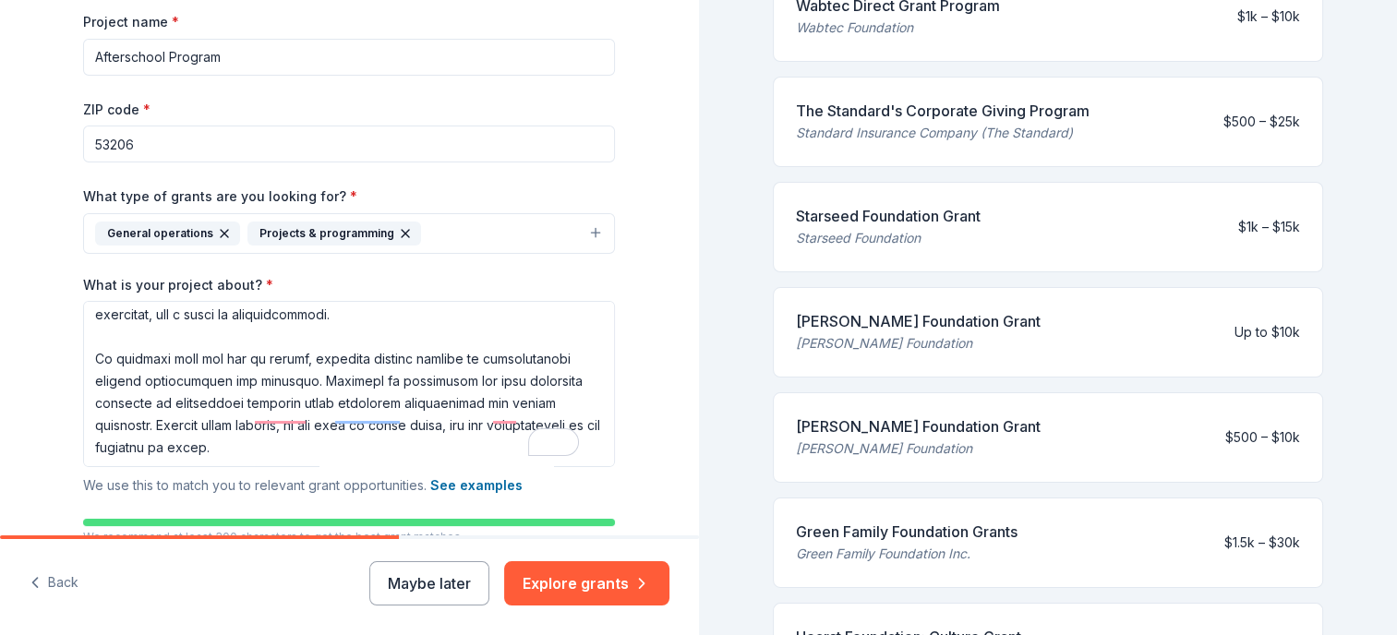
scroll to position [647, 0]
click at [553, 576] on button "Explore grants" at bounding box center [586, 583] width 165 height 44
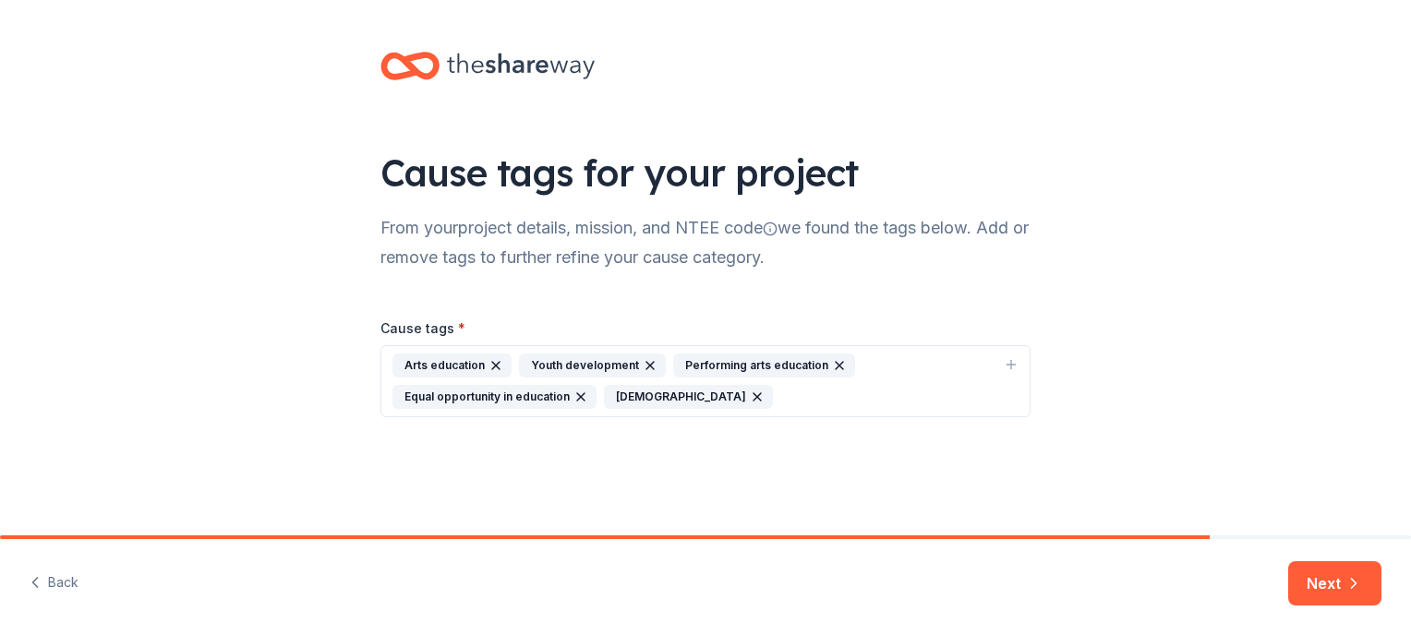
click at [1305, 566] on button "Next" at bounding box center [1334, 583] width 93 height 44
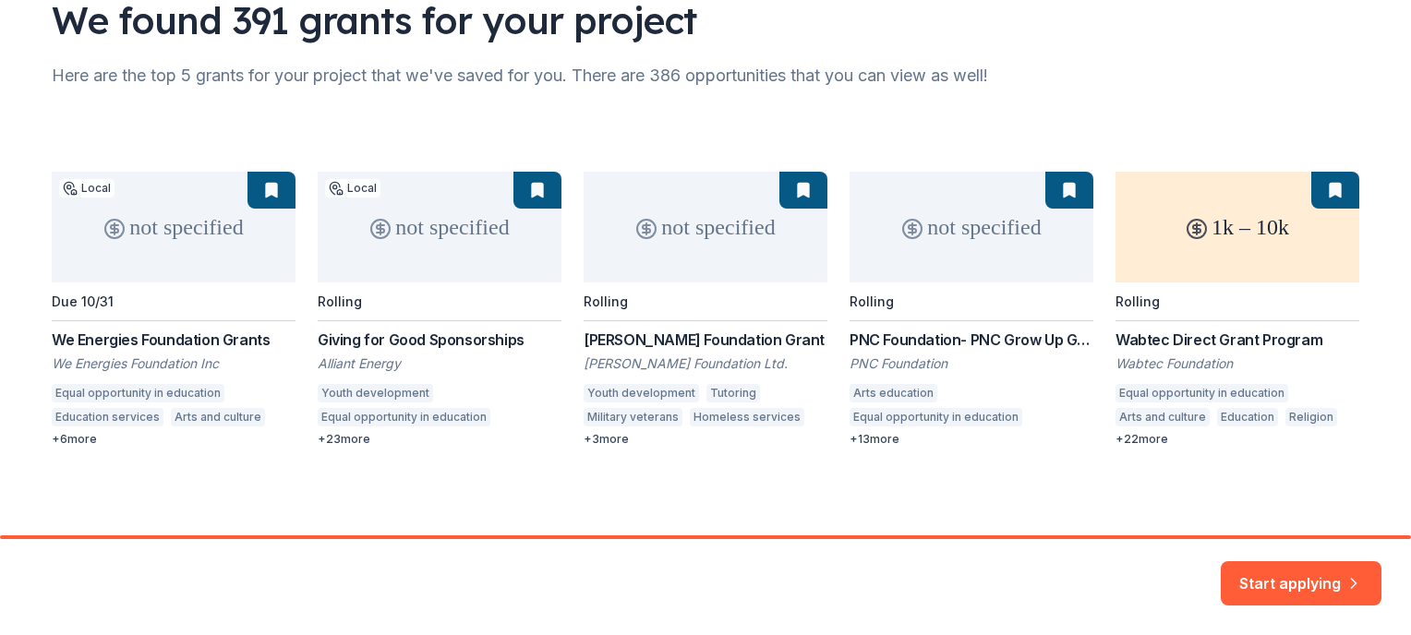
click at [602, 439] on div "not specified Local Due [DATE] Energies Foundation Grants We Energies Foundatio…" at bounding box center [706, 309] width 1308 height 275
click at [1300, 576] on button "Start applying" at bounding box center [1301, 573] width 161 height 44
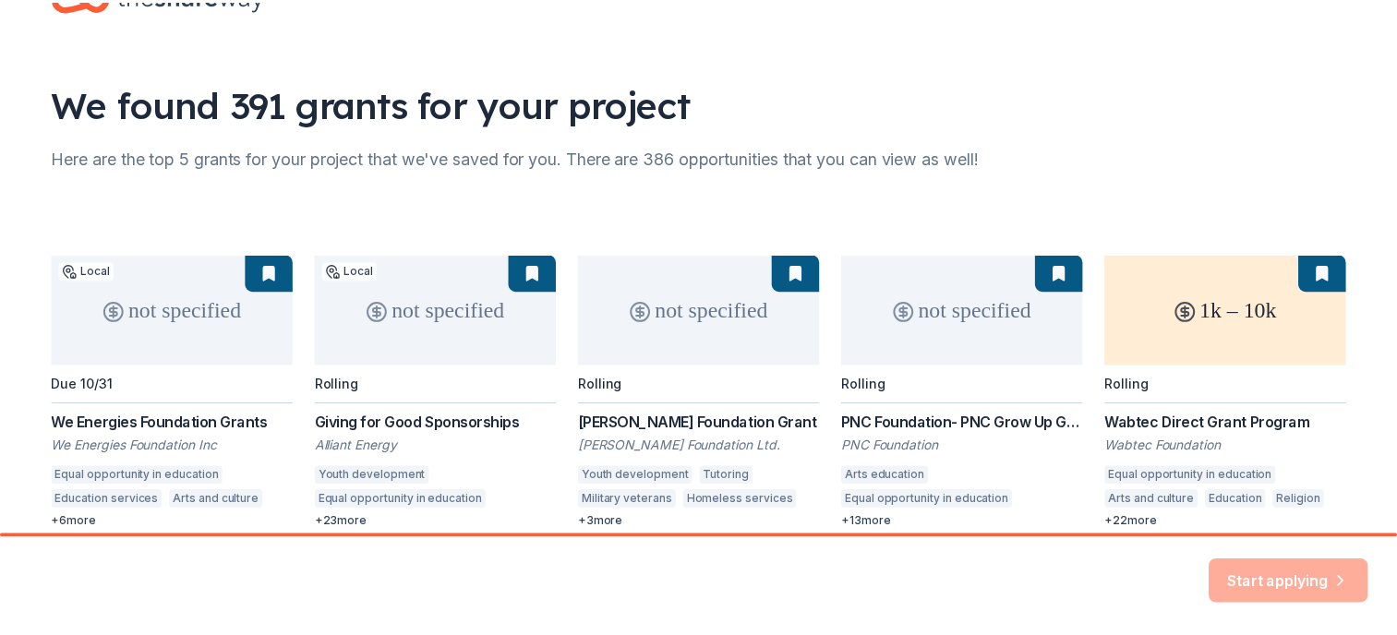
scroll to position [152, 0]
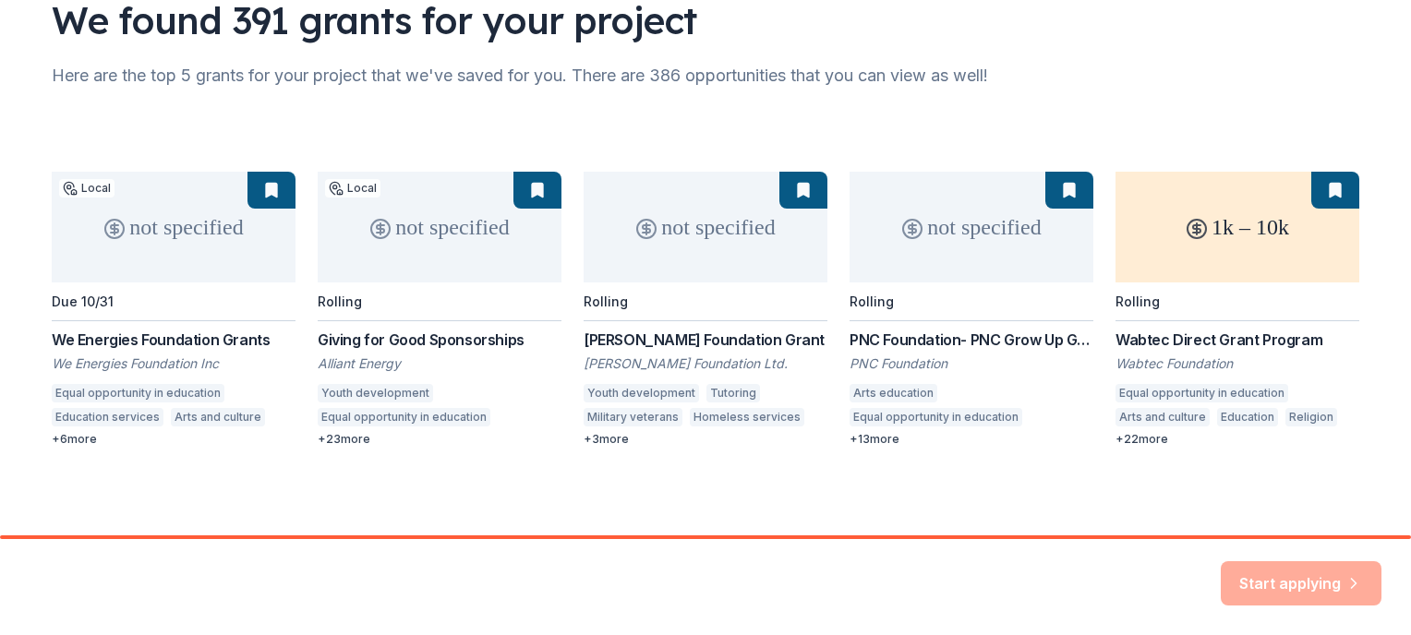
click at [1230, 217] on div "not specified Local Due [DATE] Energies Foundation Grants We Energies Foundatio…" at bounding box center [706, 309] width 1308 height 275
click at [1332, 185] on div "not specified Local Due [DATE] Energies Foundation Grants We Energies Foundatio…" at bounding box center [706, 309] width 1308 height 275
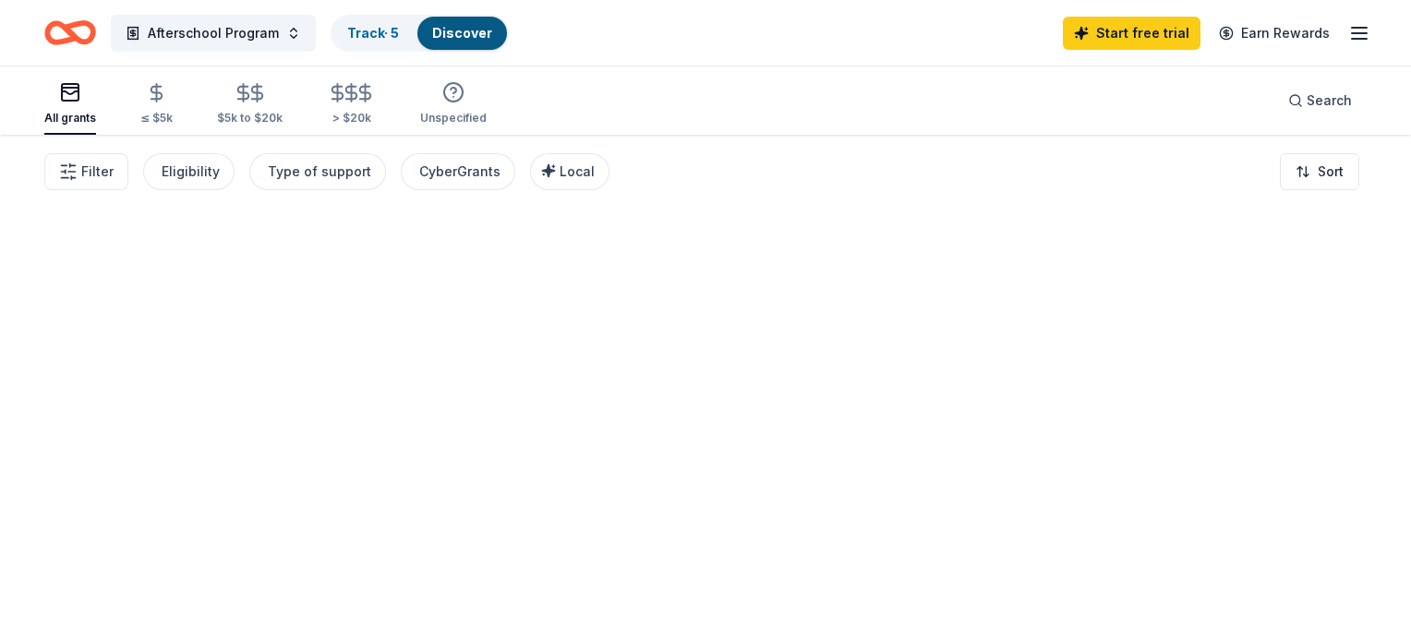
click at [1043, 198] on div at bounding box center [705, 385] width 1411 height 501
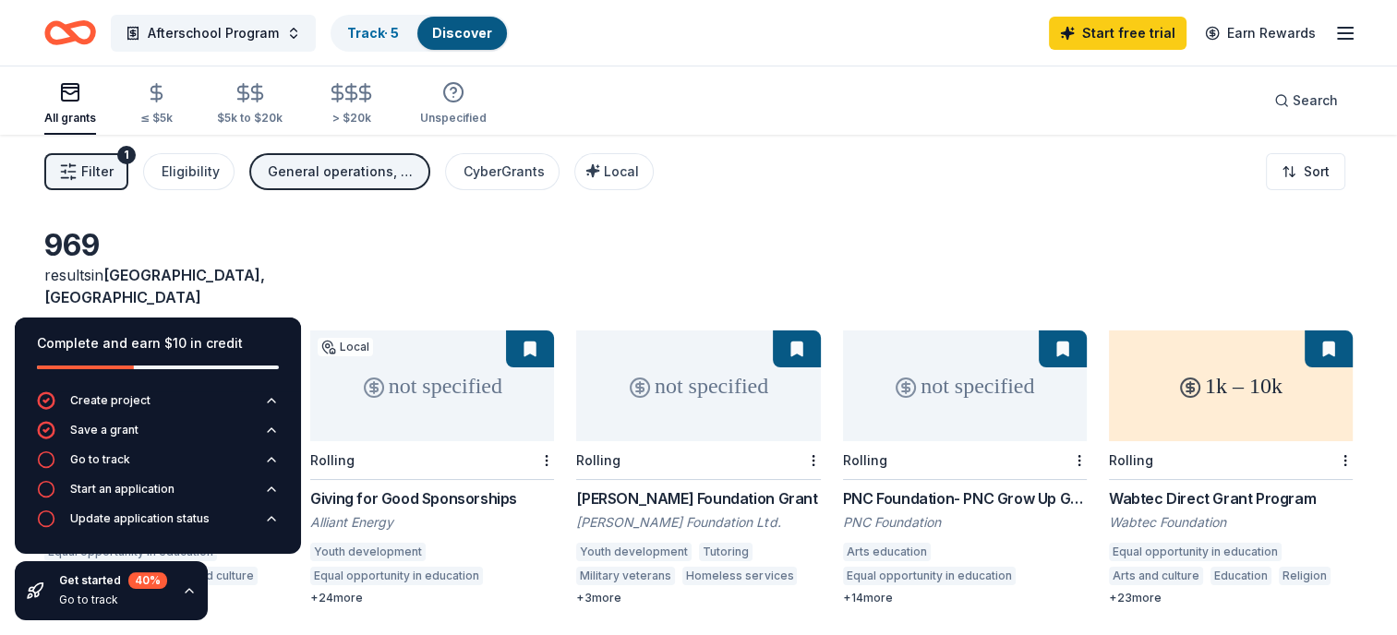
click at [733, 236] on div "969 results in [GEOGRAPHIC_DATA], [GEOGRAPHIC_DATA]" at bounding box center [698, 267] width 1309 height 81
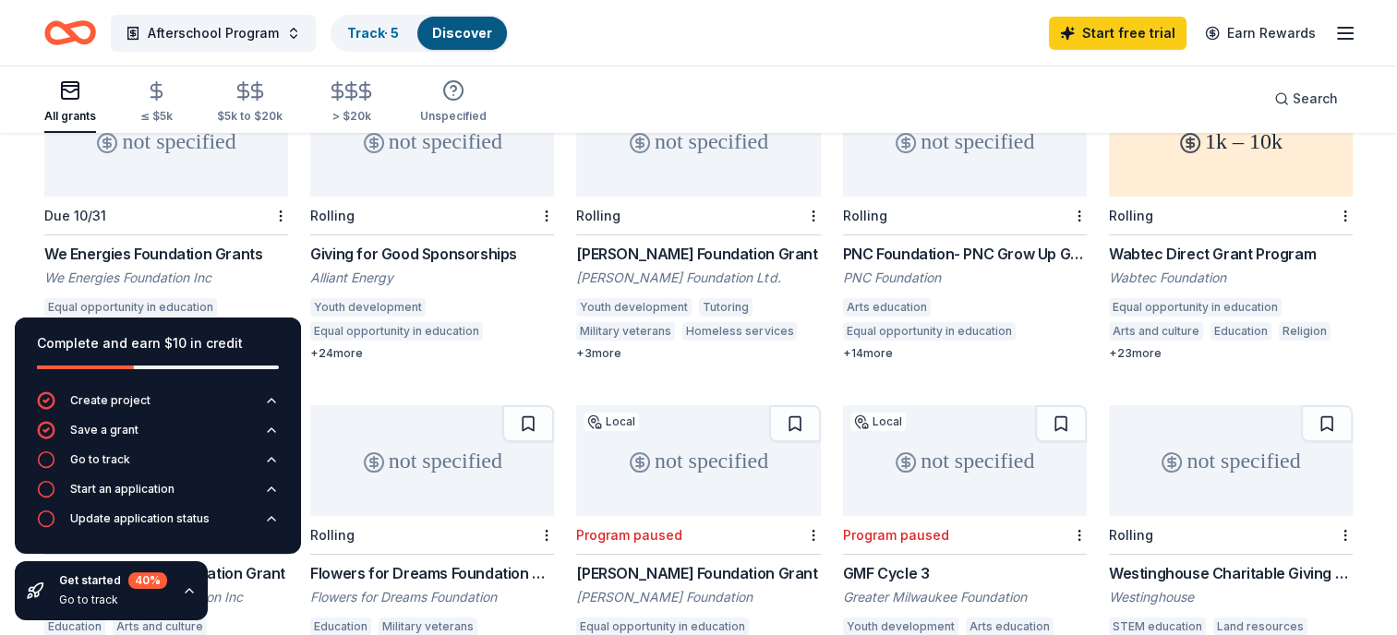
scroll to position [277, 0]
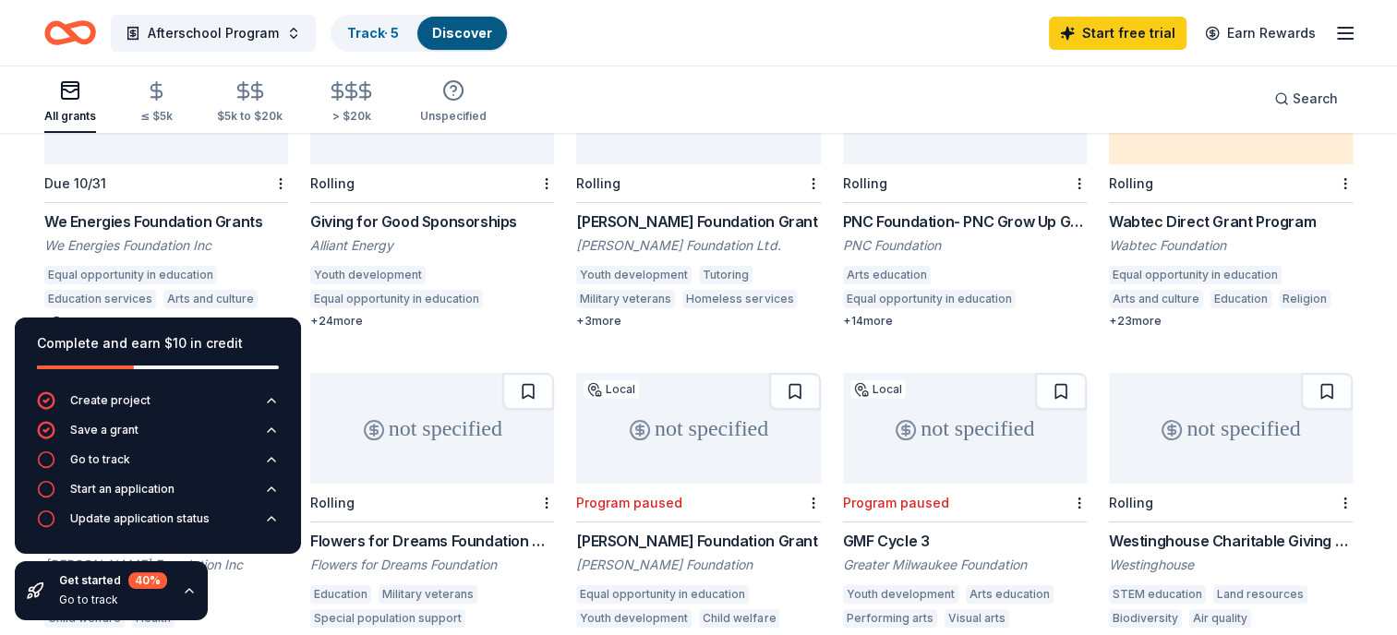
drag, startPoint x: 839, startPoint y: 192, endPoint x: 1031, endPoint y: 192, distance: 191.2
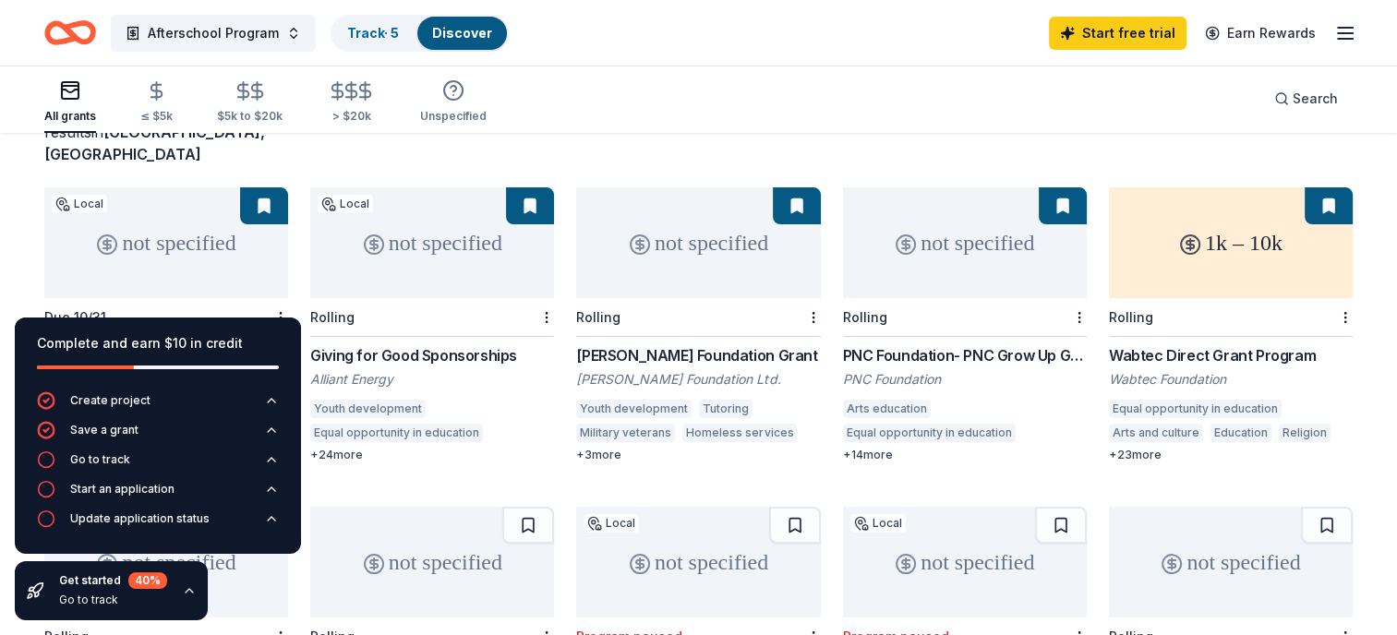
scroll to position [185, 0]
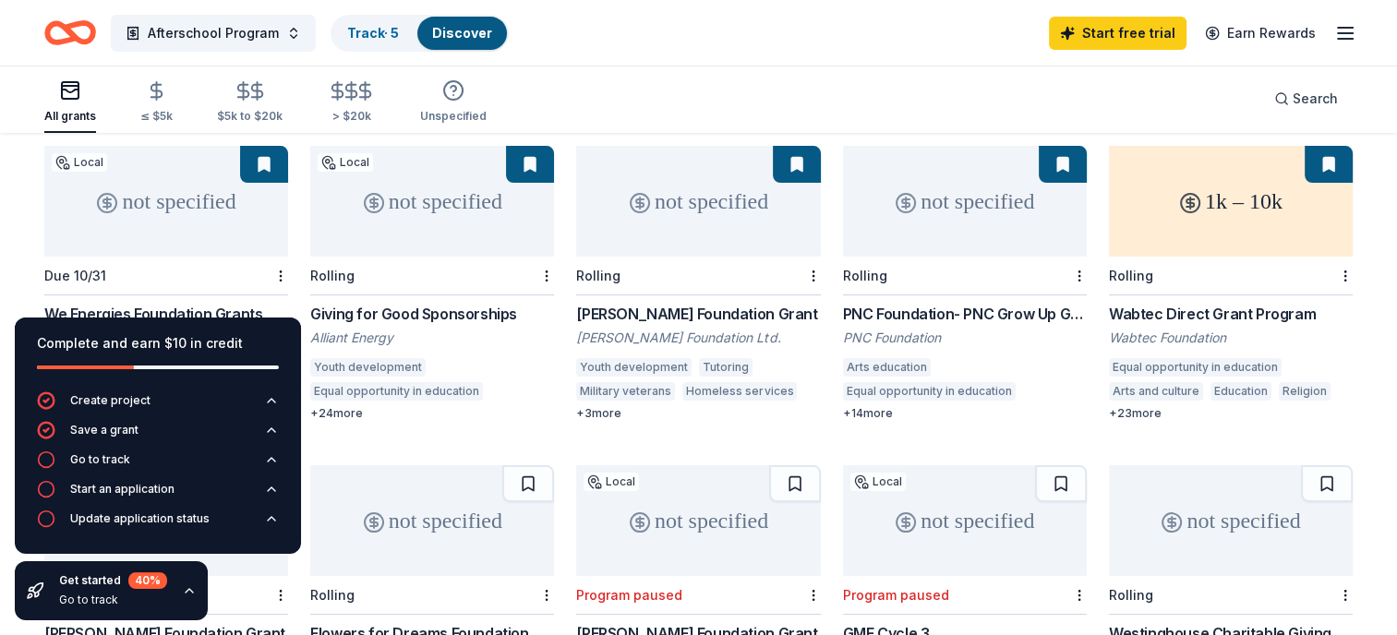
click at [935, 275] on div "not specified Rolling PNC Foundation- PNC Grow Up Great PNC Foundation Arts edu…" at bounding box center [965, 283] width 244 height 275
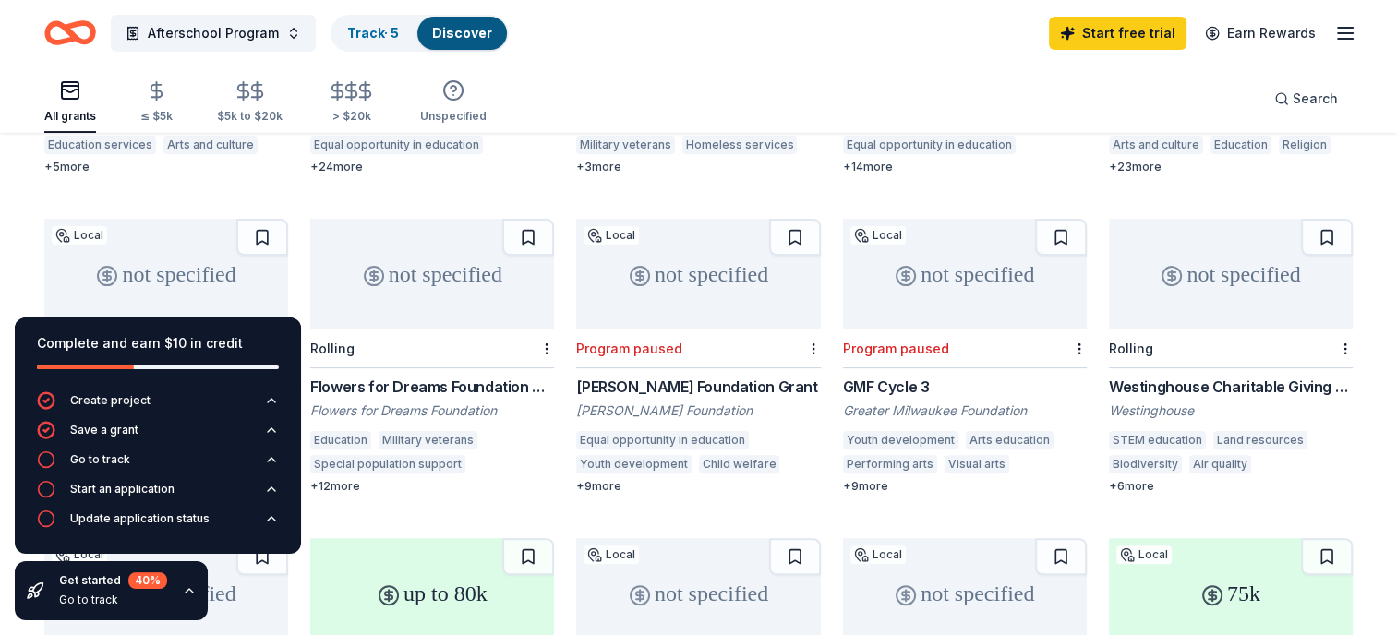
scroll to position [462, 0]
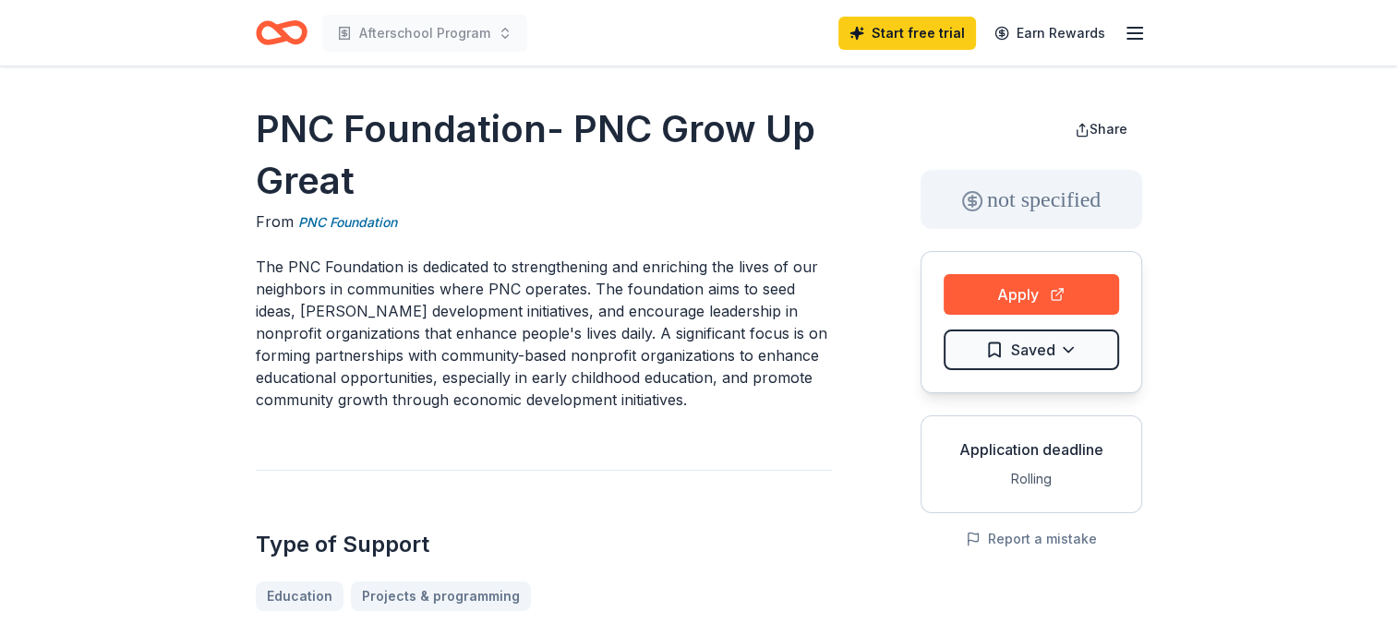
scroll to position [92, 0]
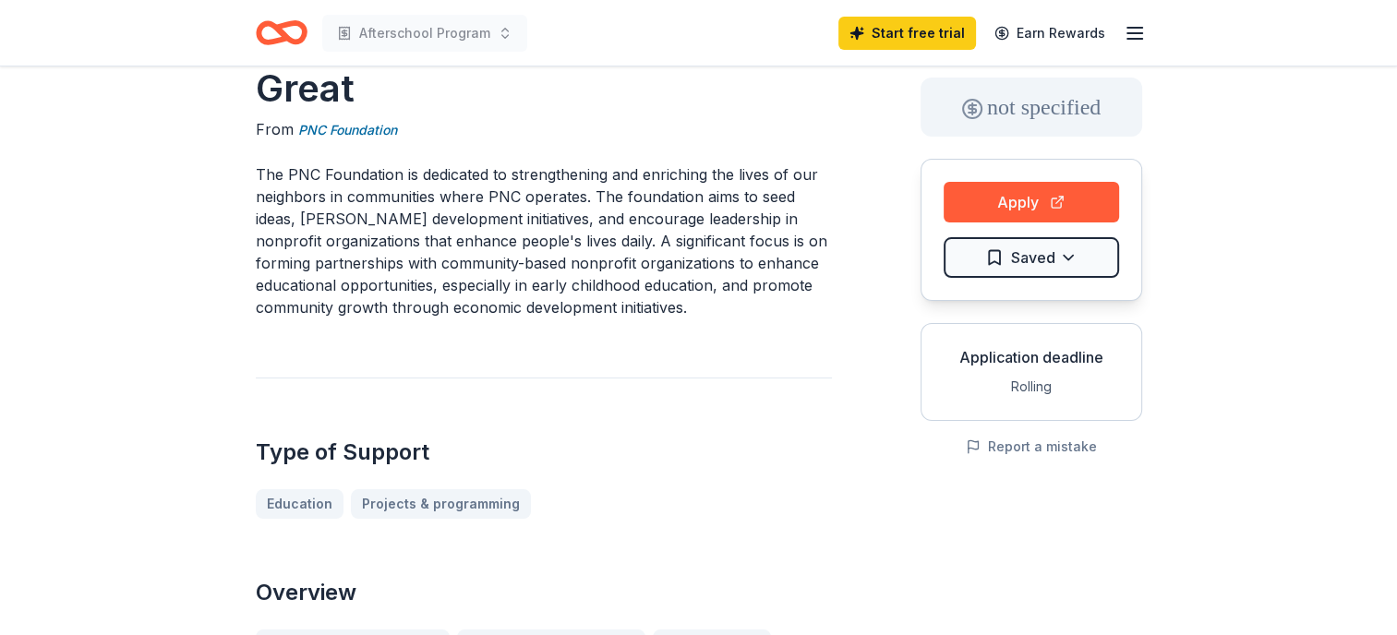
drag, startPoint x: 253, startPoint y: 175, endPoint x: 368, endPoint y: 173, distance: 114.5
click at [369, 173] on p "The PNC Foundation is dedicated to strengthening and enriching the lives of our…" at bounding box center [544, 240] width 576 height 155
